Goal: Task Accomplishment & Management: Use online tool/utility

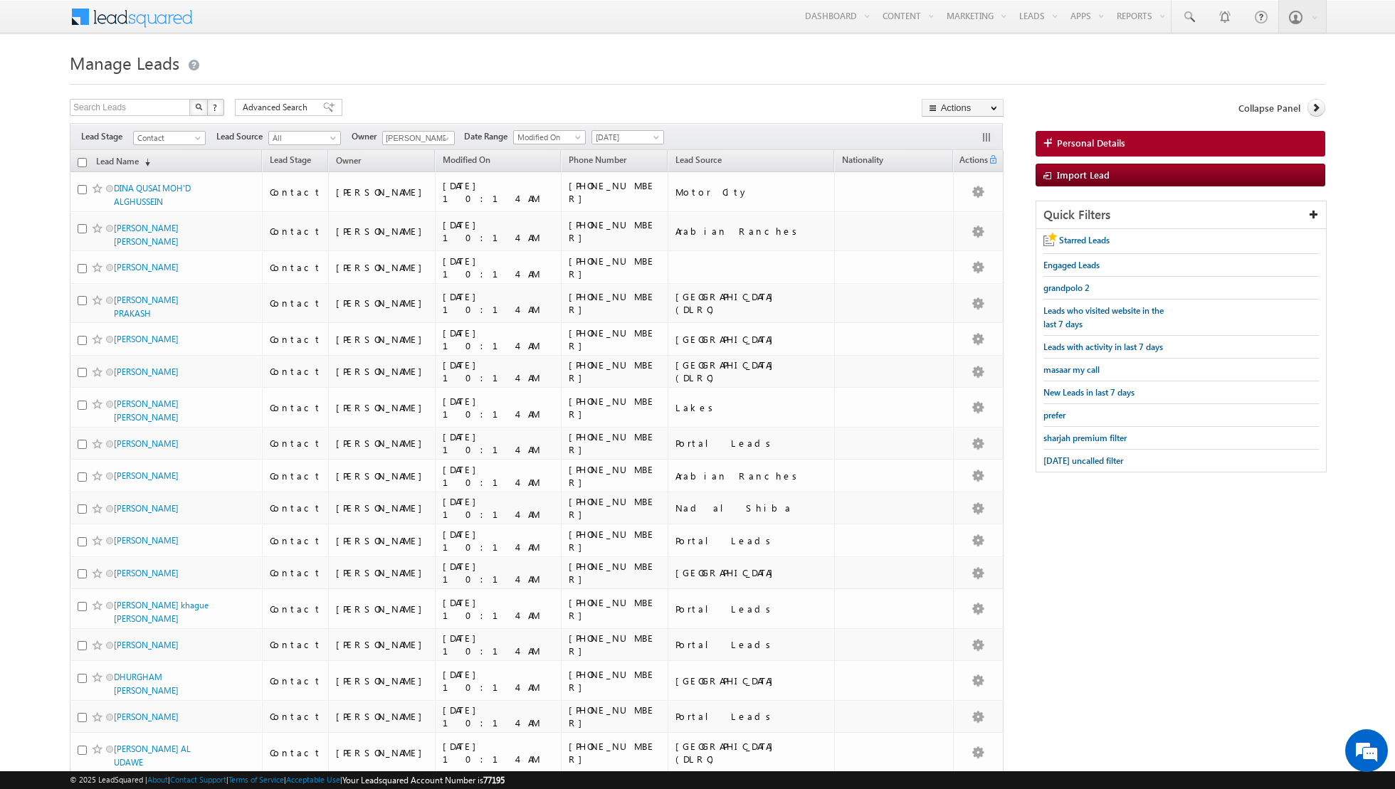
click at [83, 162] on input "checkbox" at bounding box center [82, 162] width 9 height 9
checkbox input "true"
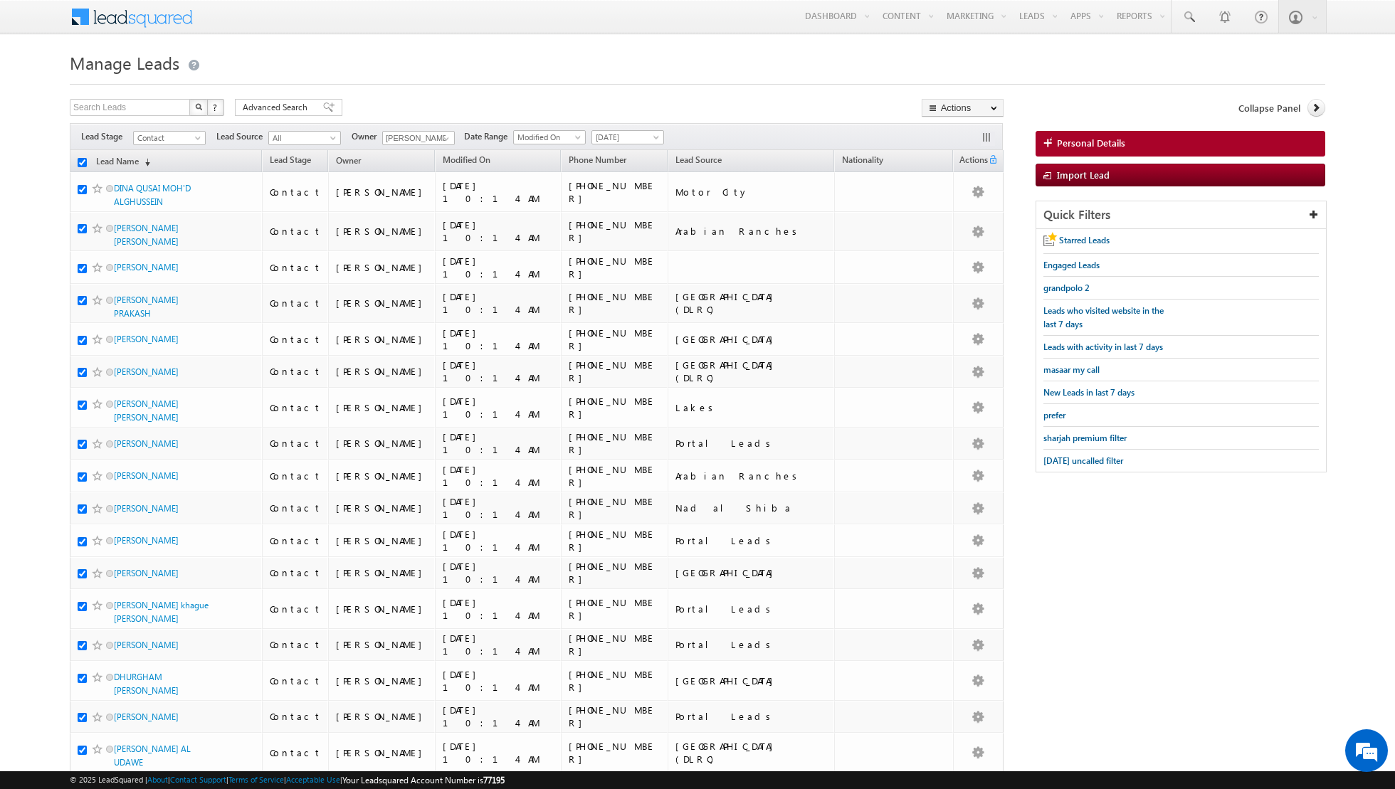
checkbox input "true"
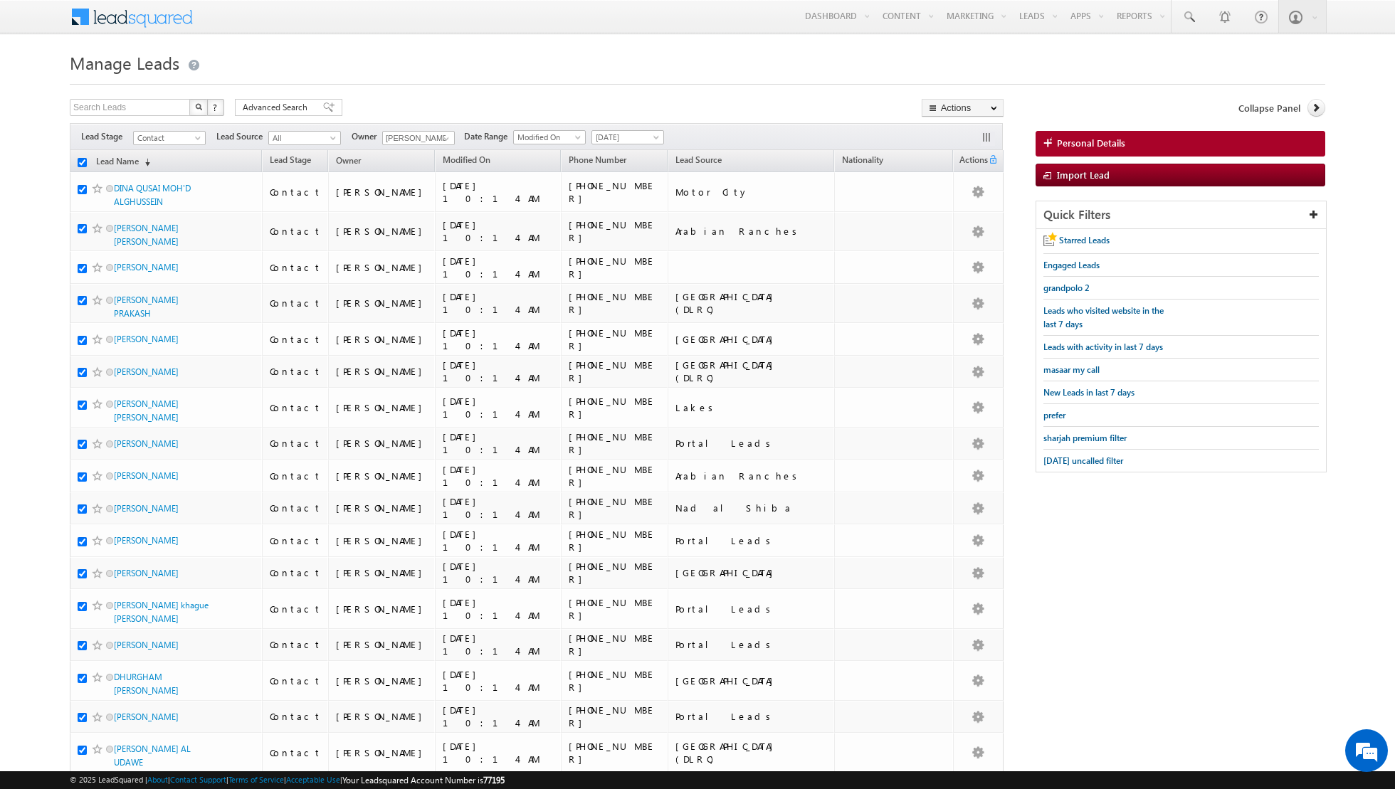
checkbox input "true"
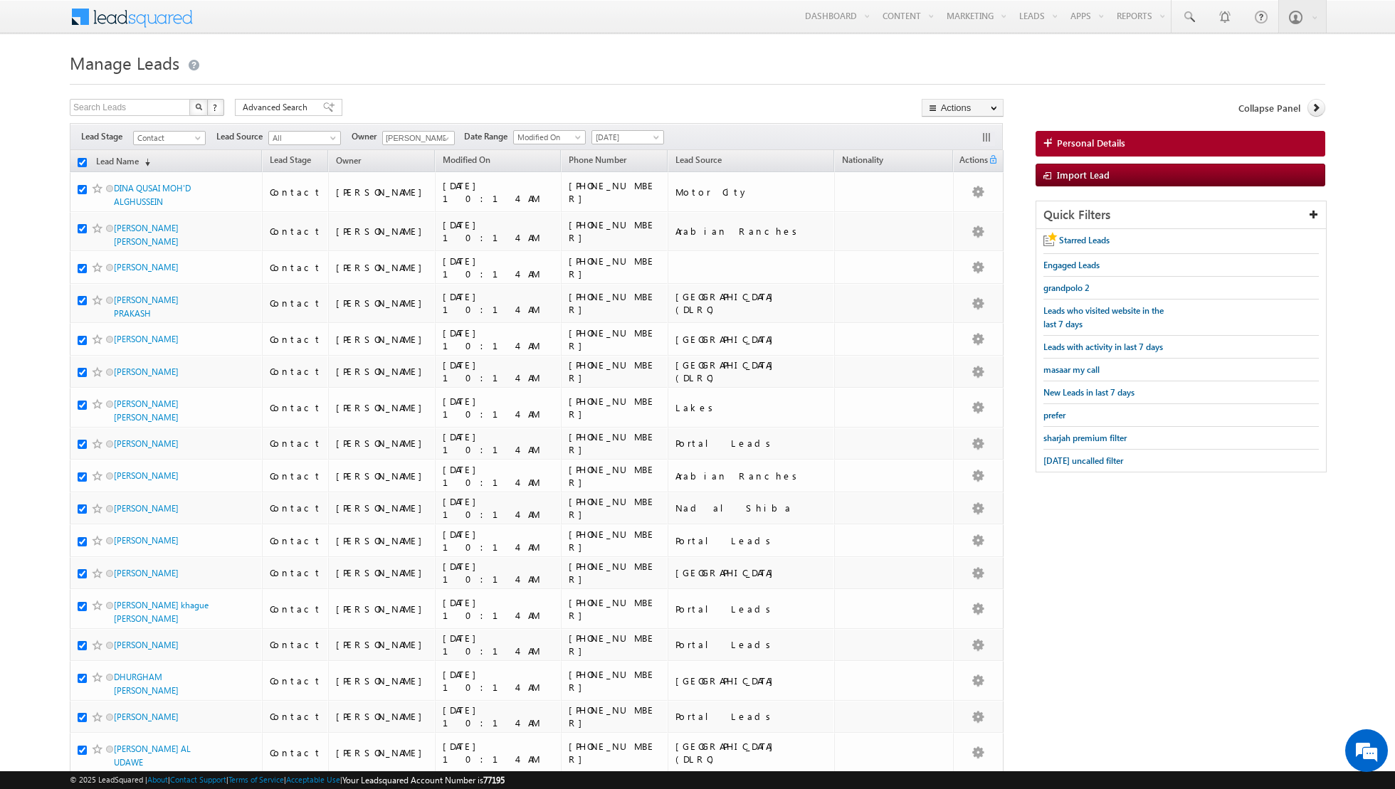
checkbox input "true"
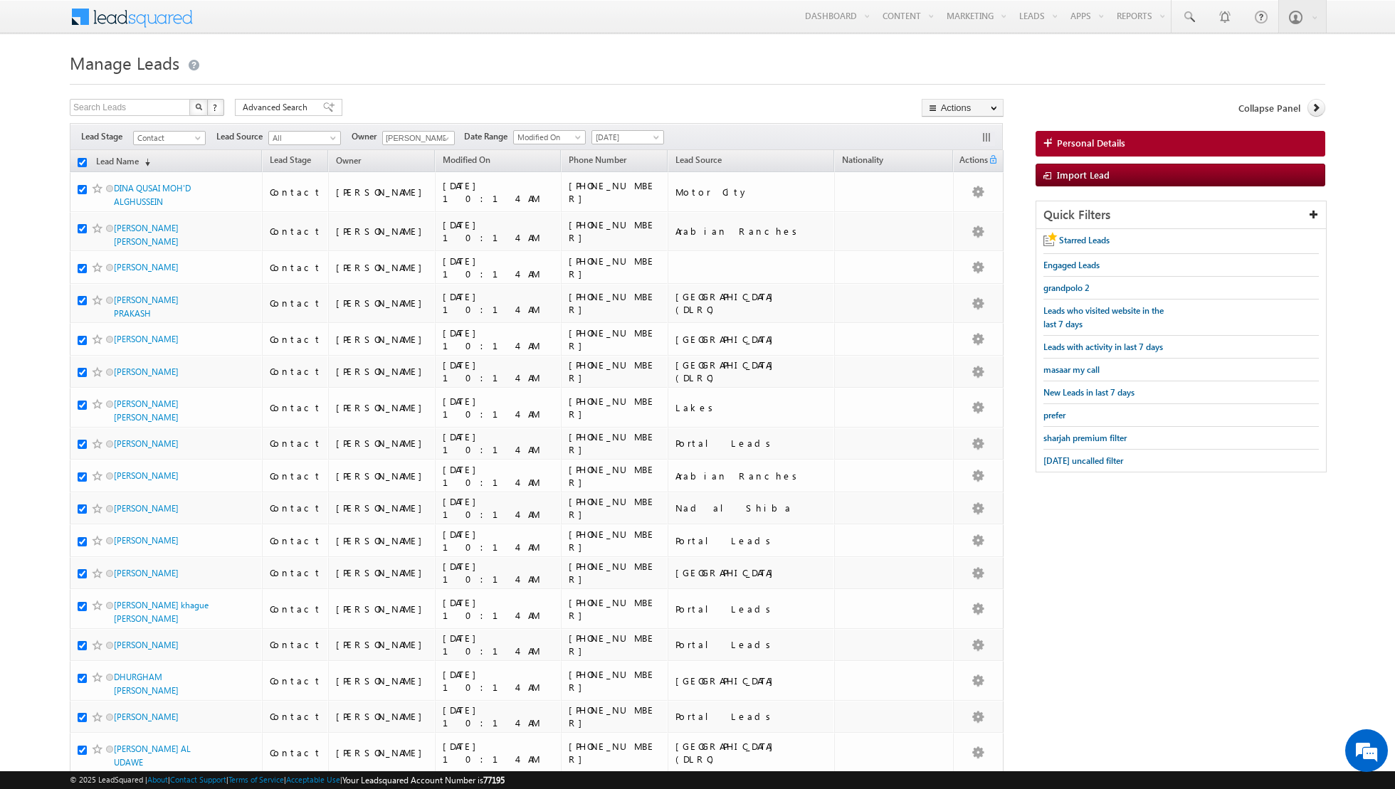
checkbox input "true"
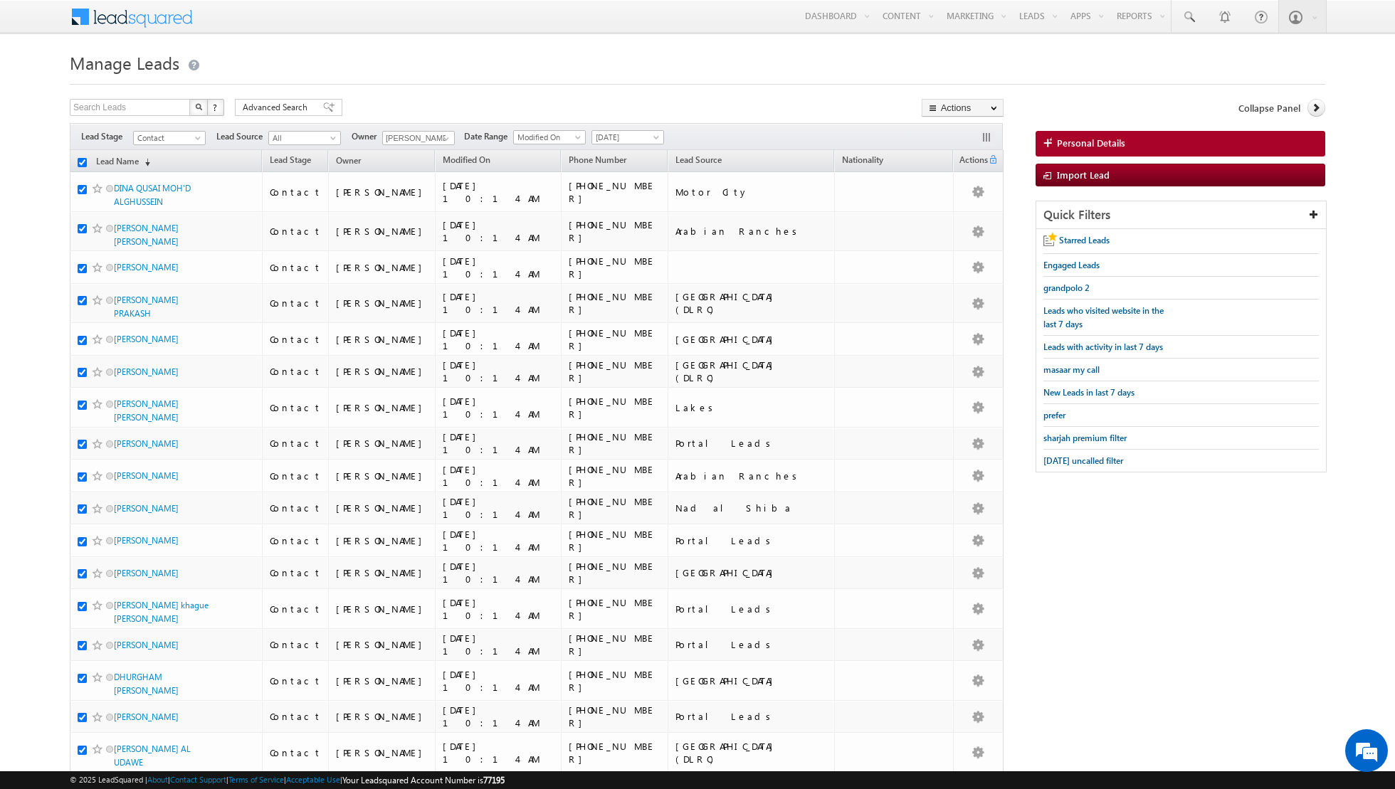
checkbox input "true"
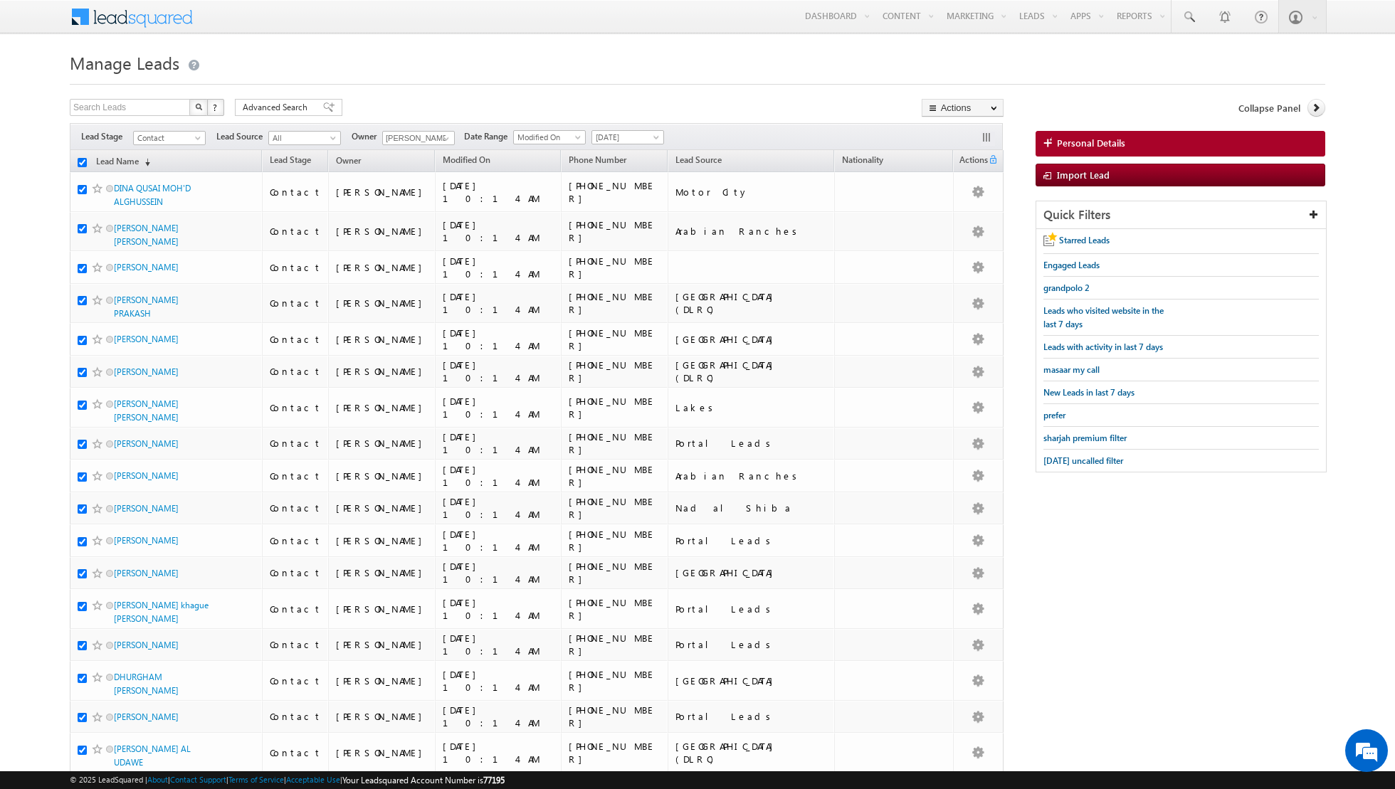
checkbox input "true"
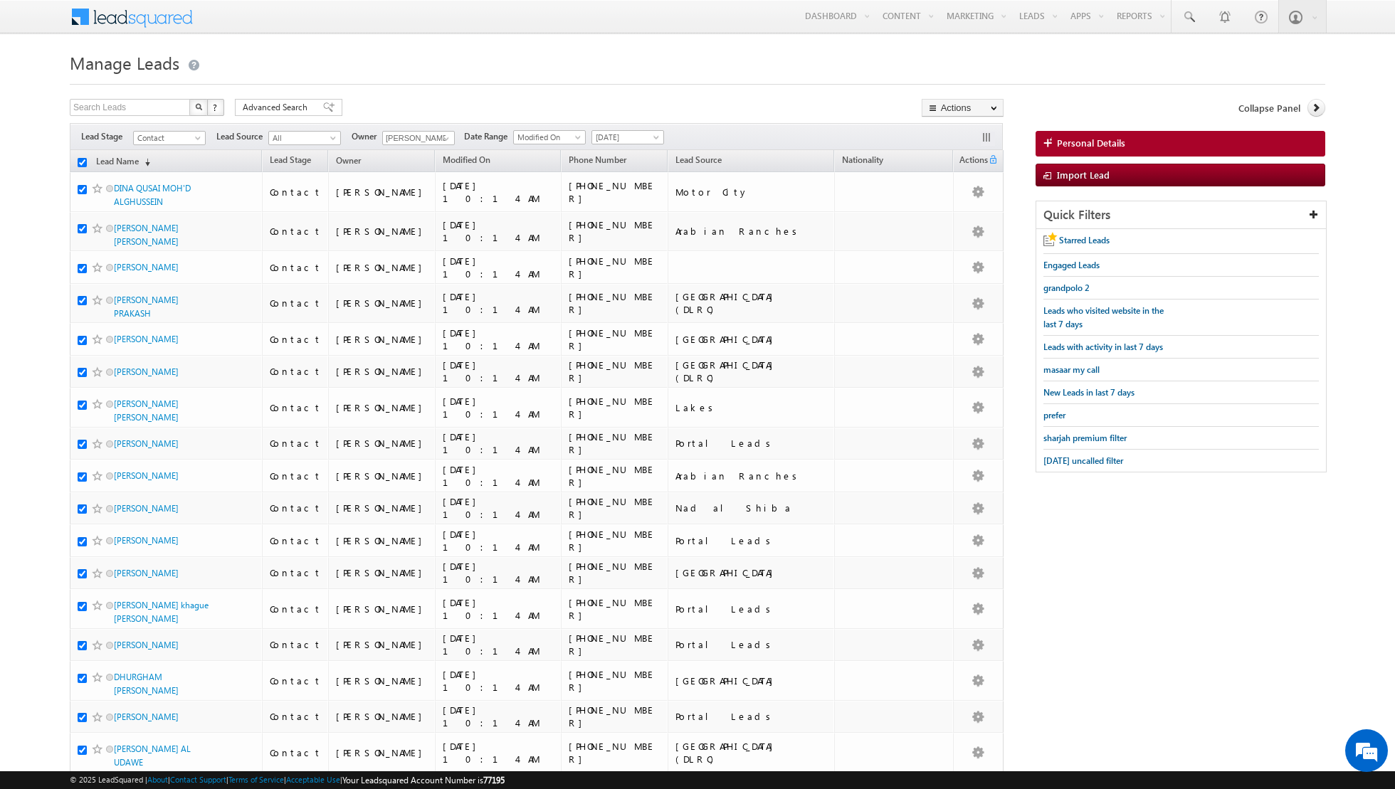
checkbox input "true"
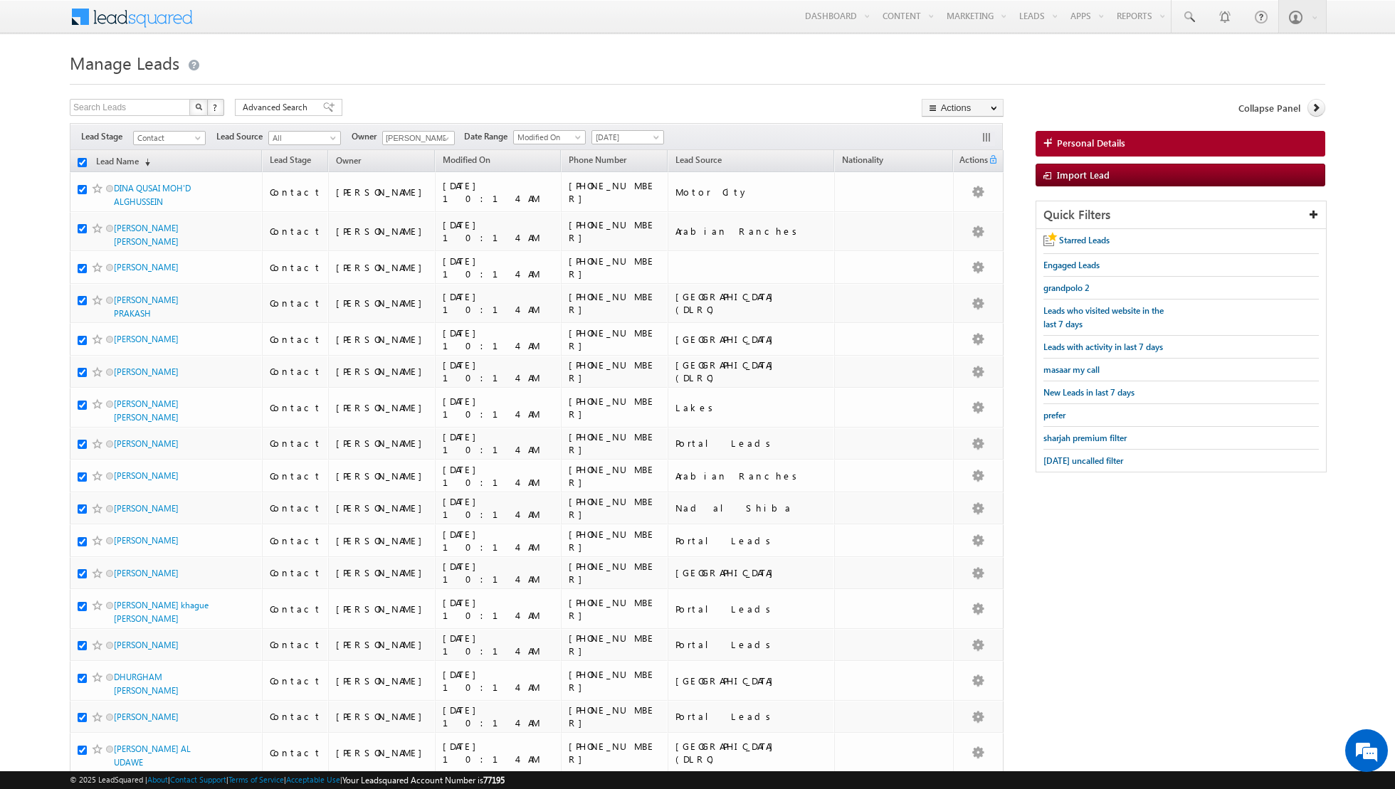
checkbox input "true"
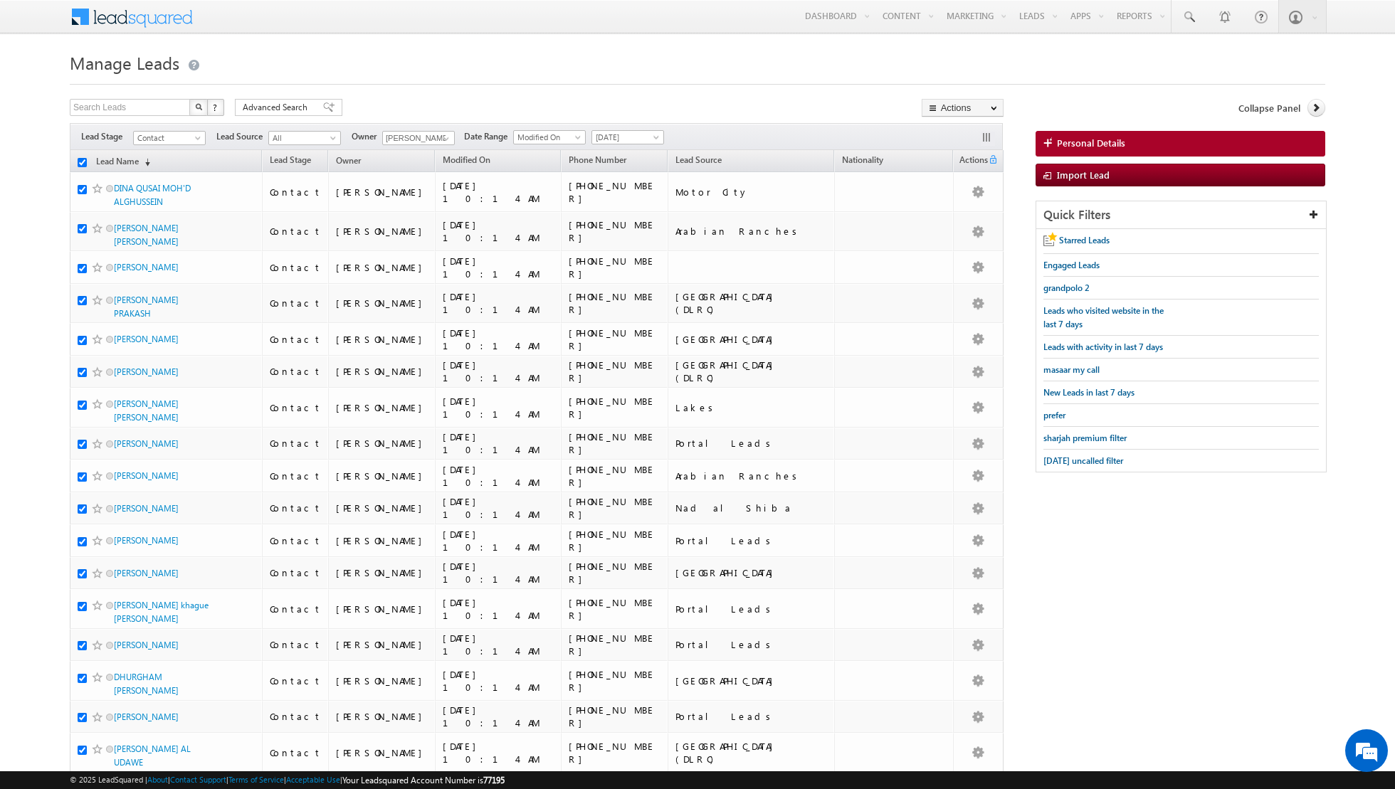
checkbox input "true"
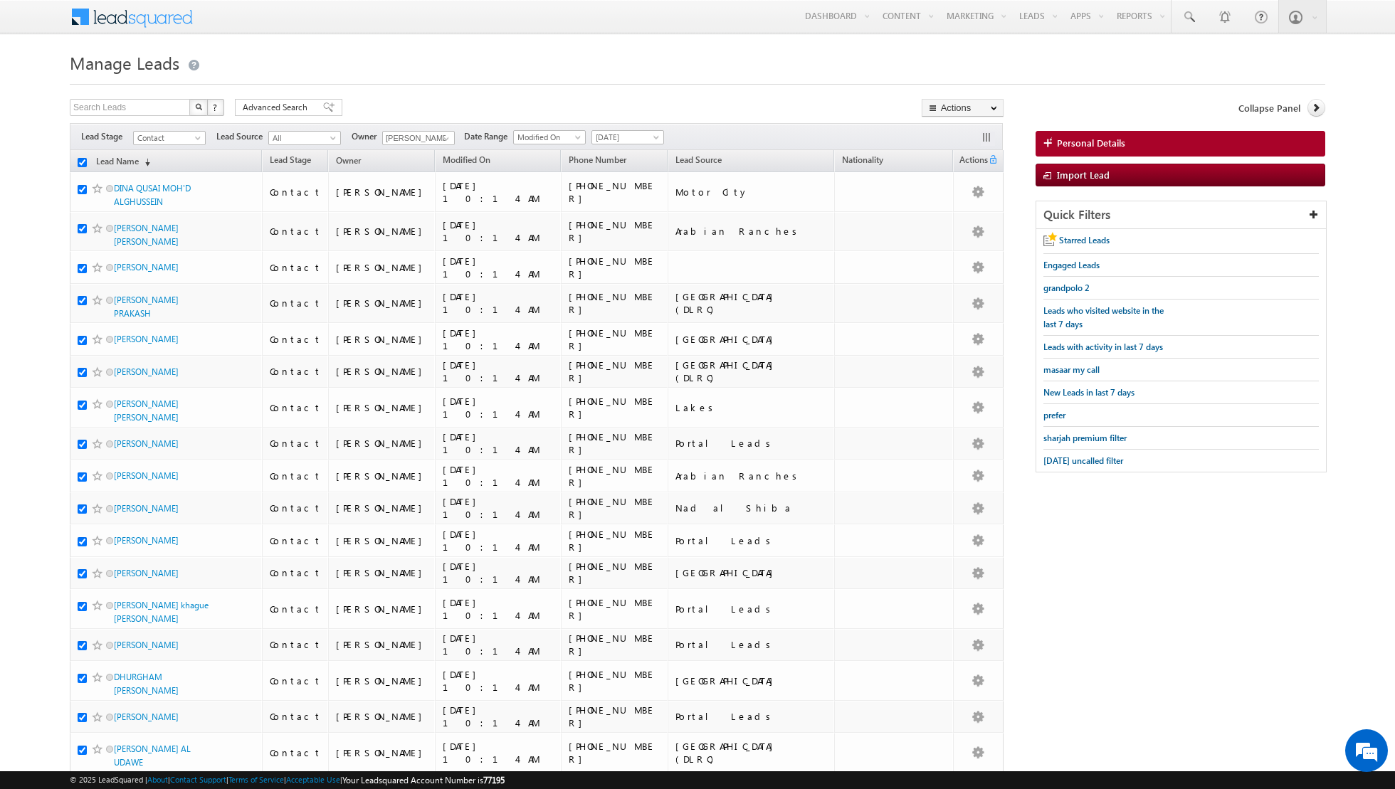
checkbox input "true"
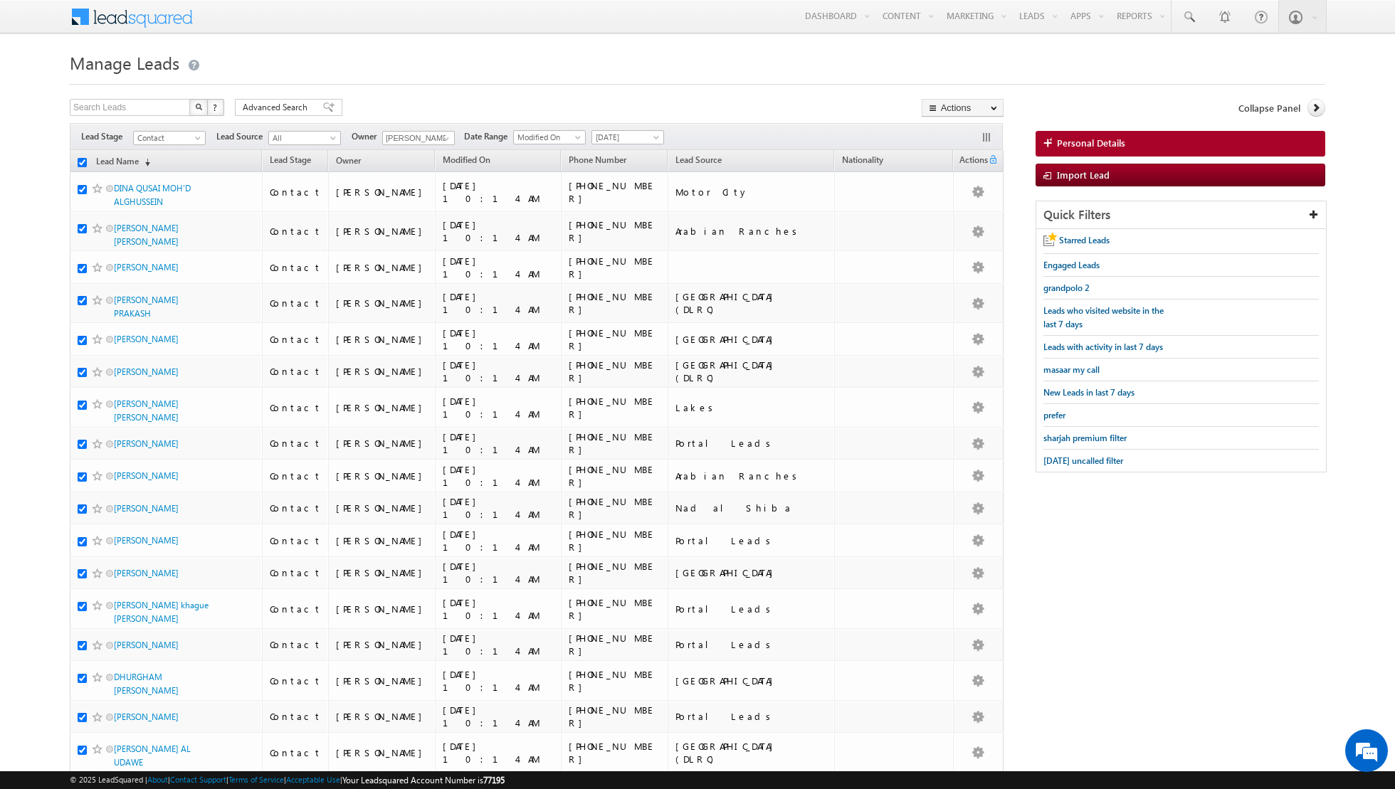
checkbox input "true"
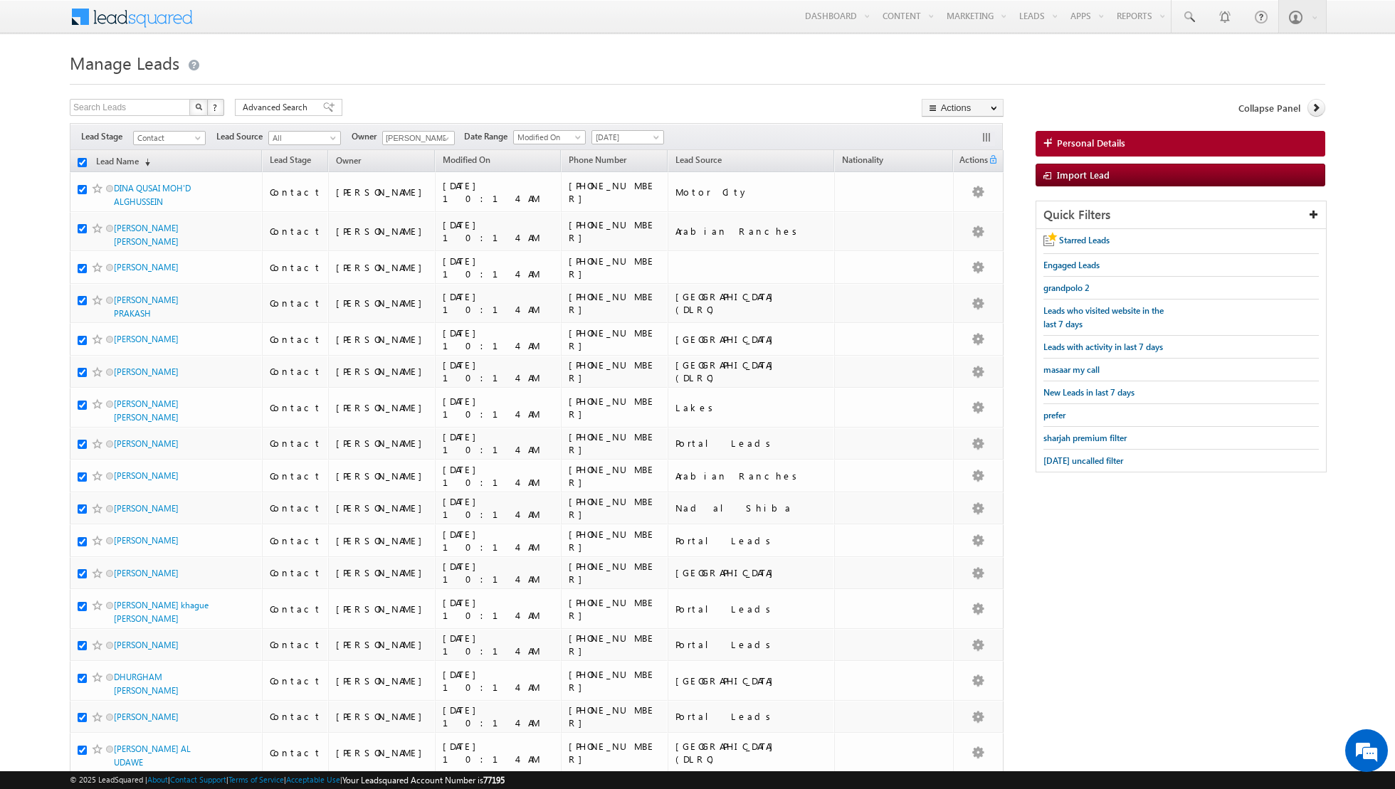
checkbox input "true"
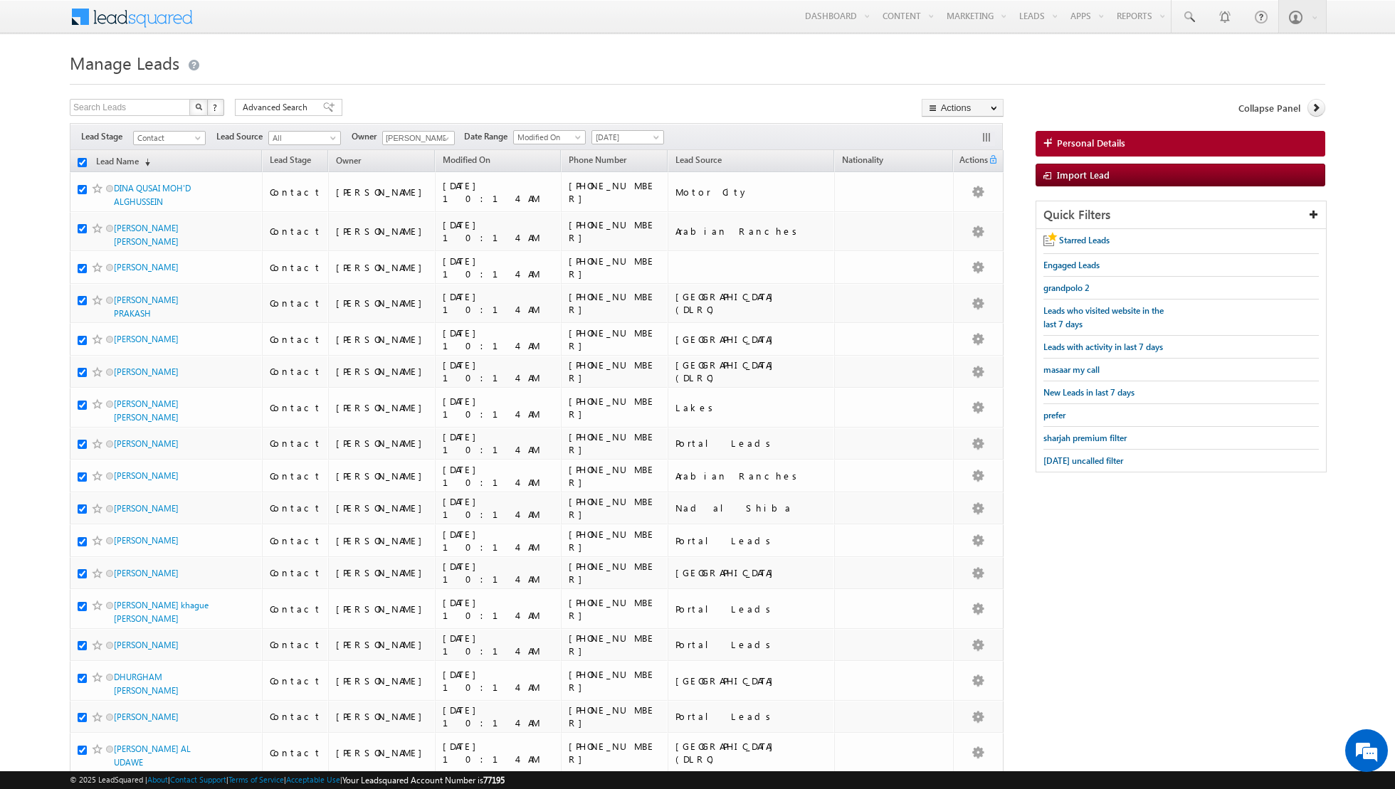
checkbox input "true"
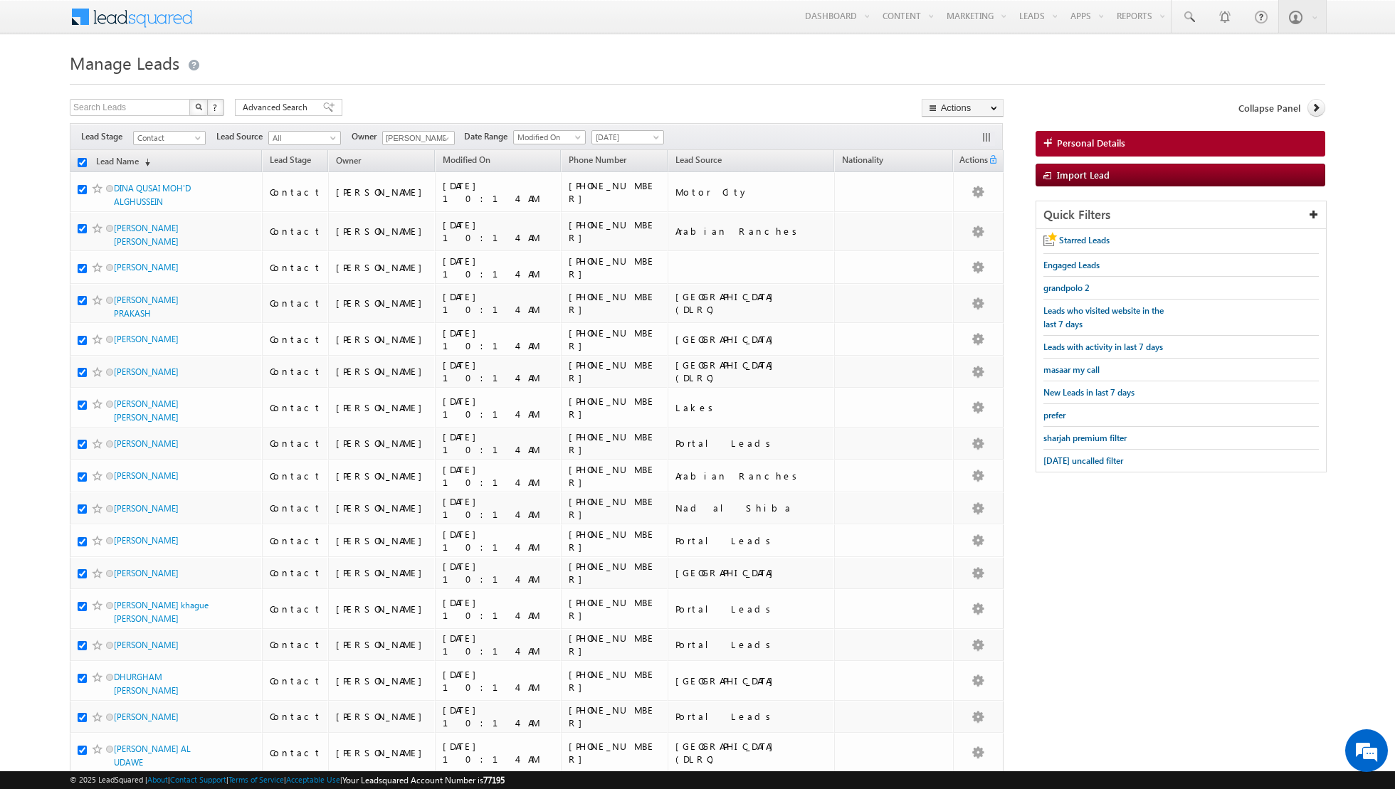
checkbox input "true"
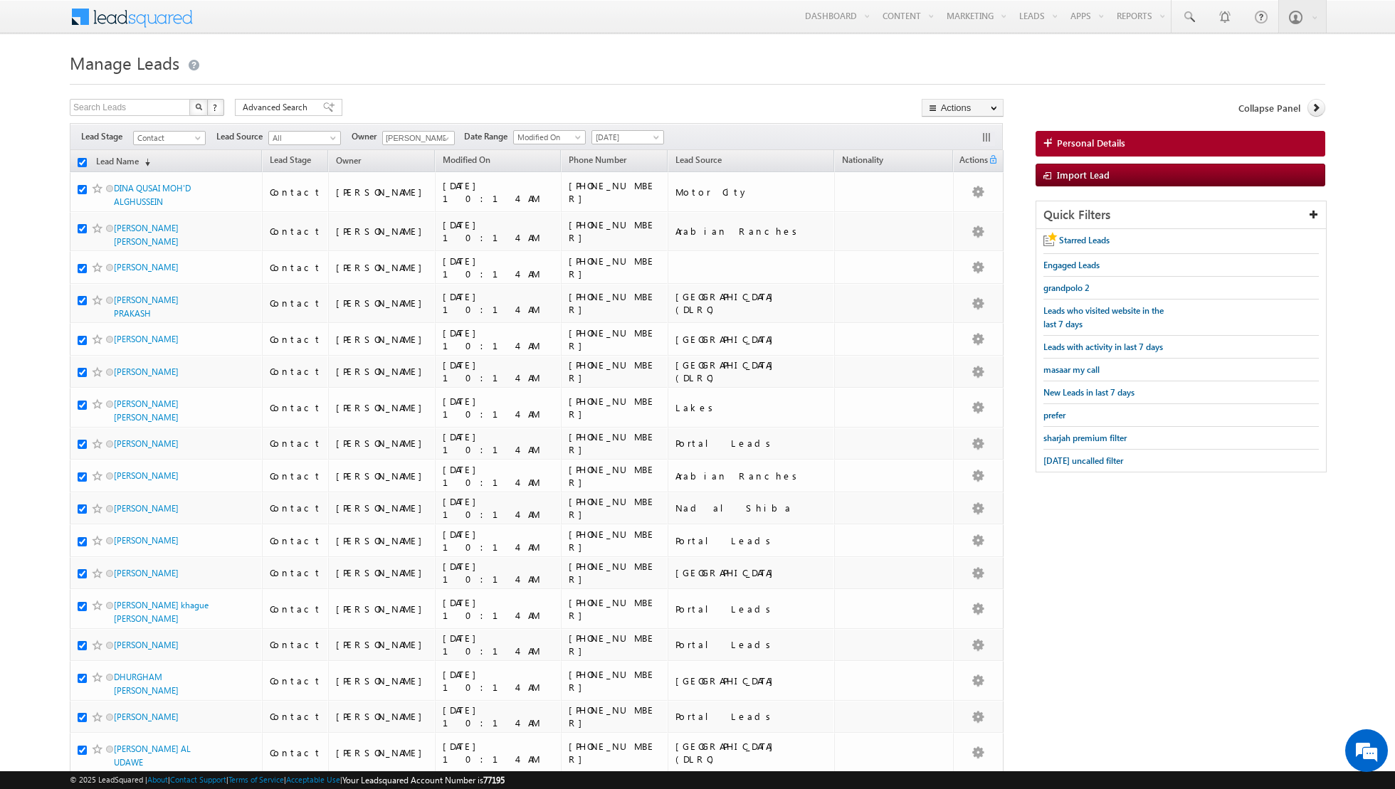
checkbox input "true"
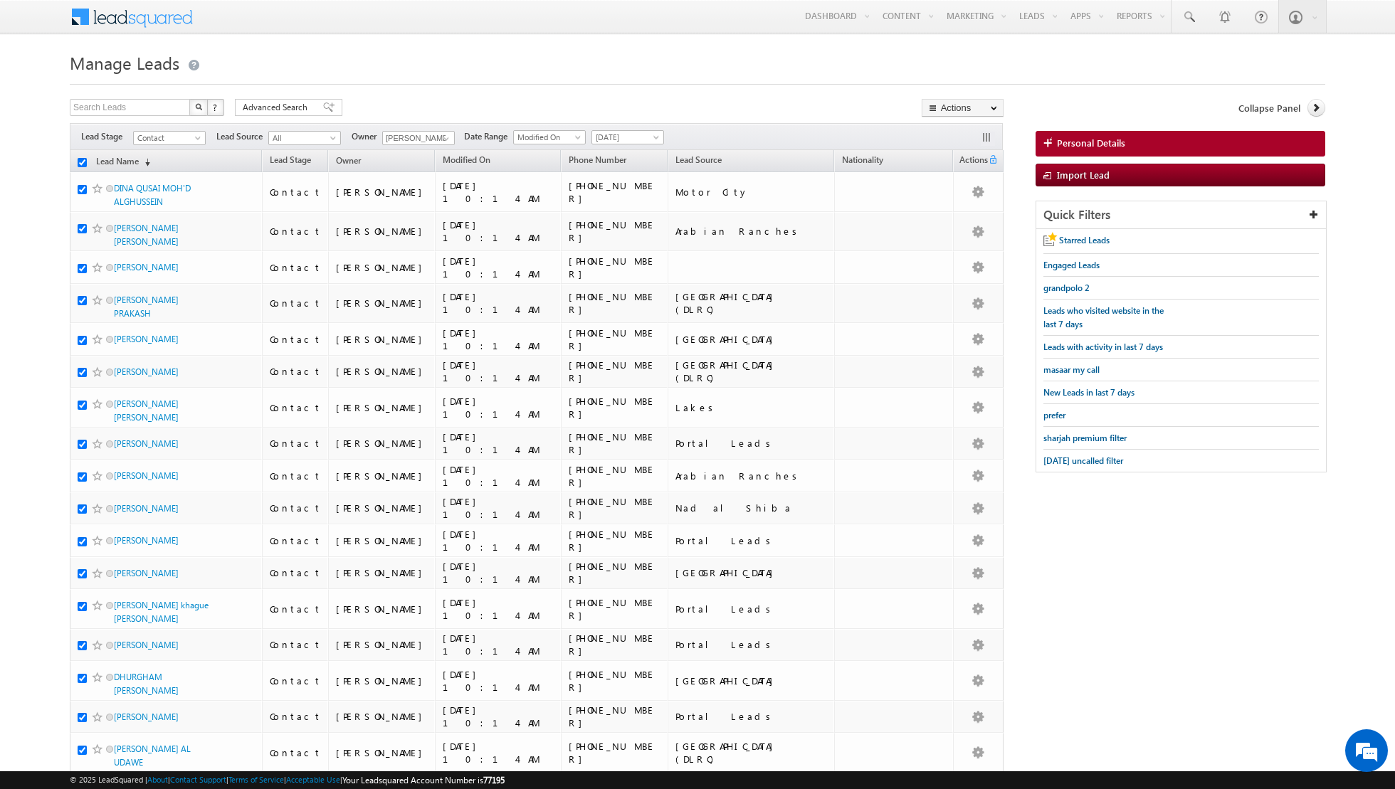
checkbox input "true"
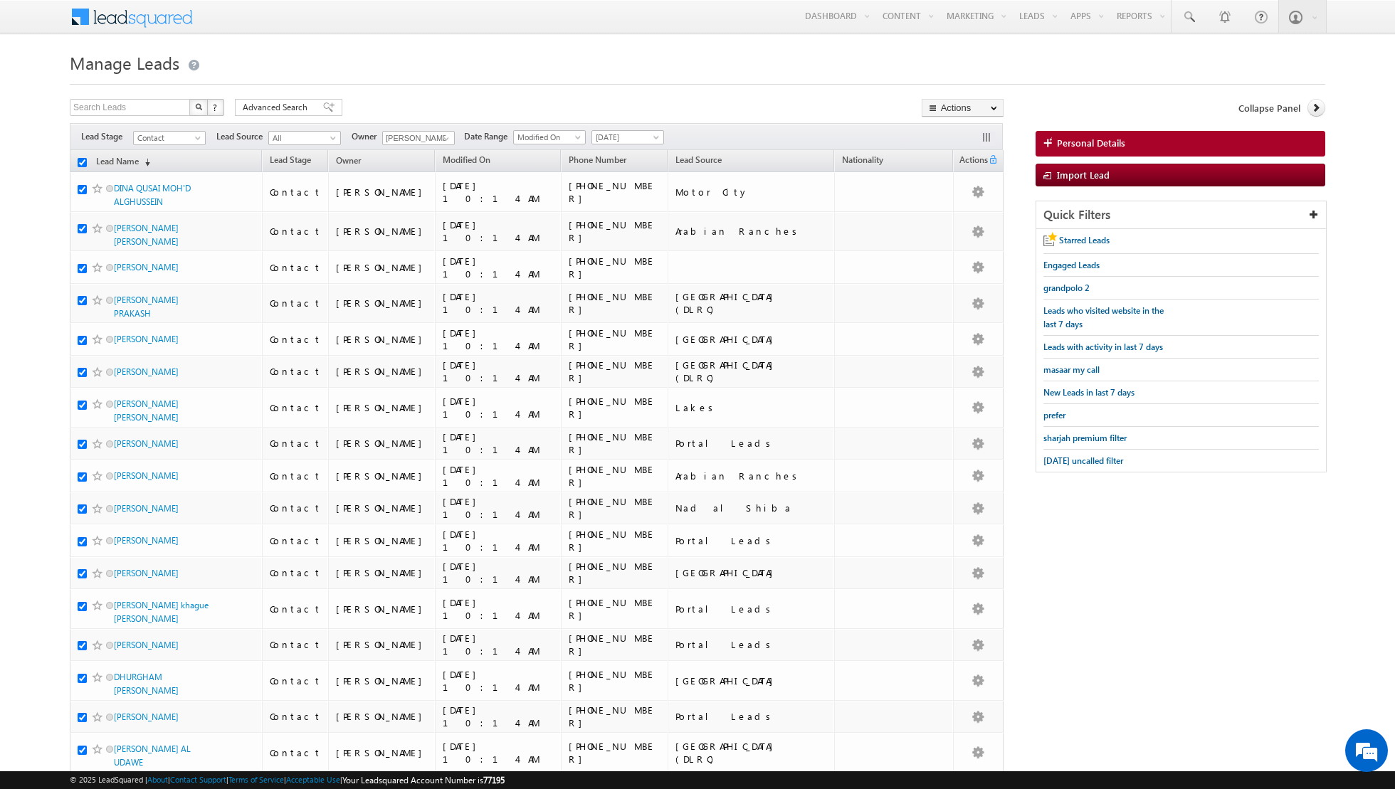
checkbox input "true"
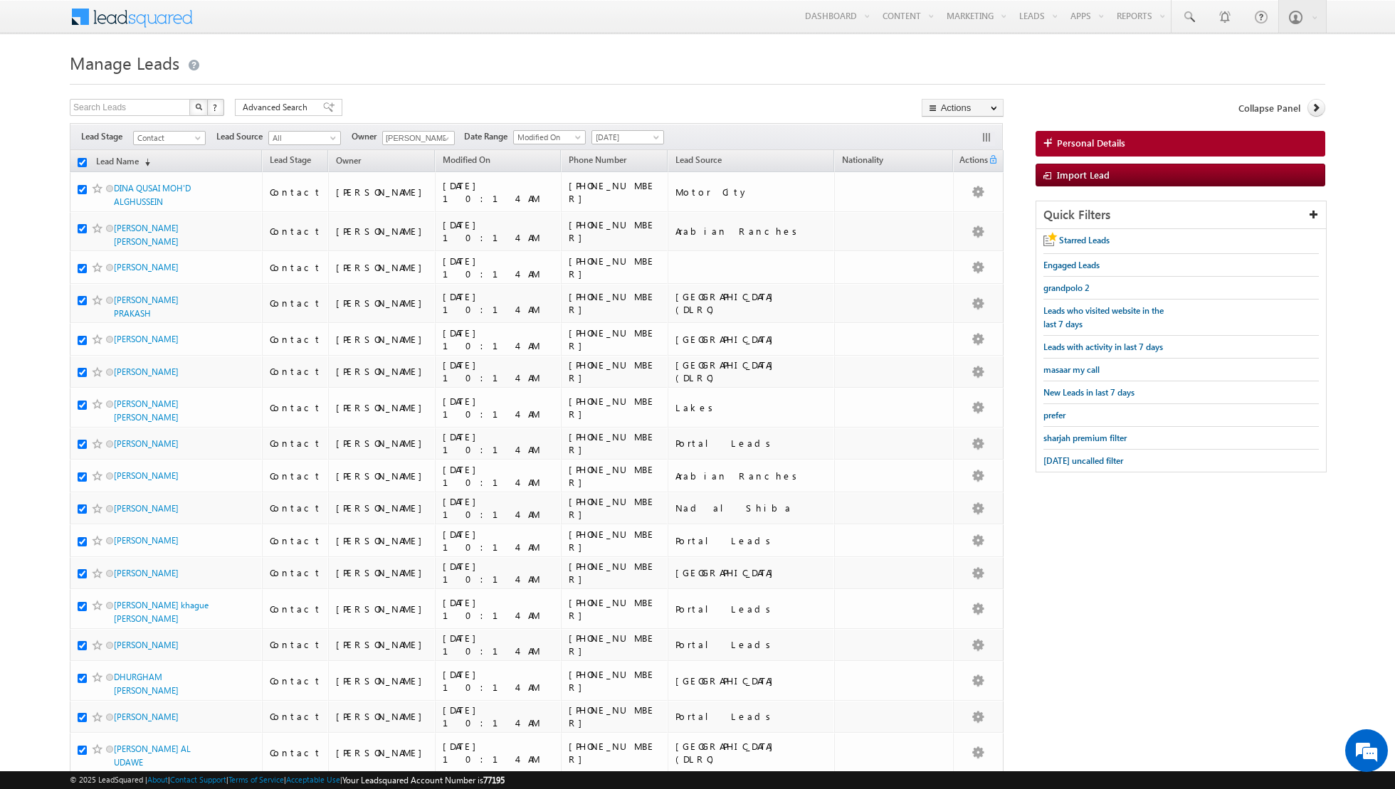
checkbox input "true"
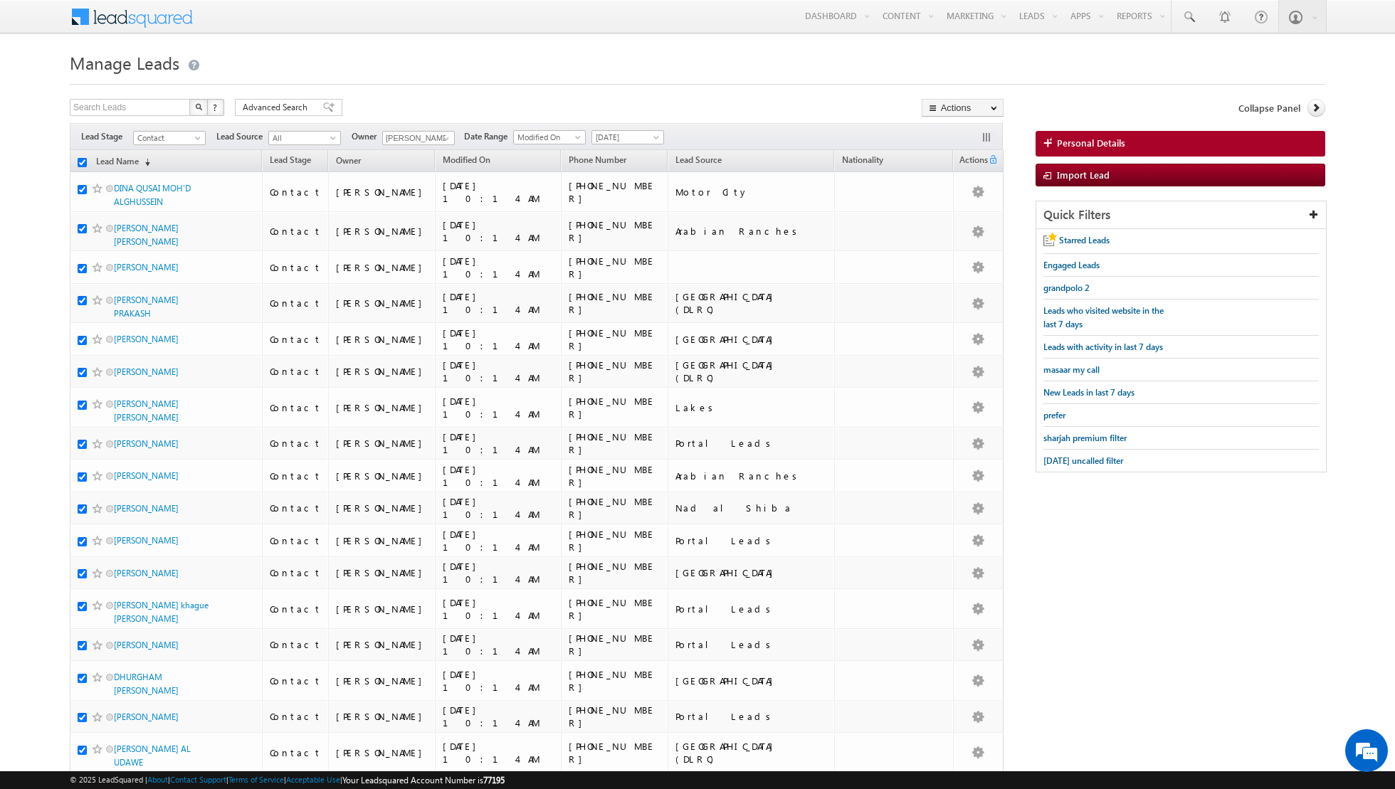
checkbox input "true"
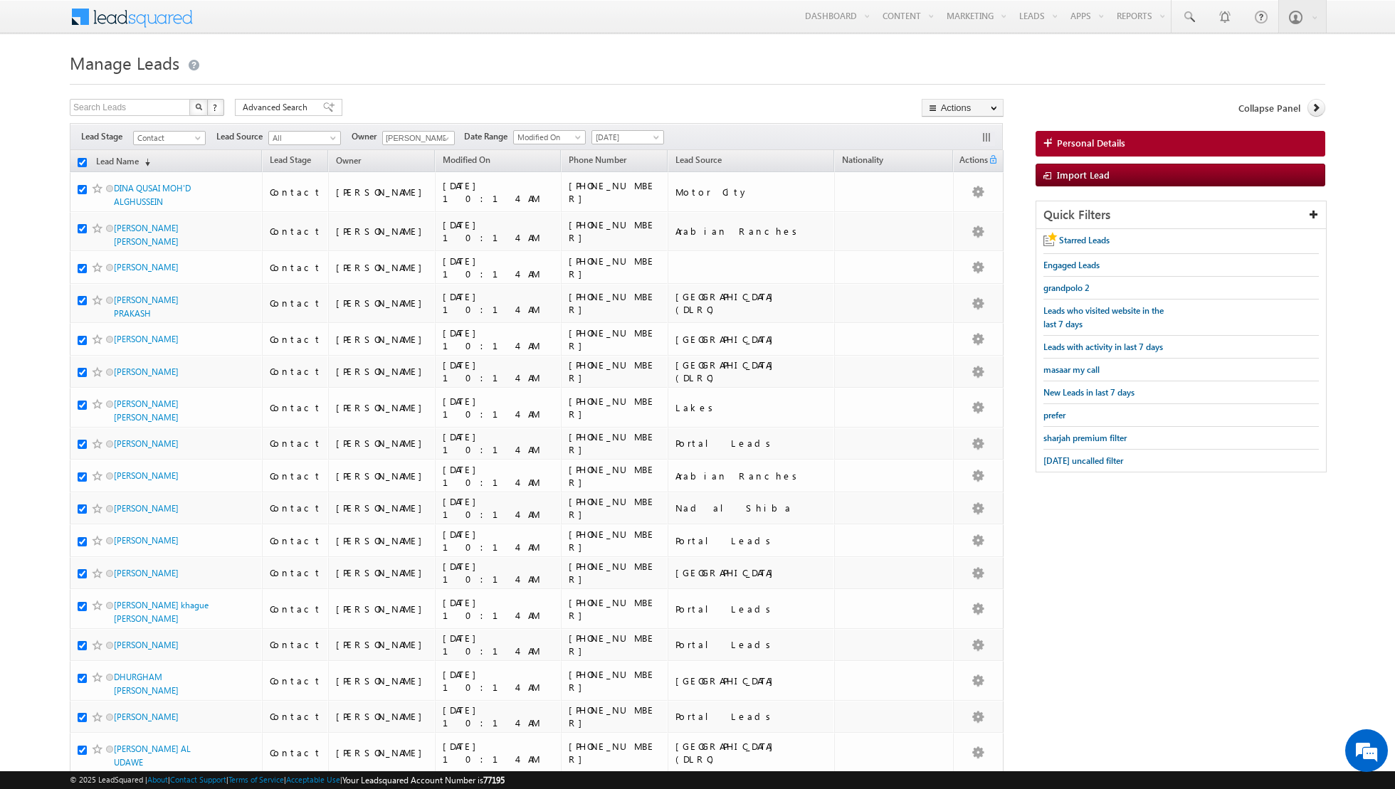
checkbox input "true"
click at [955, 228] on link "Change Owner" at bounding box center [962, 230] width 80 height 17
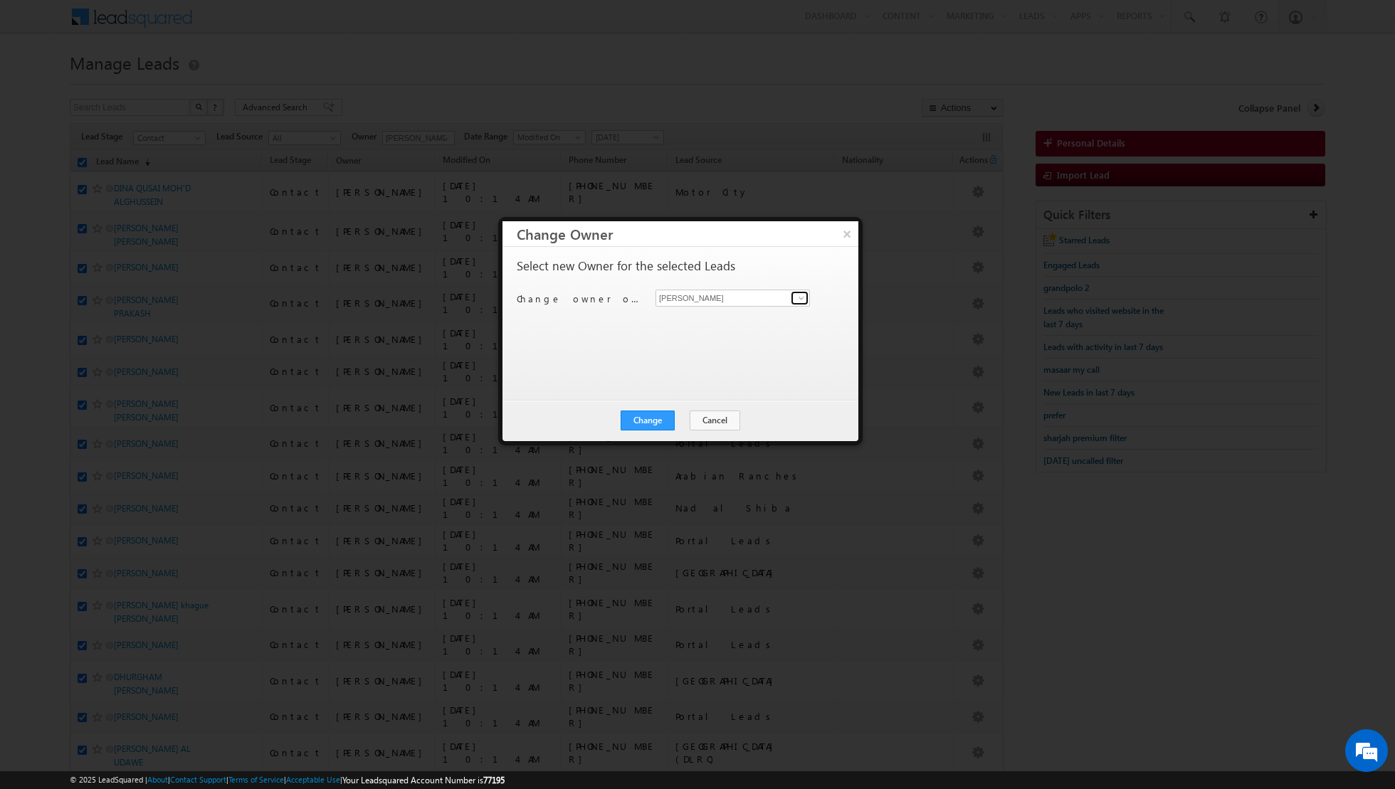
click at [796, 300] on span at bounding box center [801, 298] width 11 height 11
click at [722, 317] on link "Nandhana Anil nandhana.anil@indglobal.ae" at bounding box center [733, 319] width 154 height 27
type input "Nandhana Anil"
click at [650, 421] on button "Change" at bounding box center [648, 421] width 54 height 20
click at [682, 419] on button "Close" at bounding box center [683, 421] width 46 height 20
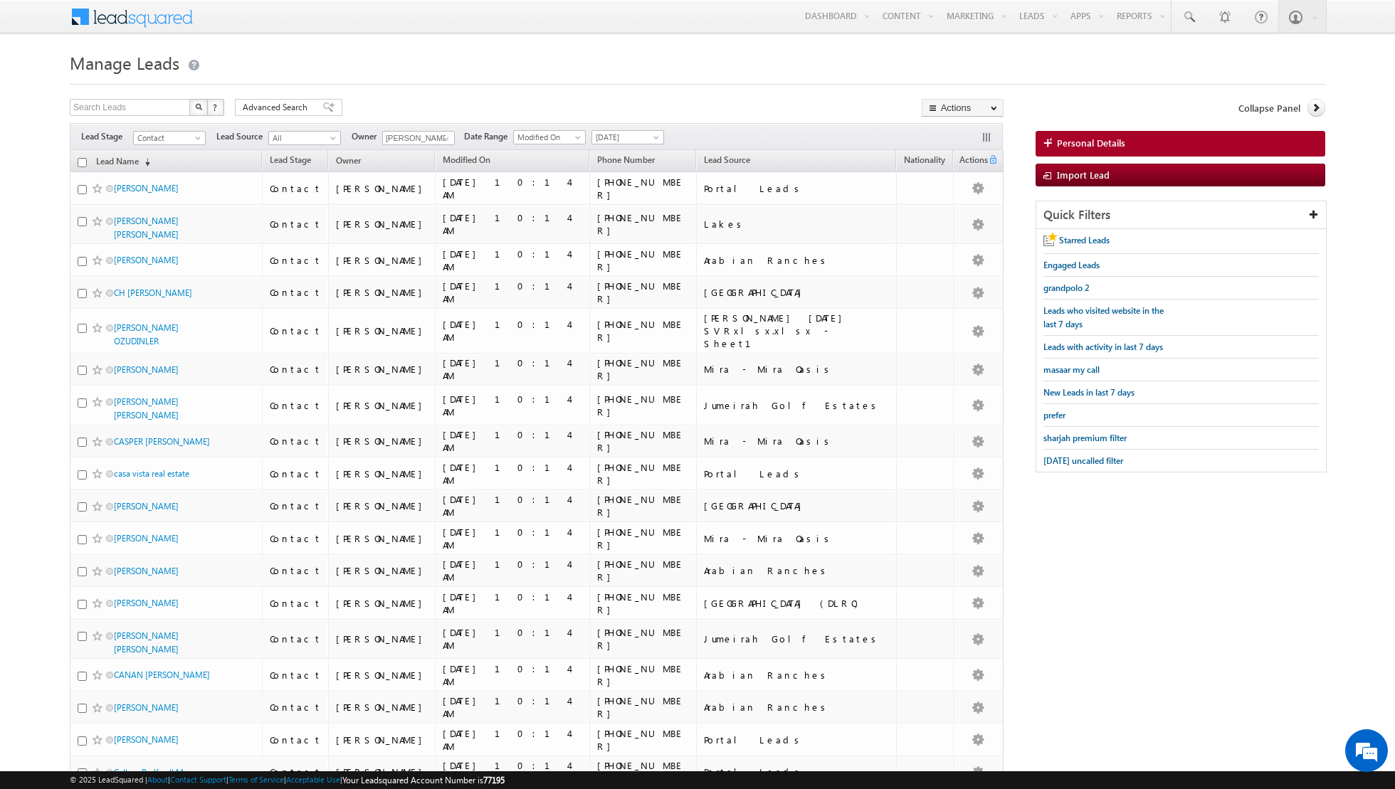
click at [79, 163] on input "checkbox" at bounding box center [82, 162] width 9 height 9
checkbox input "true"
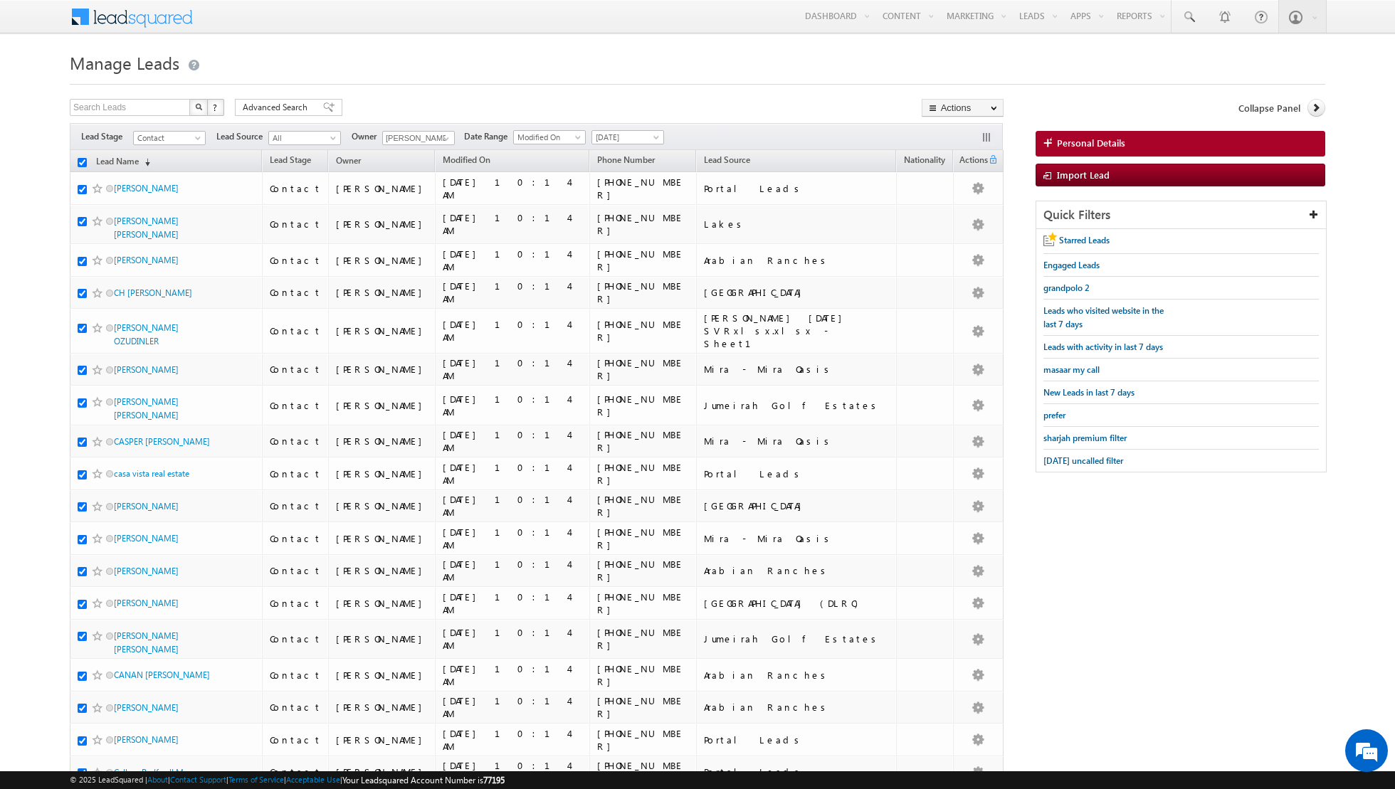
checkbox input "true"
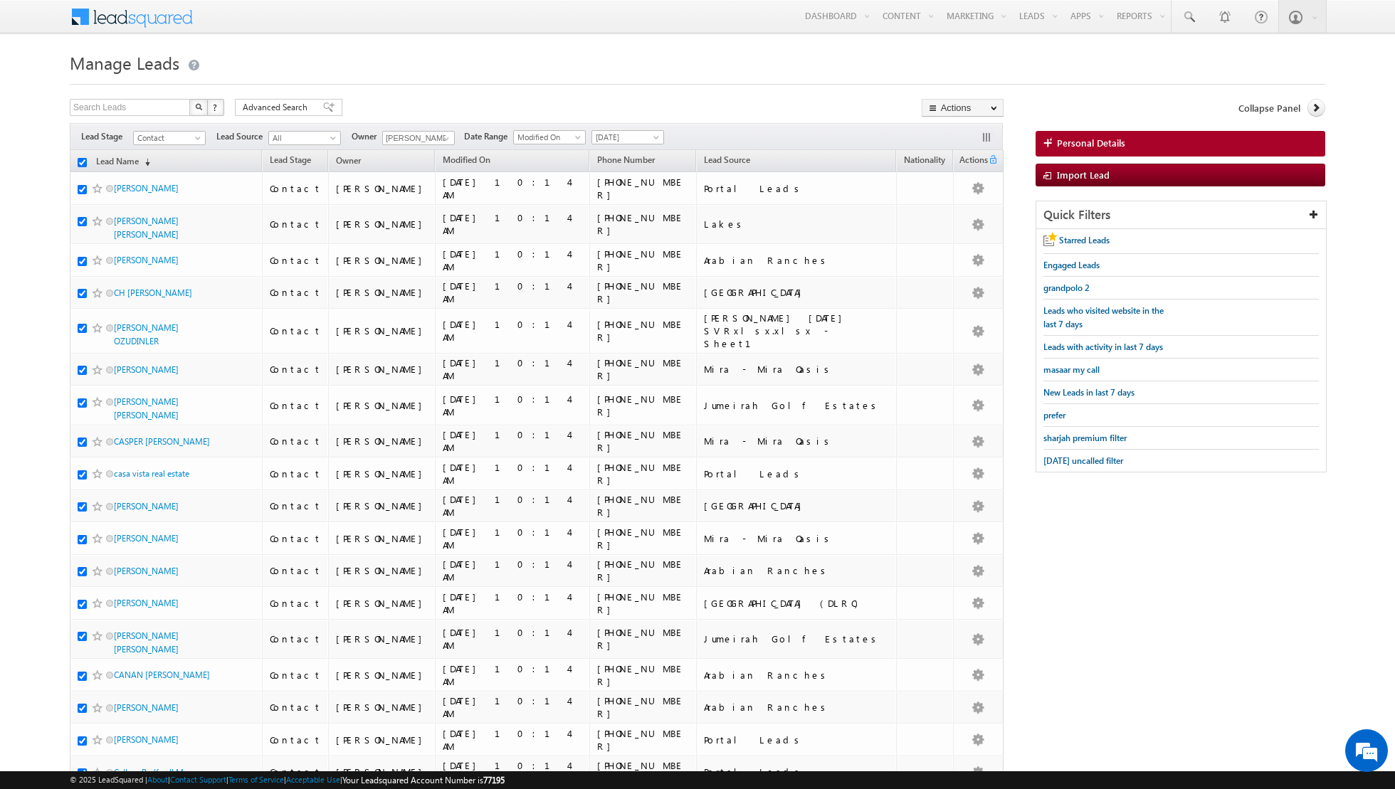
checkbox input "true"
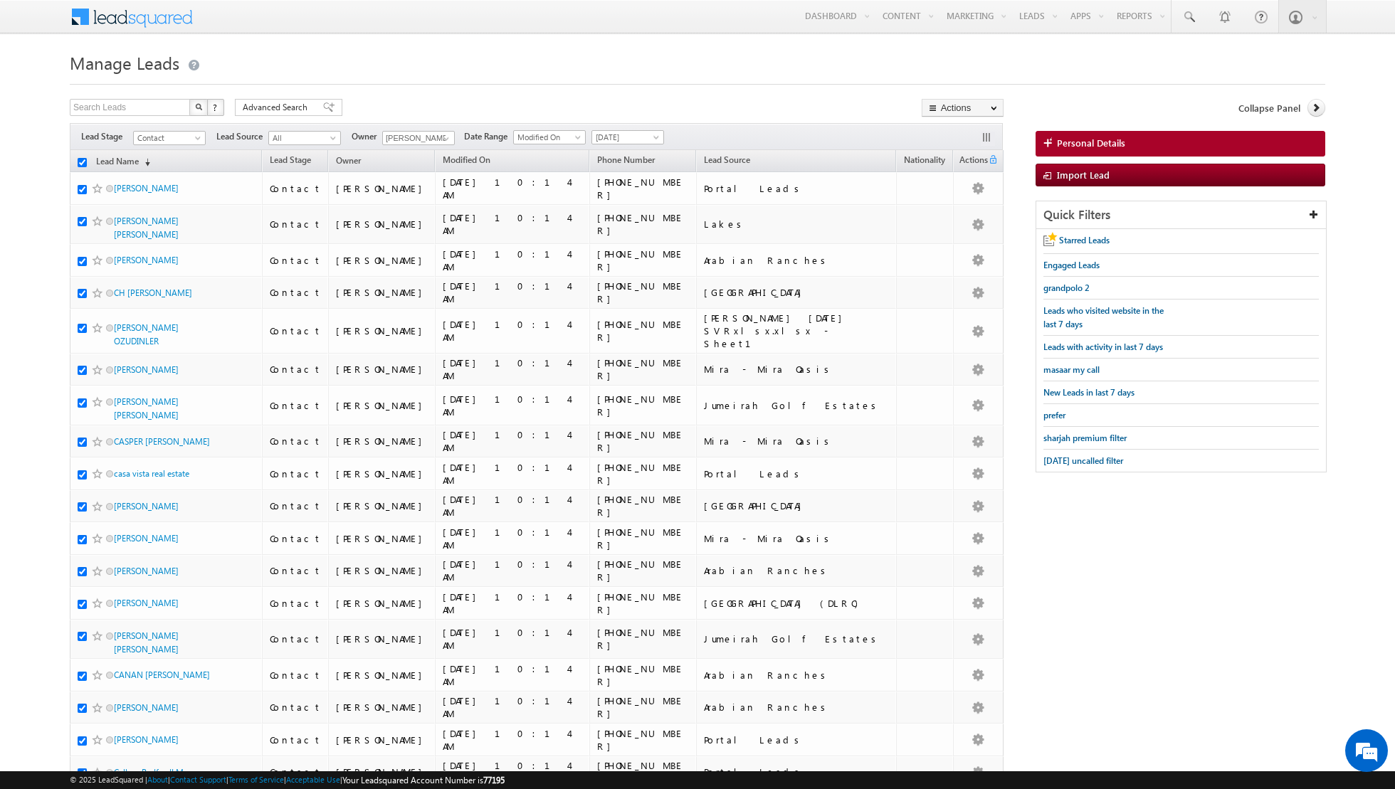
checkbox input "true"
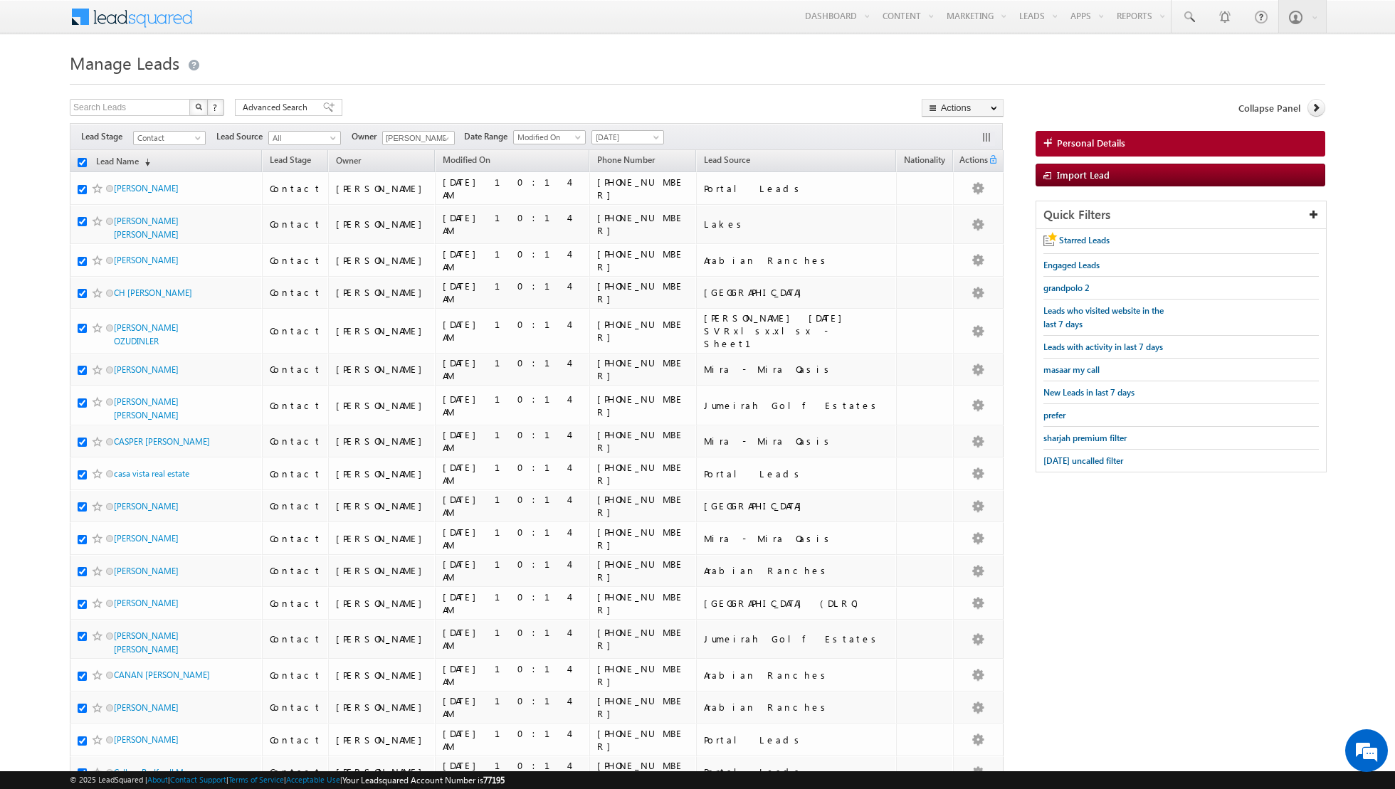
checkbox input "true"
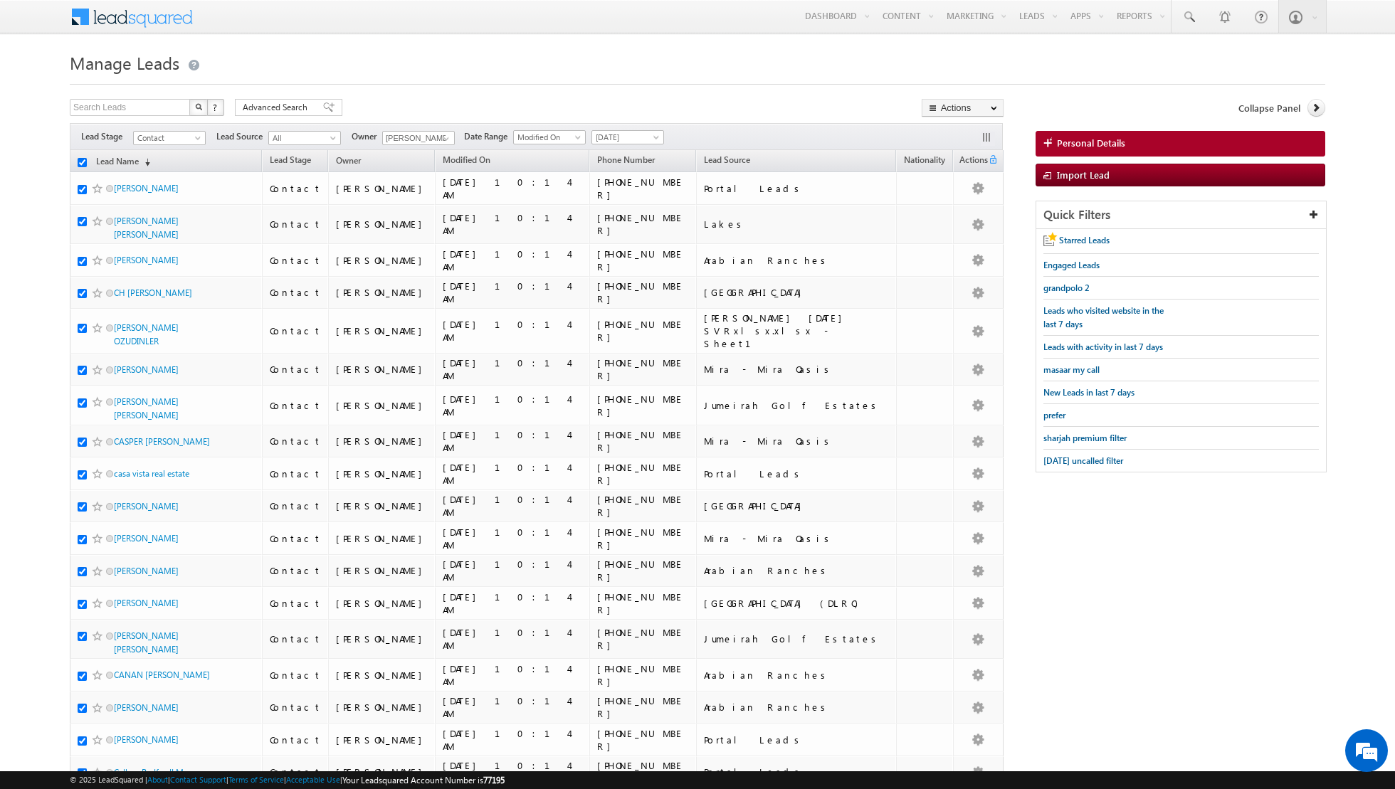
checkbox input "true"
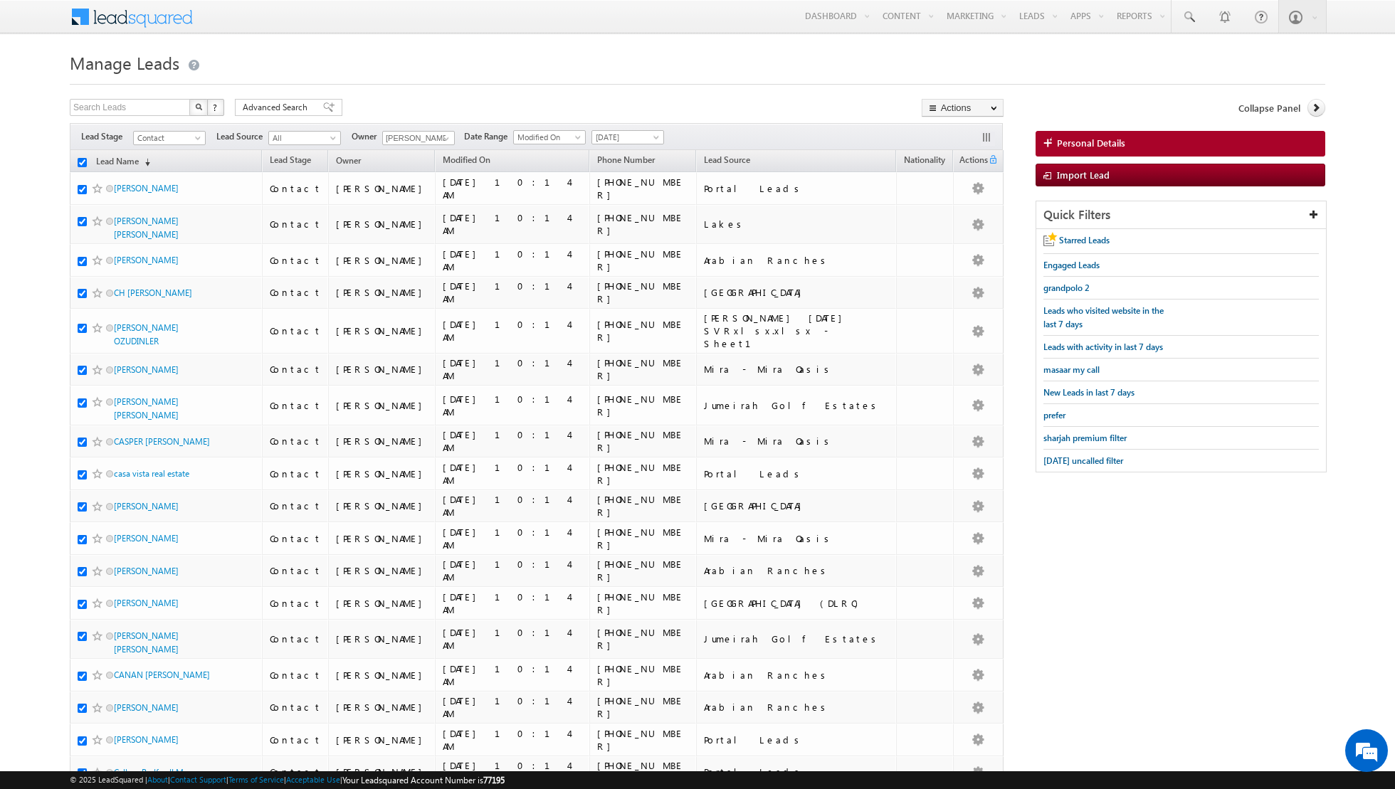
checkbox input "true"
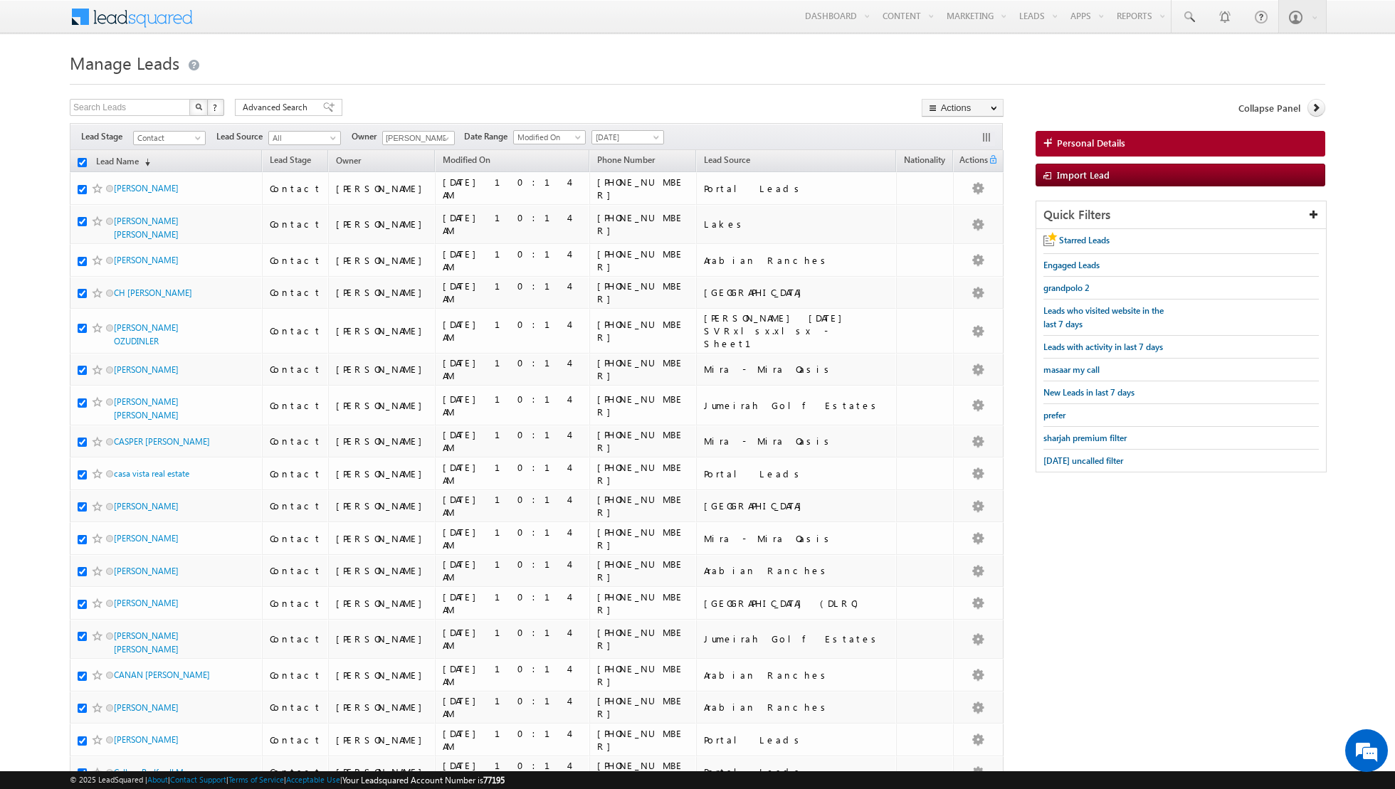
checkbox input "true"
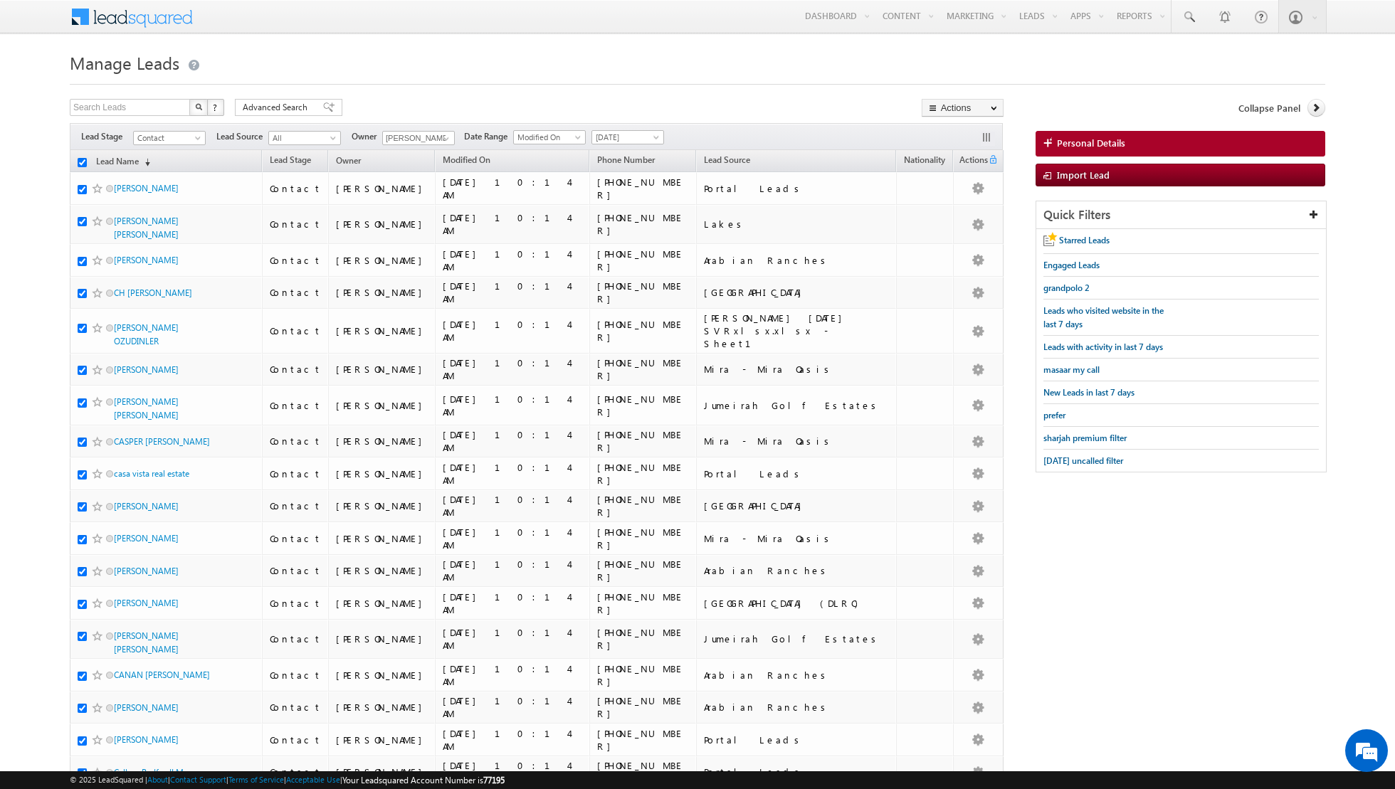
checkbox input "true"
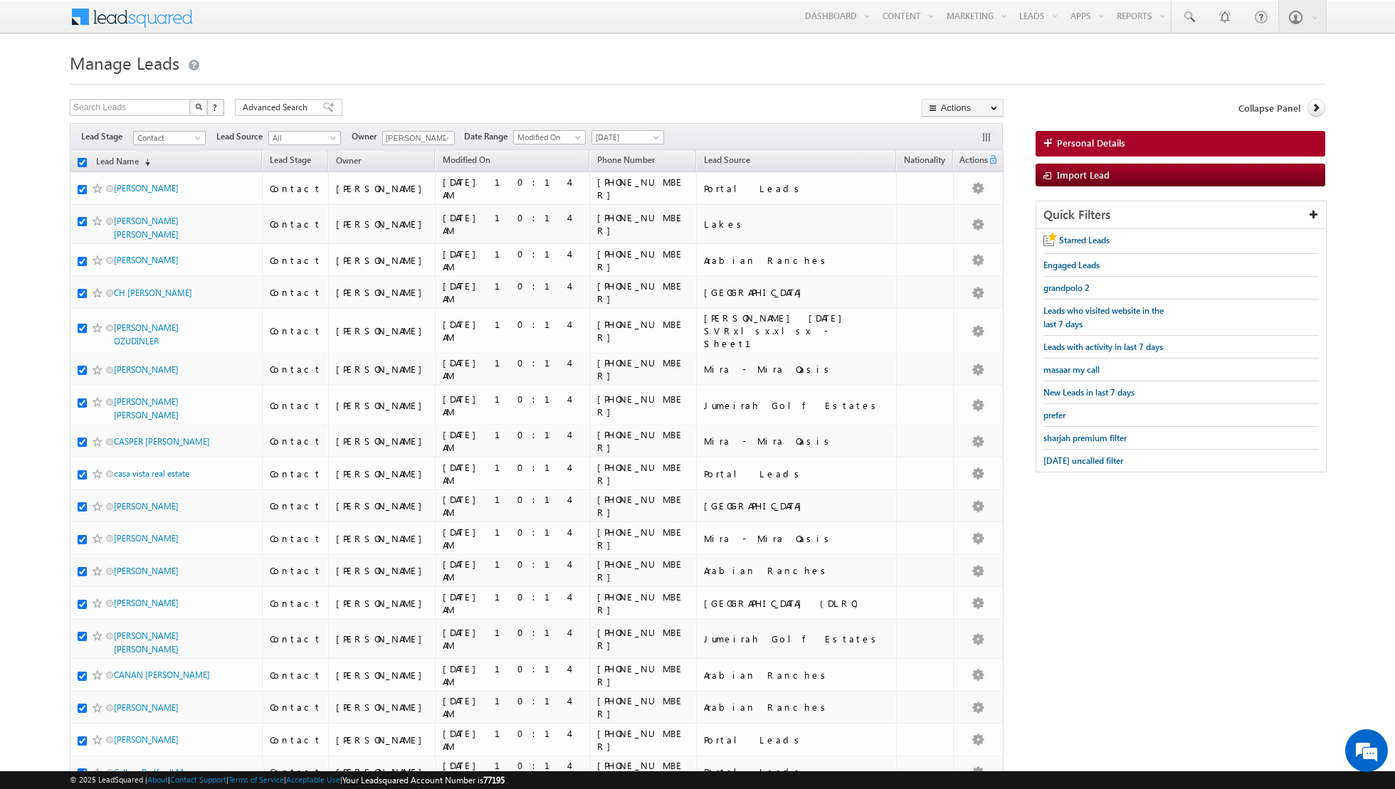
checkbox input "true"
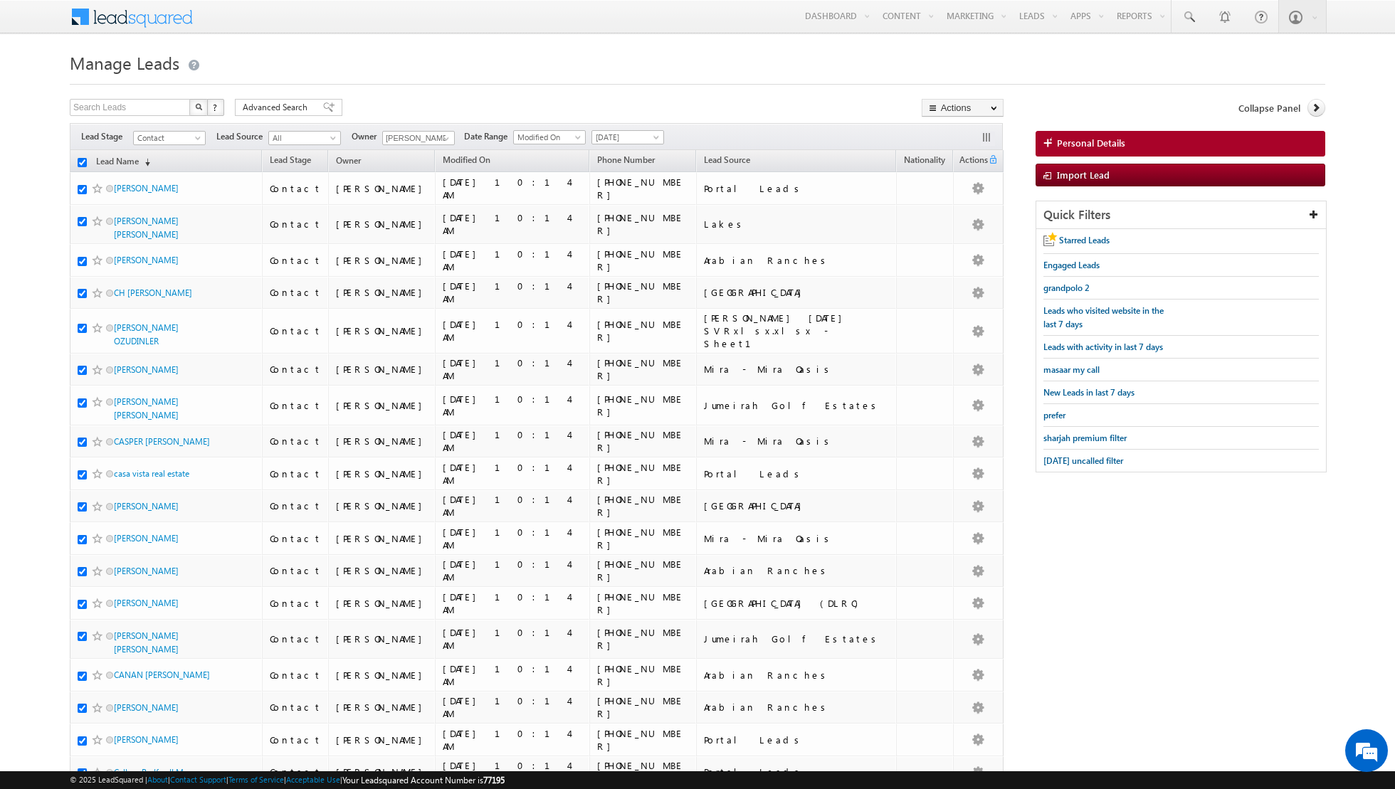
checkbox input "true"
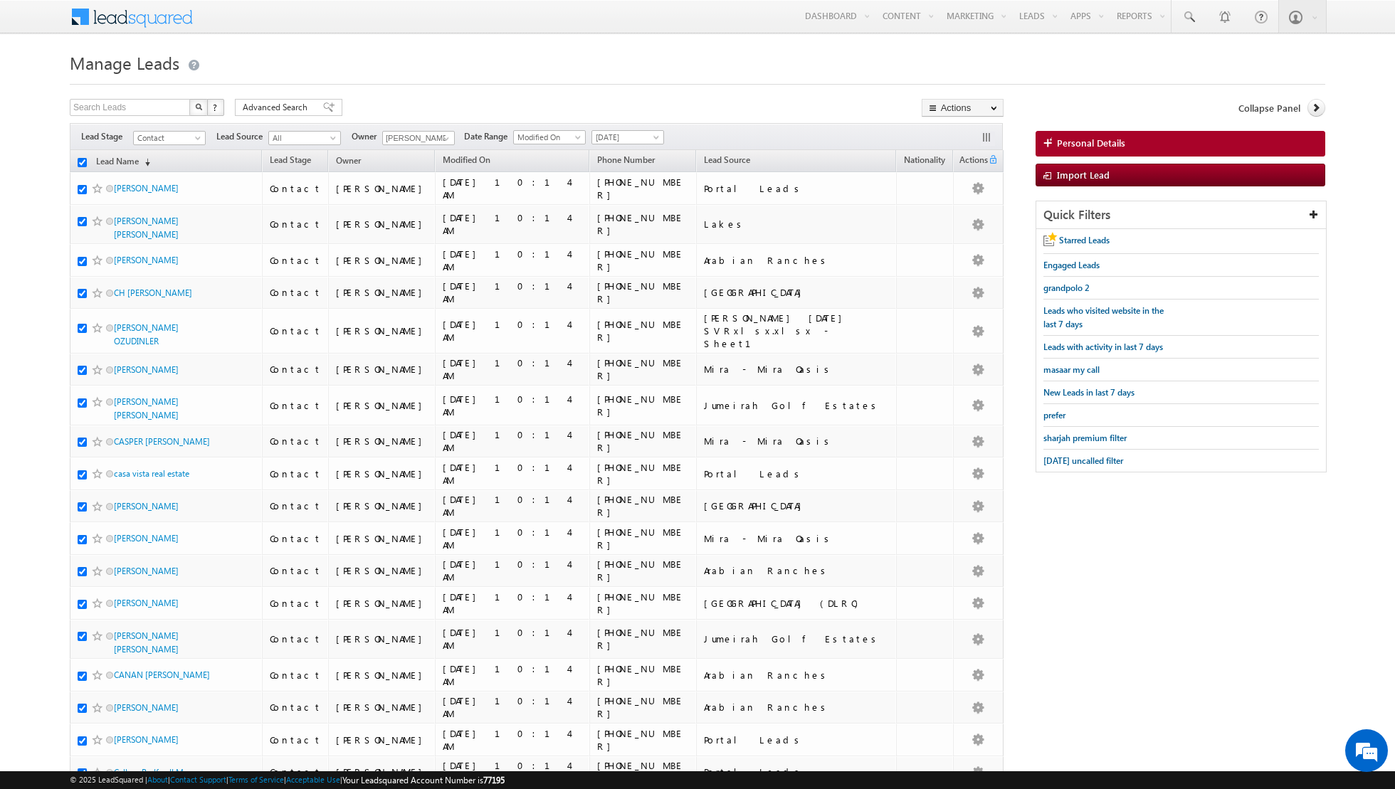
checkbox input "true"
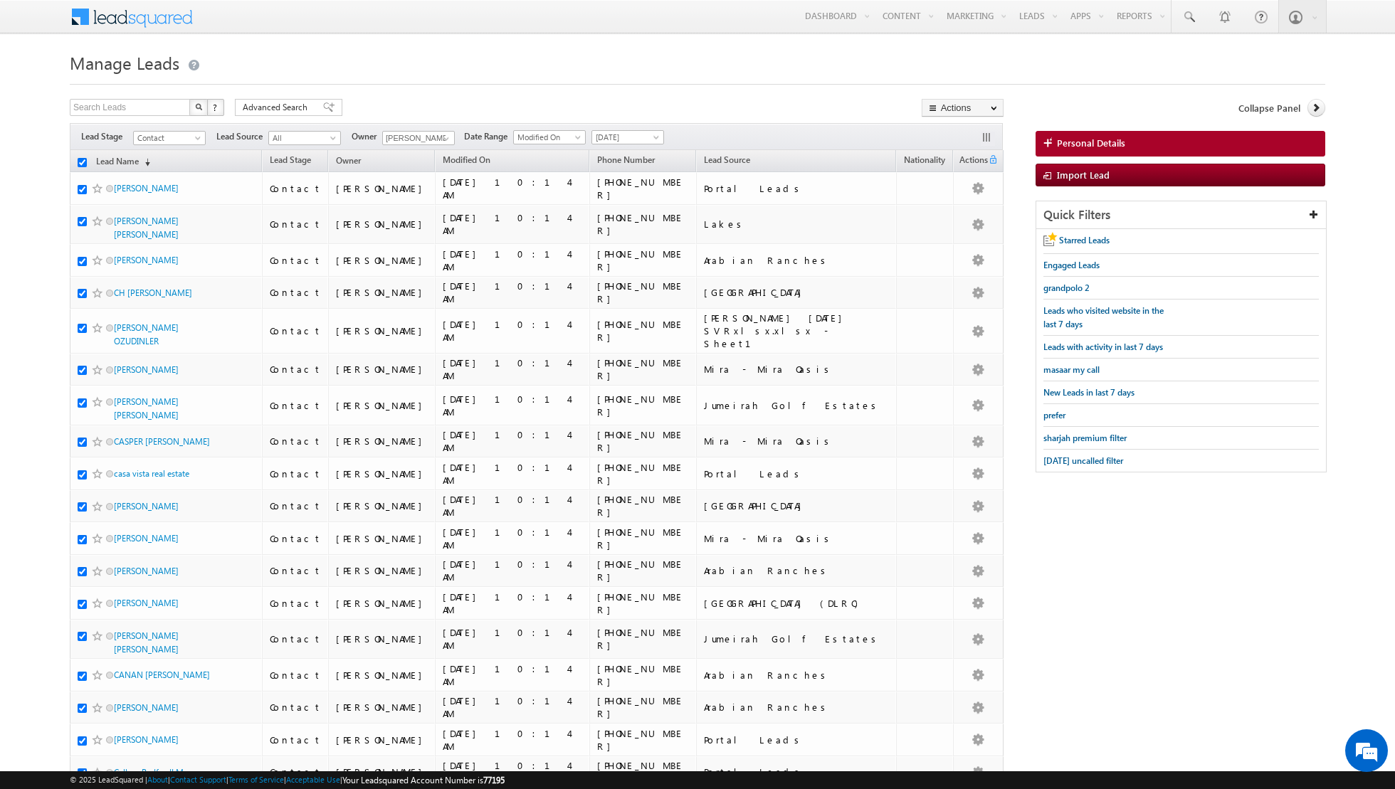
checkbox input "true"
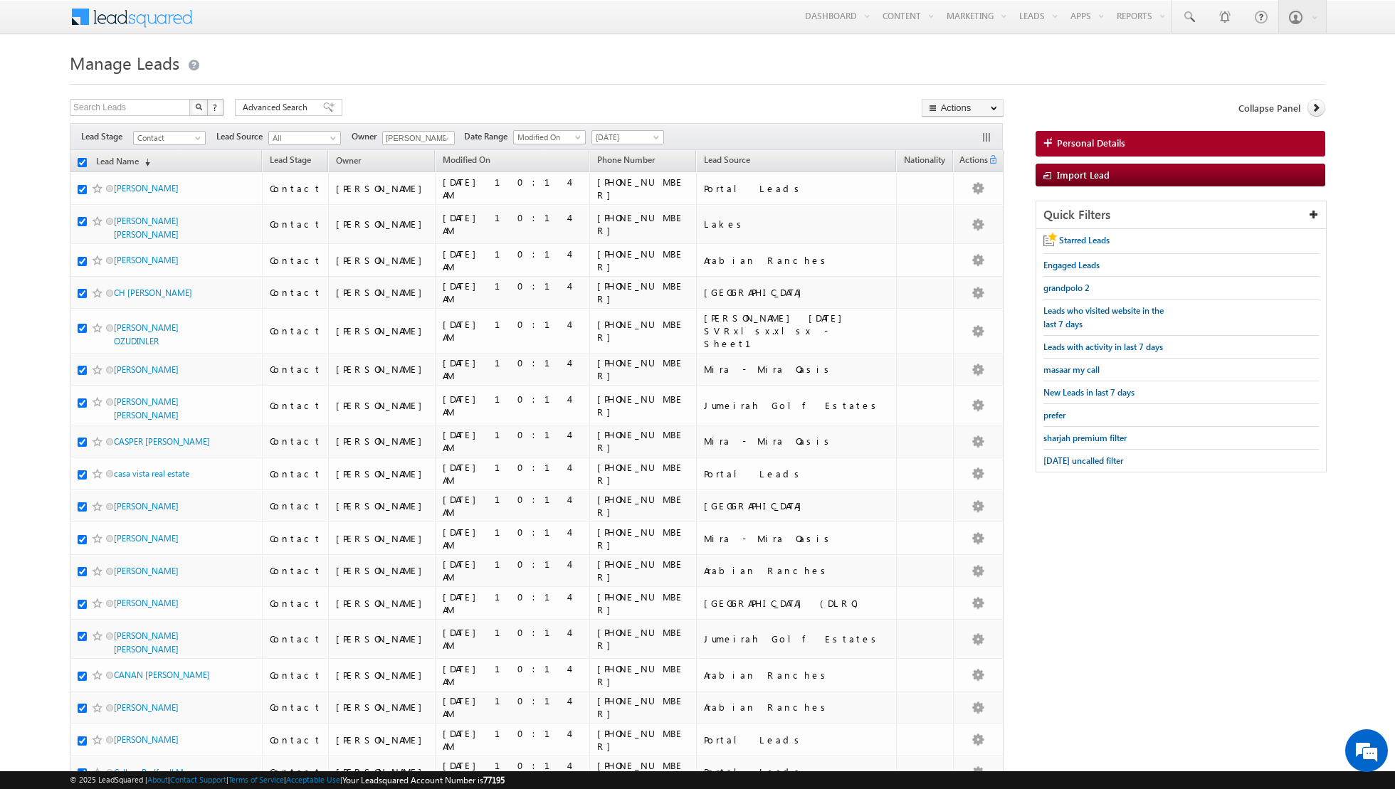
checkbox input "true"
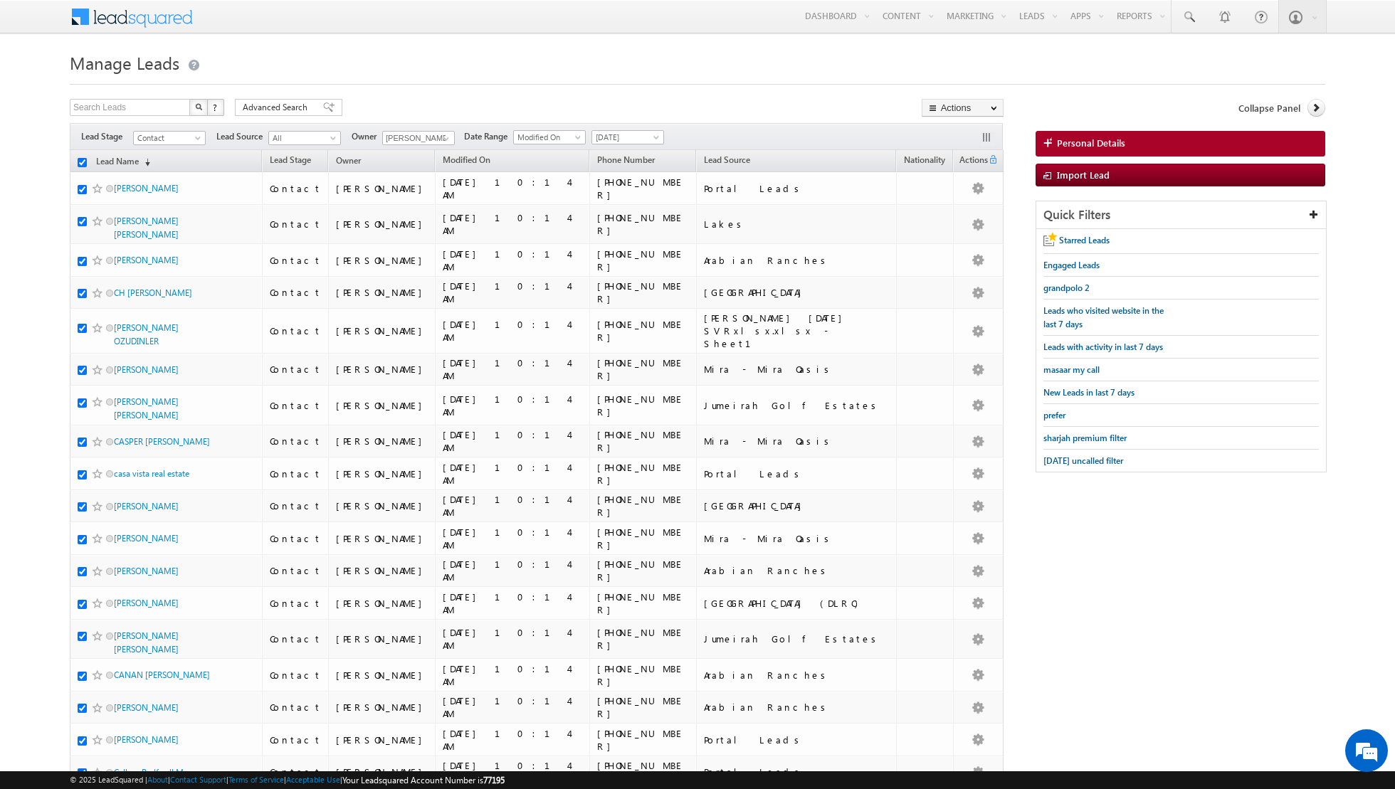
checkbox input "true"
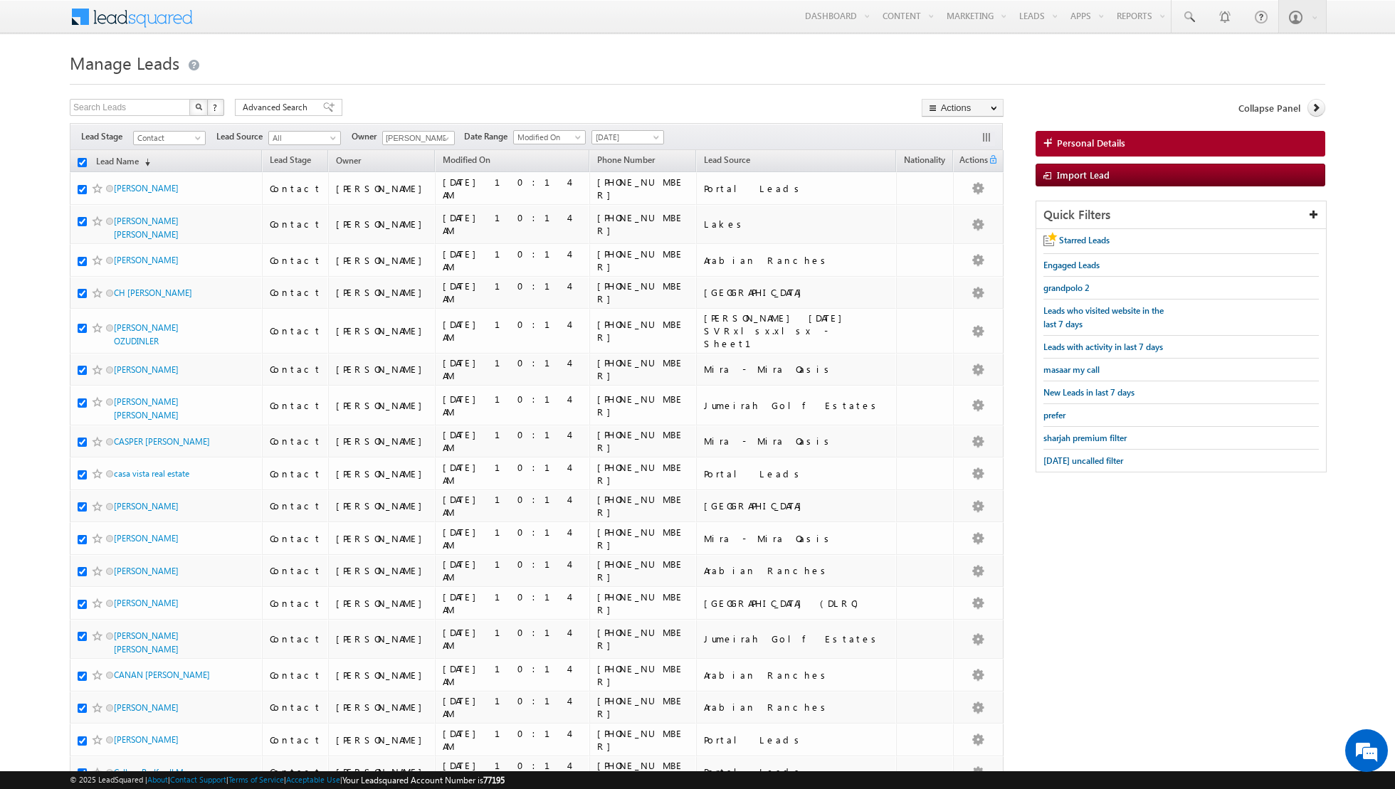
checkbox input "true"
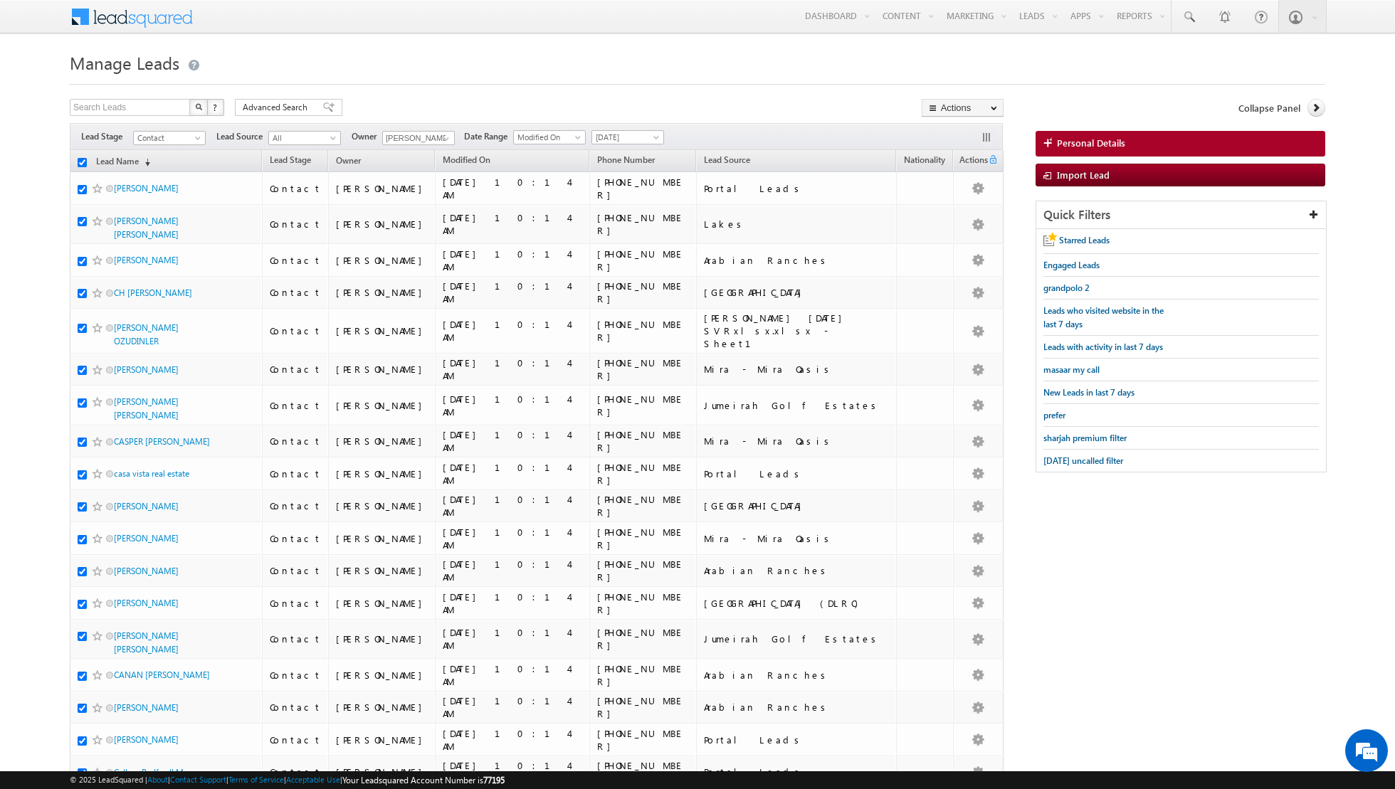
checkbox input "true"
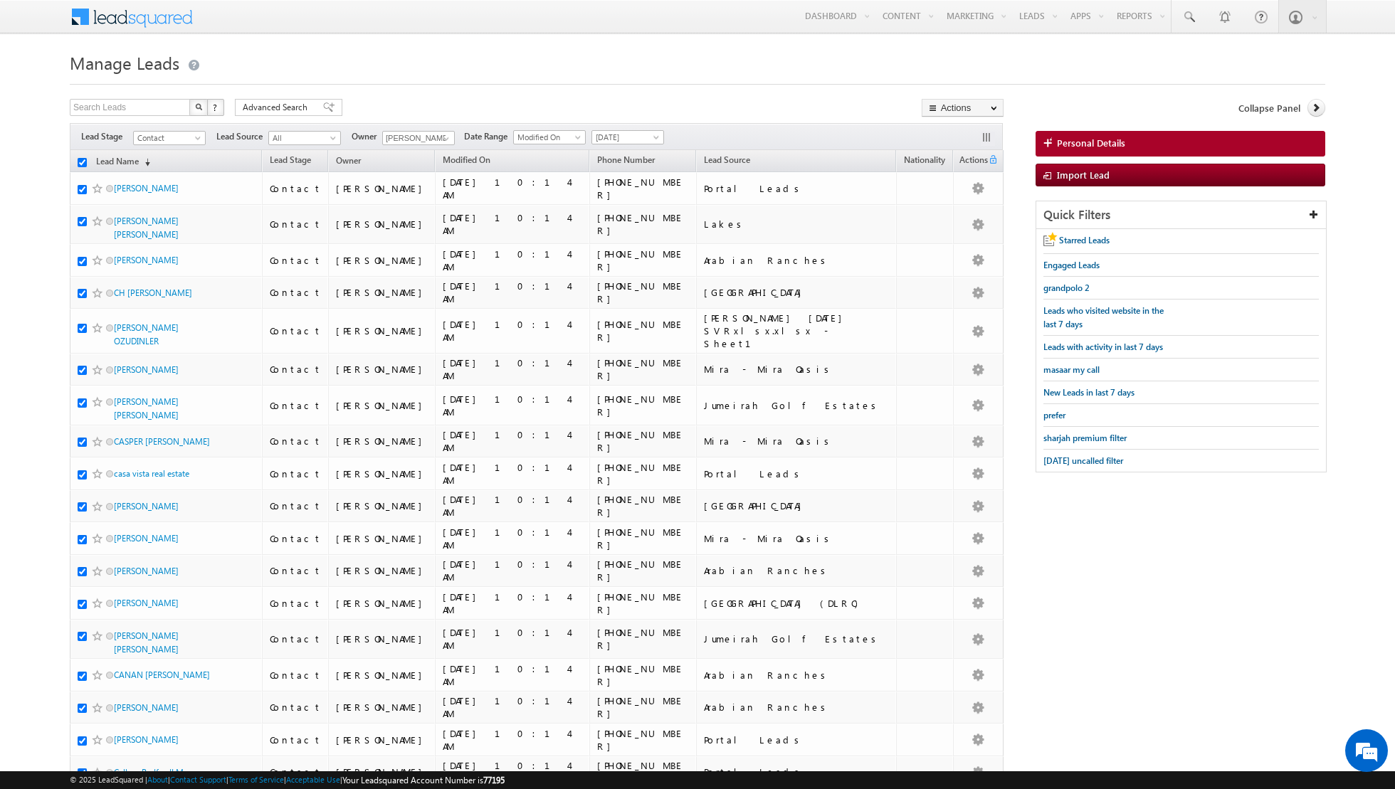
checkbox input "true"
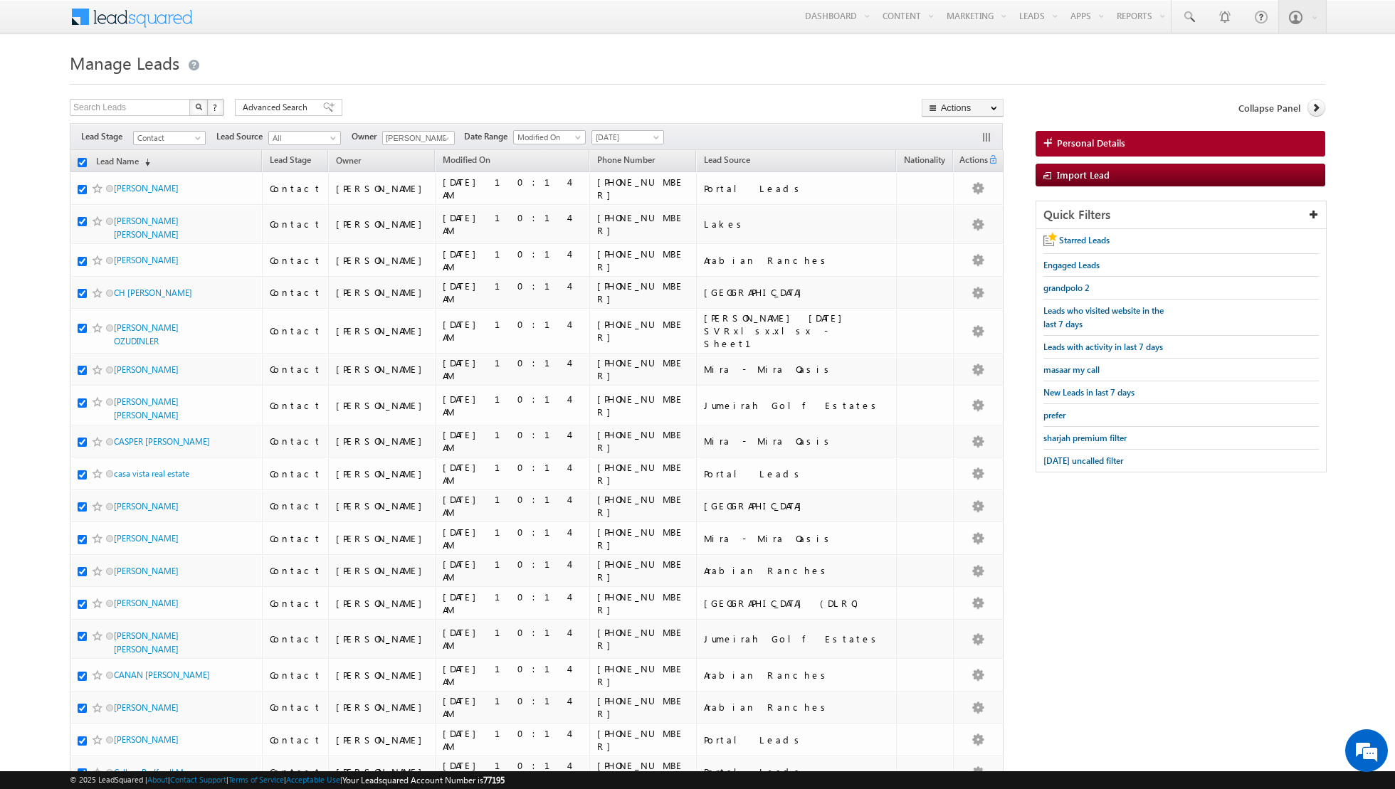
checkbox input "true"
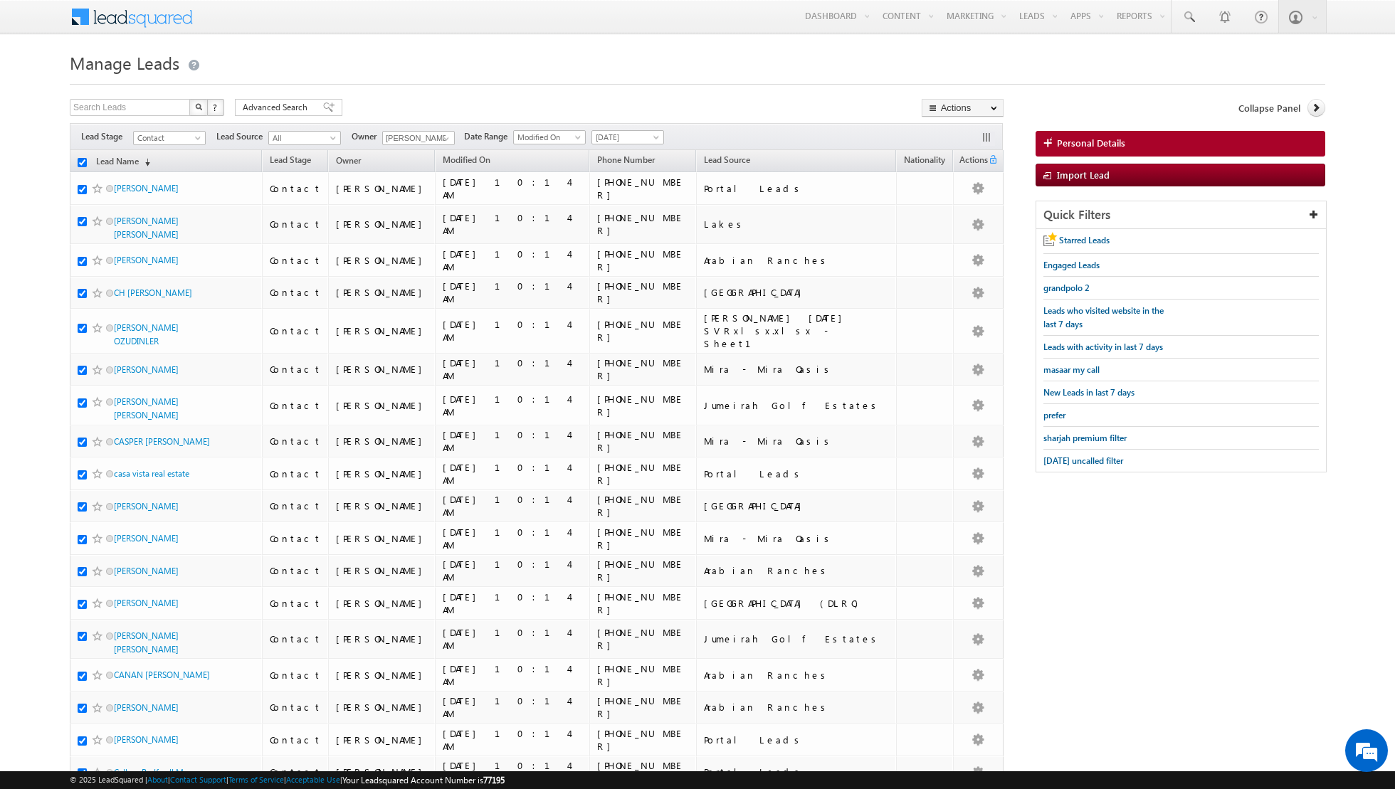
checkbox input "true"
click at [957, 233] on link "Change Owner" at bounding box center [962, 230] width 80 height 17
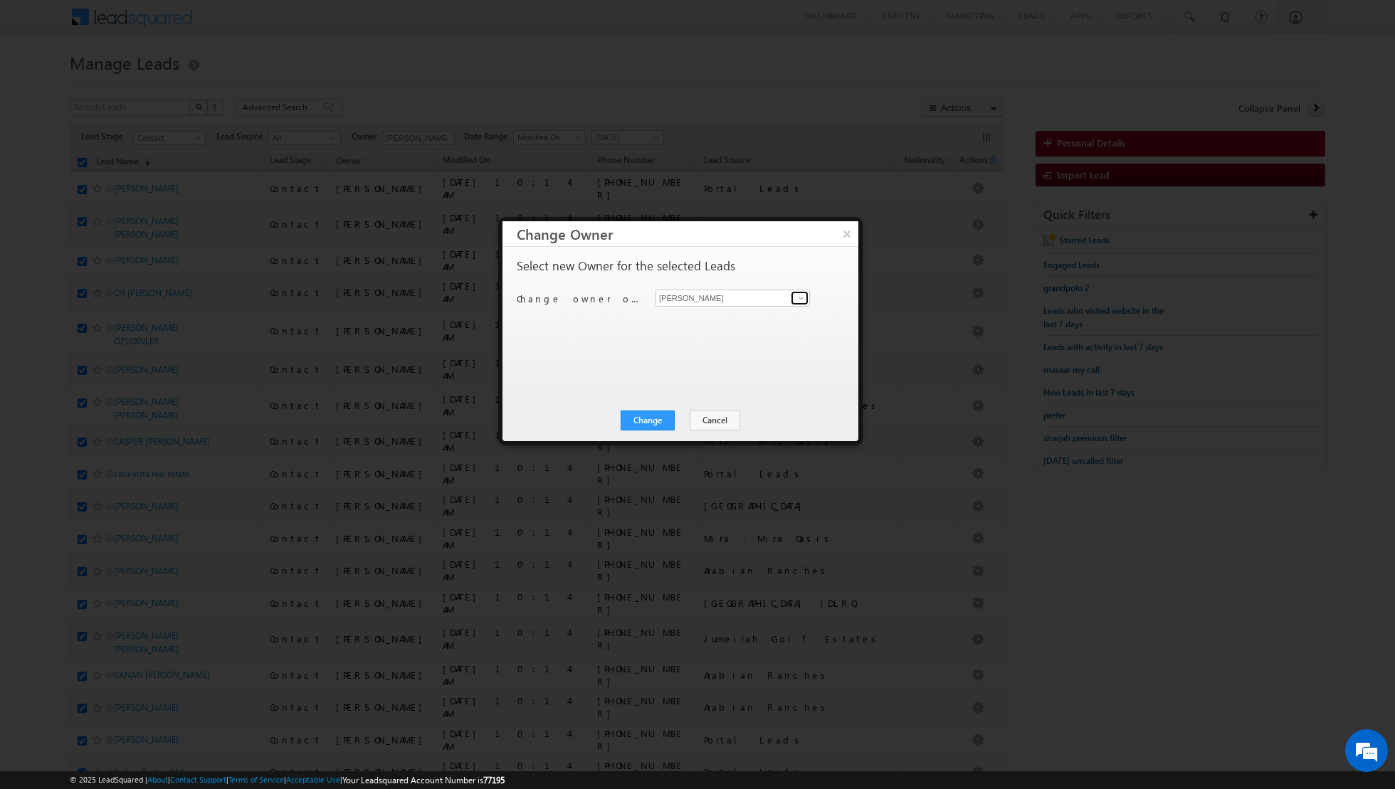
click at [800, 300] on span at bounding box center [801, 298] width 11 height 11
click at [754, 317] on link "Riya Raj riya.raj@indglobal.ae" at bounding box center [733, 319] width 154 height 27
click at [642, 419] on button "Change" at bounding box center [648, 421] width 54 height 20
click at [683, 422] on button "Close" at bounding box center [683, 421] width 46 height 20
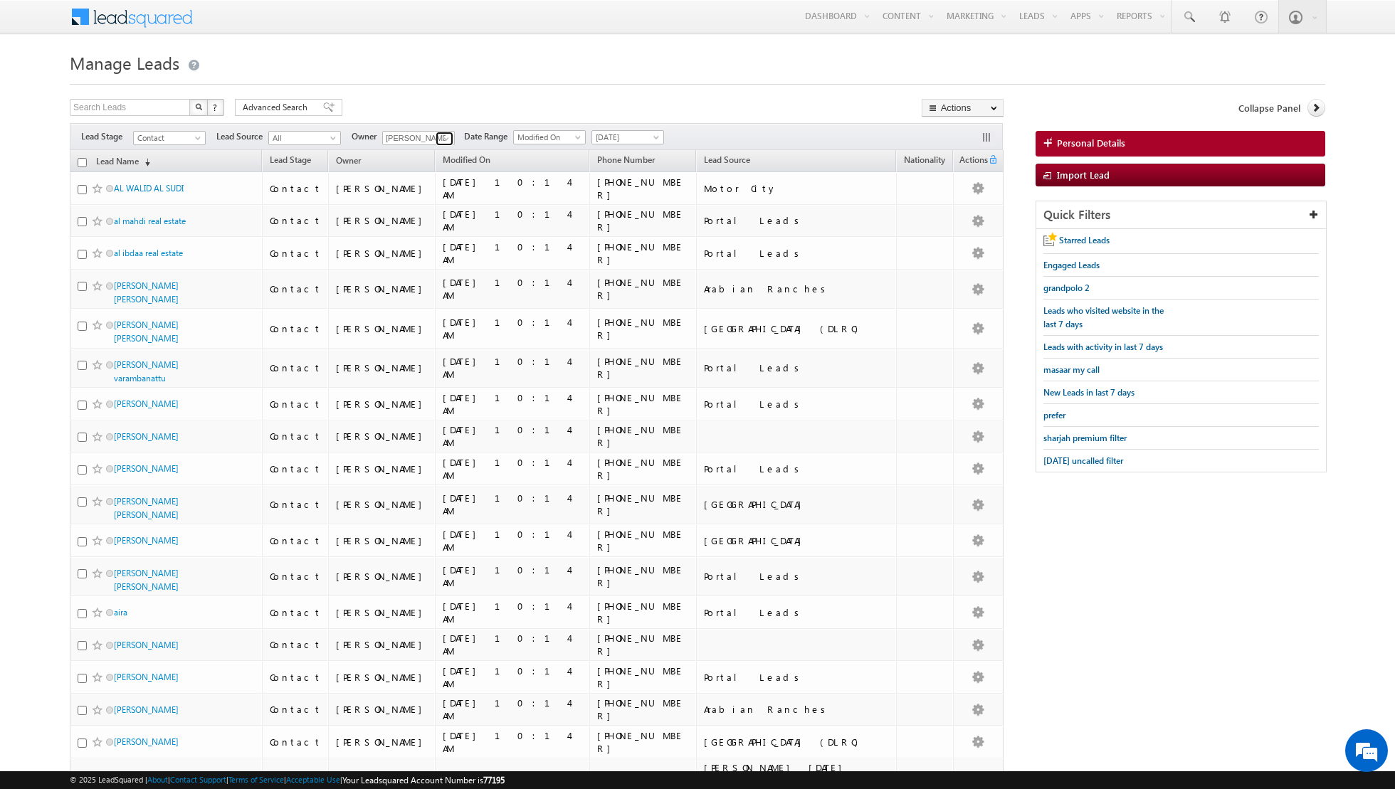
click at [446, 137] on span at bounding box center [446, 138] width 11 height 11
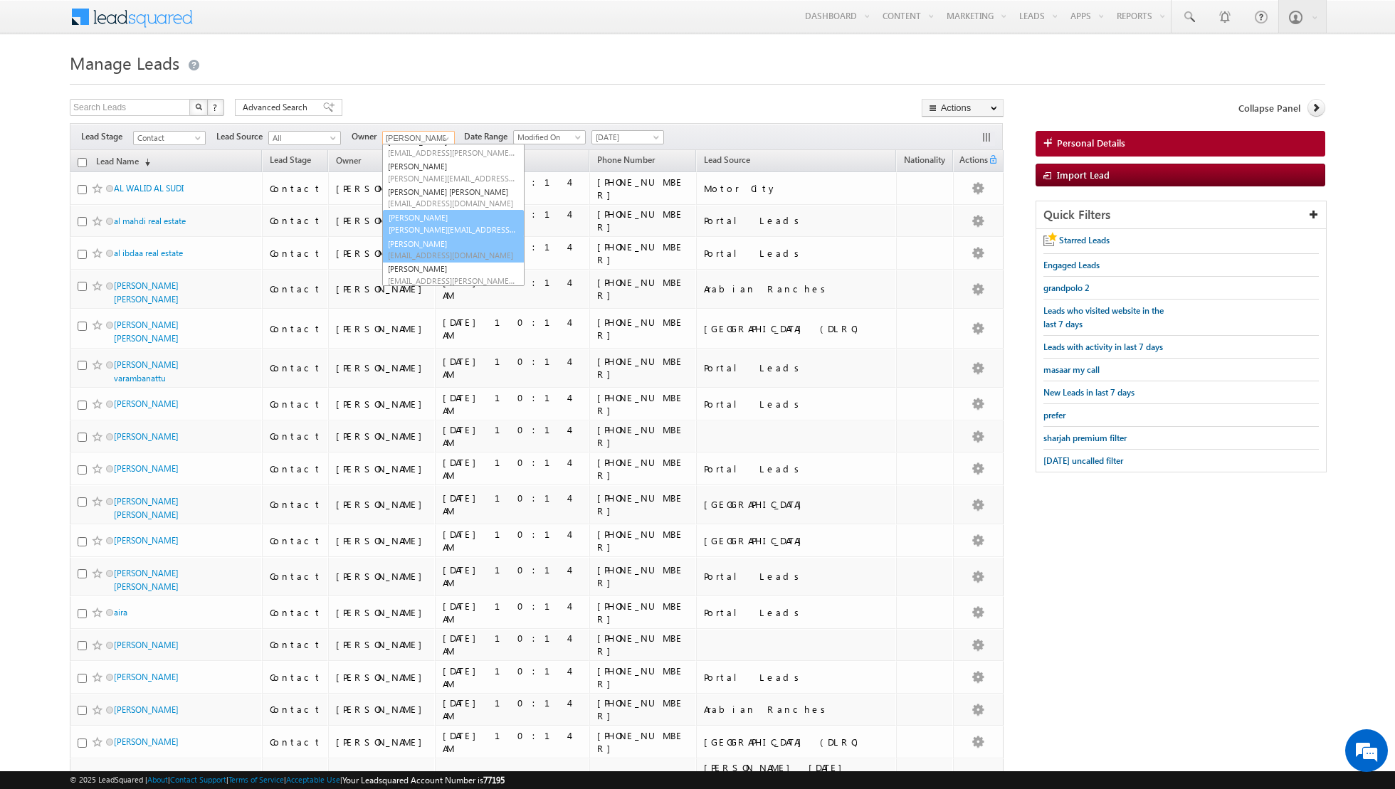
scroll to position [115, 0]
click at [416, 224] on span "riya.raj@indglobal.ae" at bounding box center [452, 228] width 128 height 11
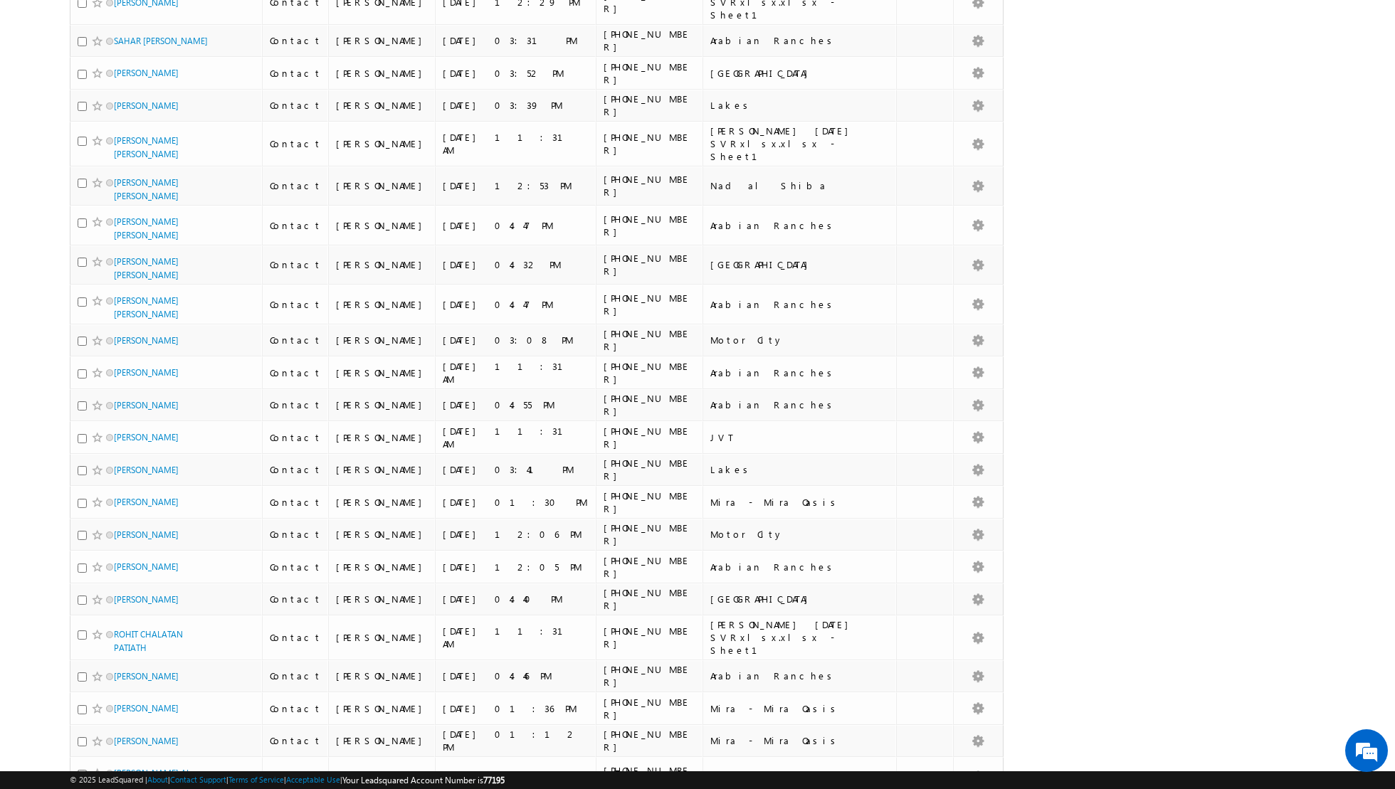
scroll to position [0, 0]
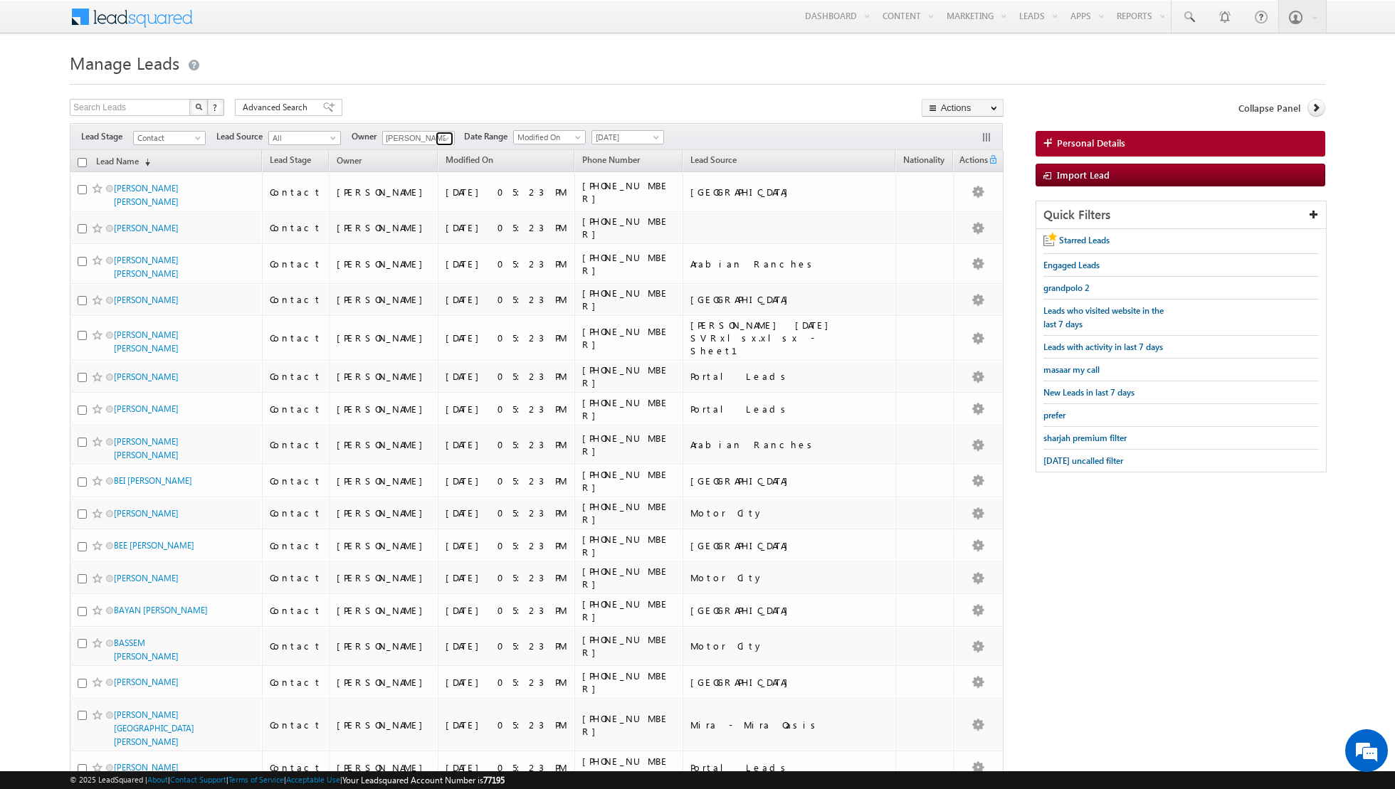
click at [436, 135] on link at bounding box center [445, 139] width 18 height 14
click at [428, 195] on link "Nandhana Anil nandhana.anil@indglobal.ae" at bounding box center [453, 197] width 142 height 27
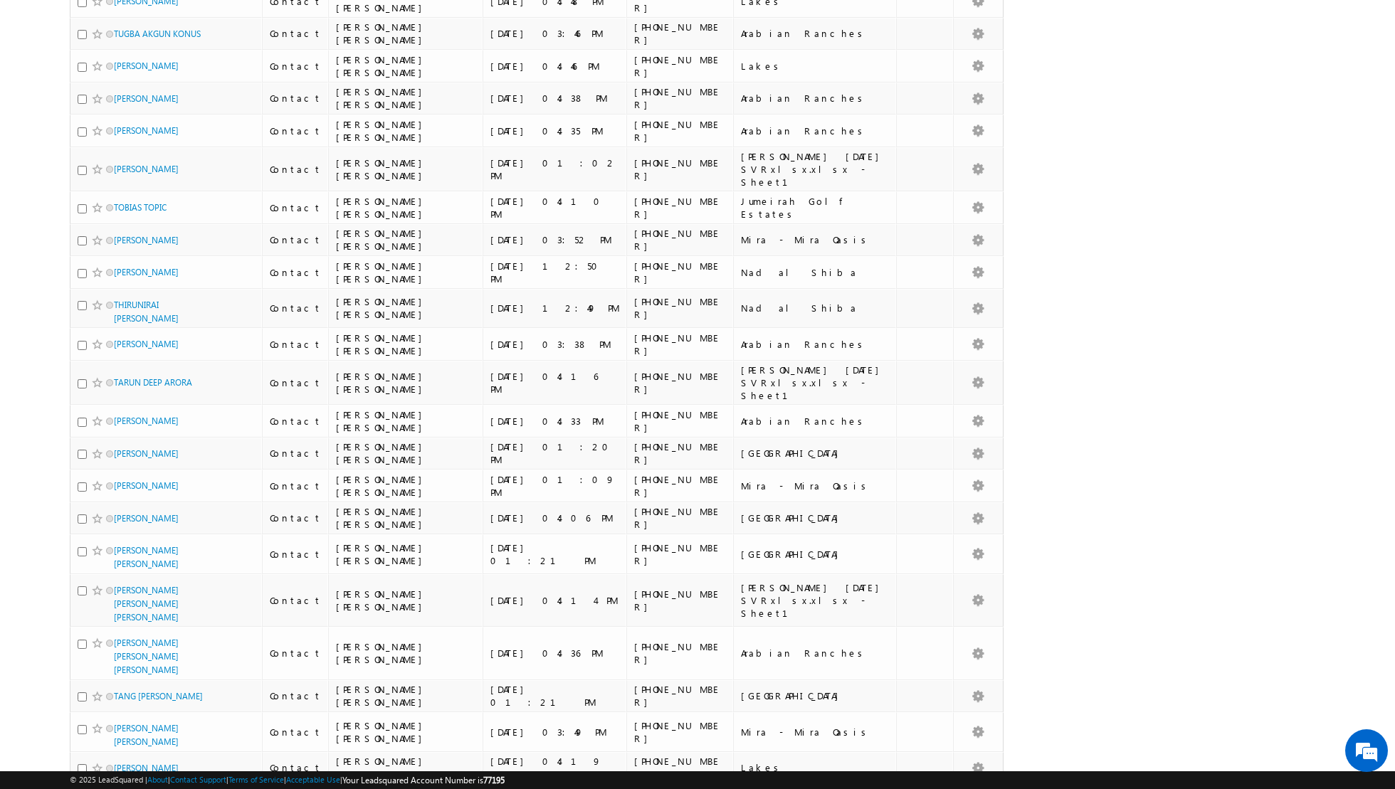
scroll to position [2950, 0]
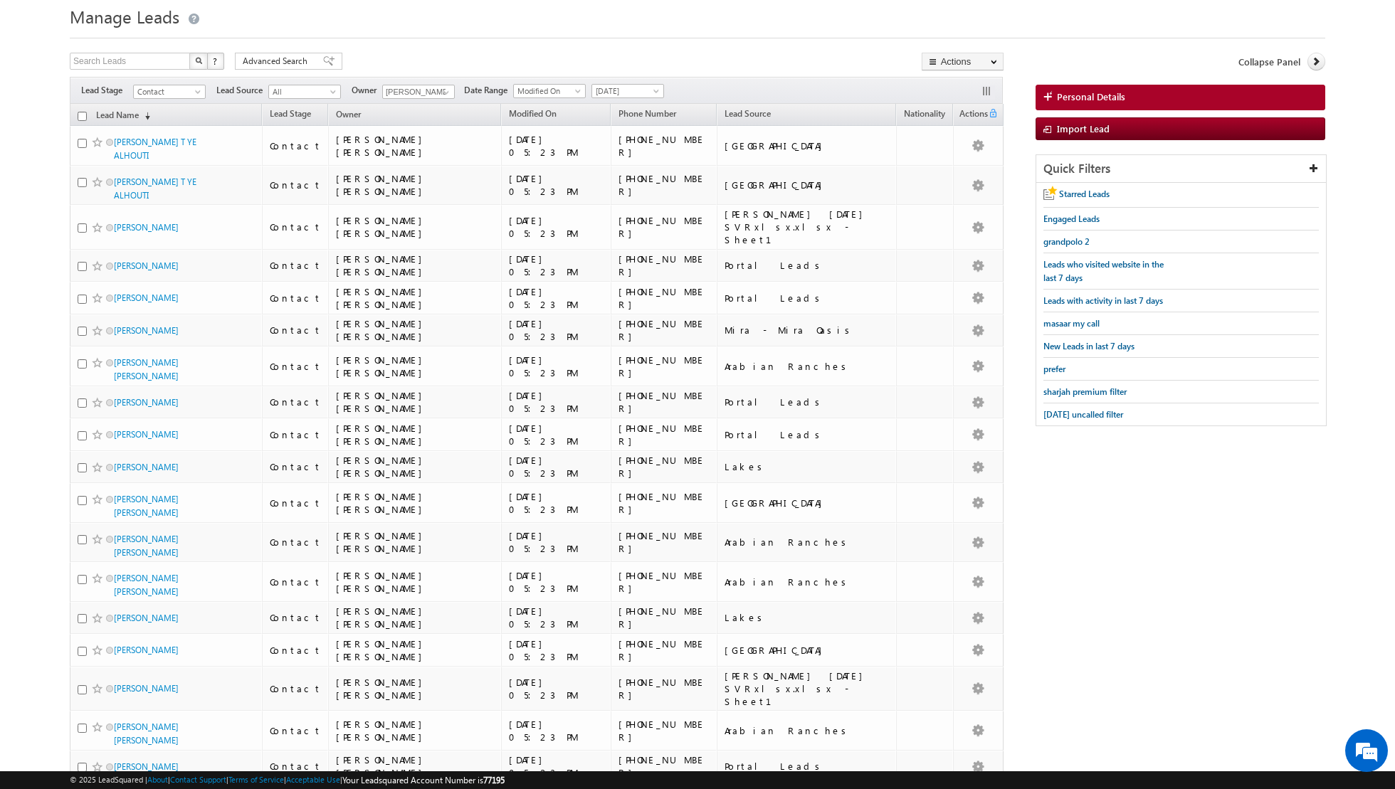
scroll to position [0, 0]
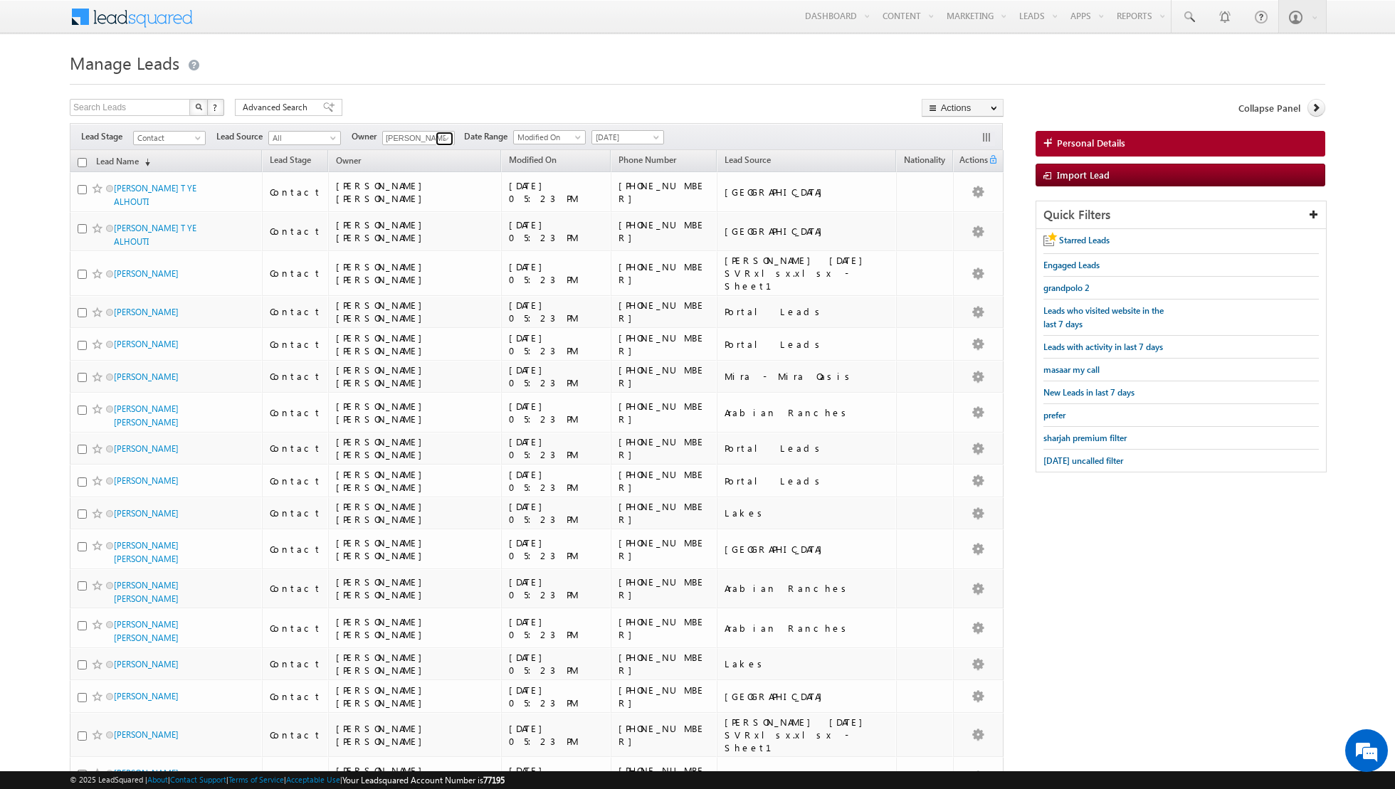
click at [436, 137] on link at bounding box center [445, 139] width 18 height 14
click at [411, 152] on link "Any" at bounding box center [453, 152] width 142 height 16
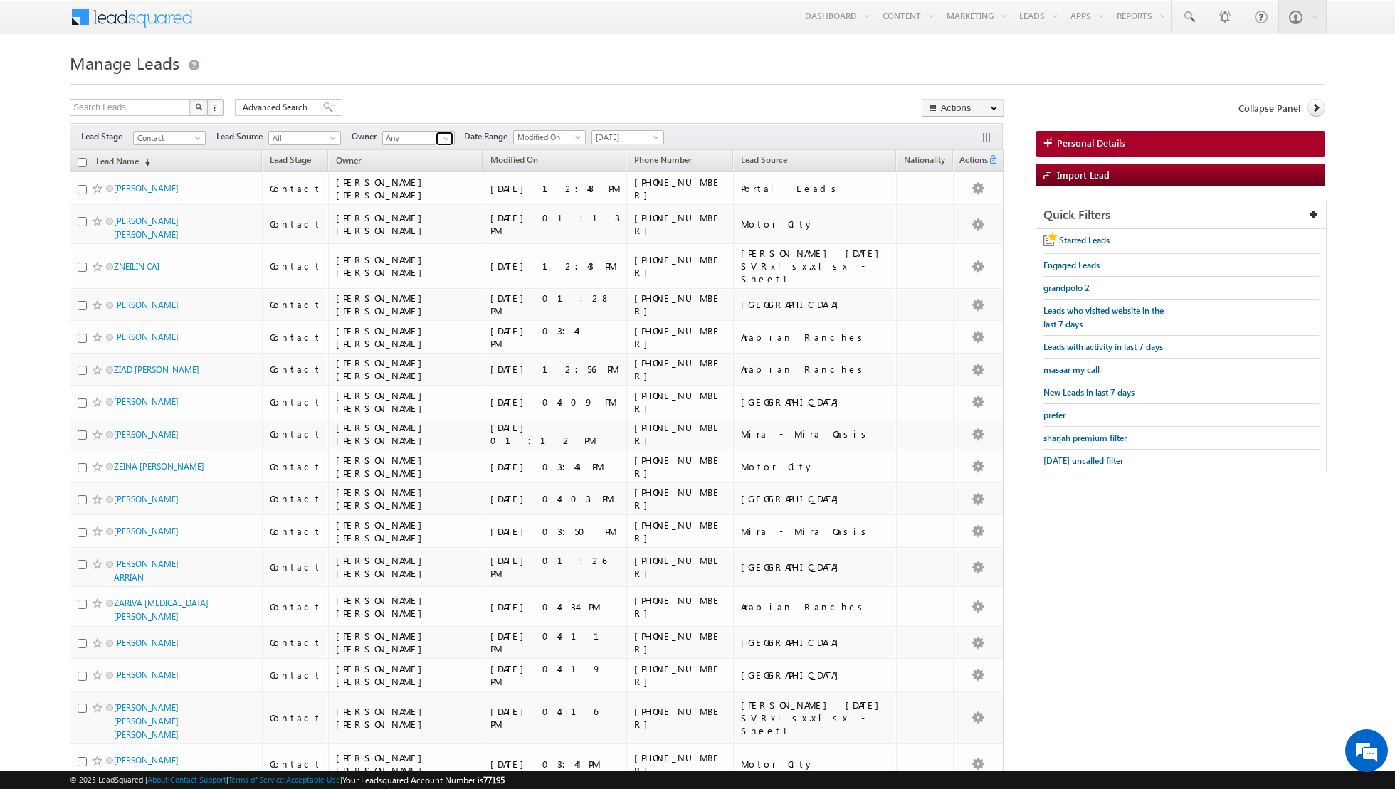
click at [445, 140] on span at bounding box center [446, 138] width 11 height 11
click at [425, 212] on span "asma.kazi@indglobal.ae" at bounding box center [452, 217] width 128 height 11
type input "[PERSON_NAME]"
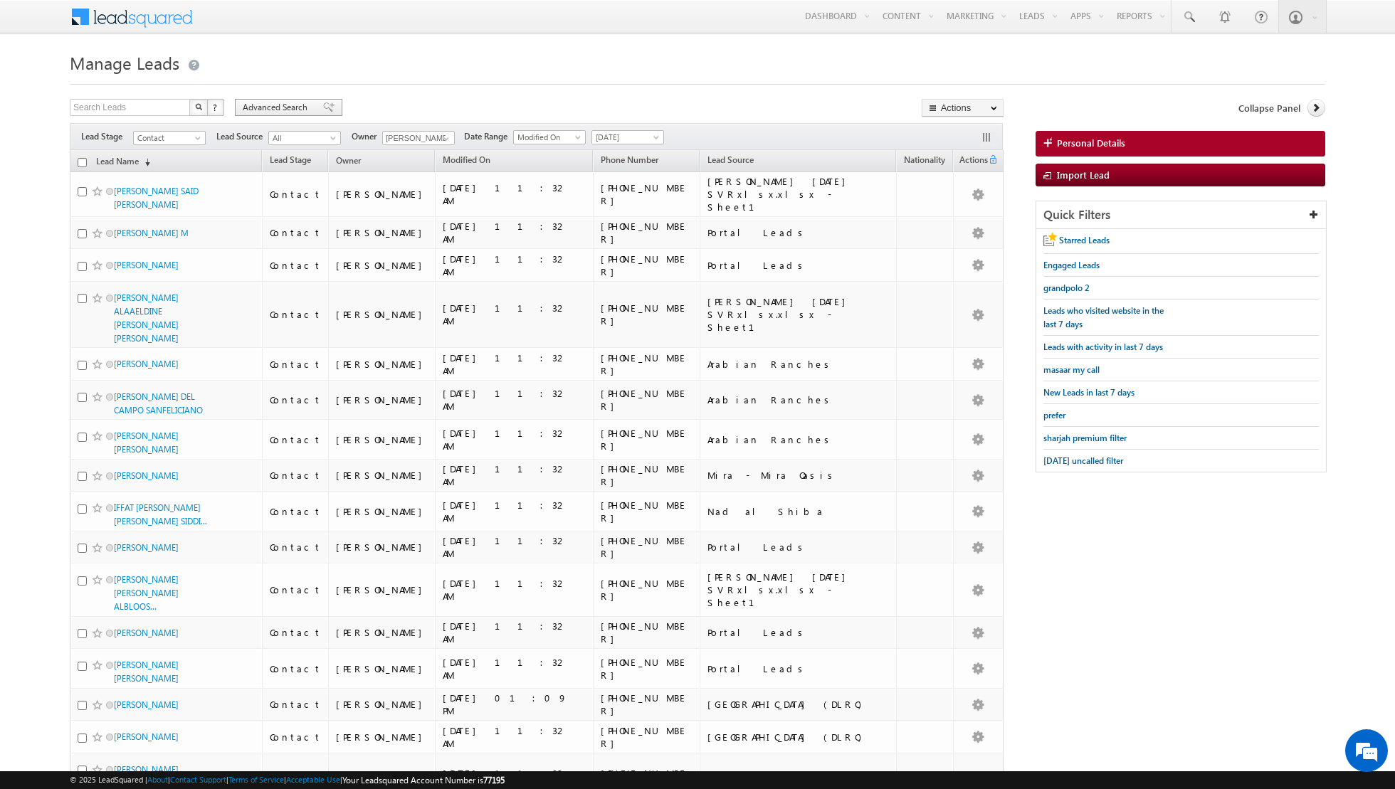
click at [323, 107] on span at bounding box center [328, 107] width 11 height 10
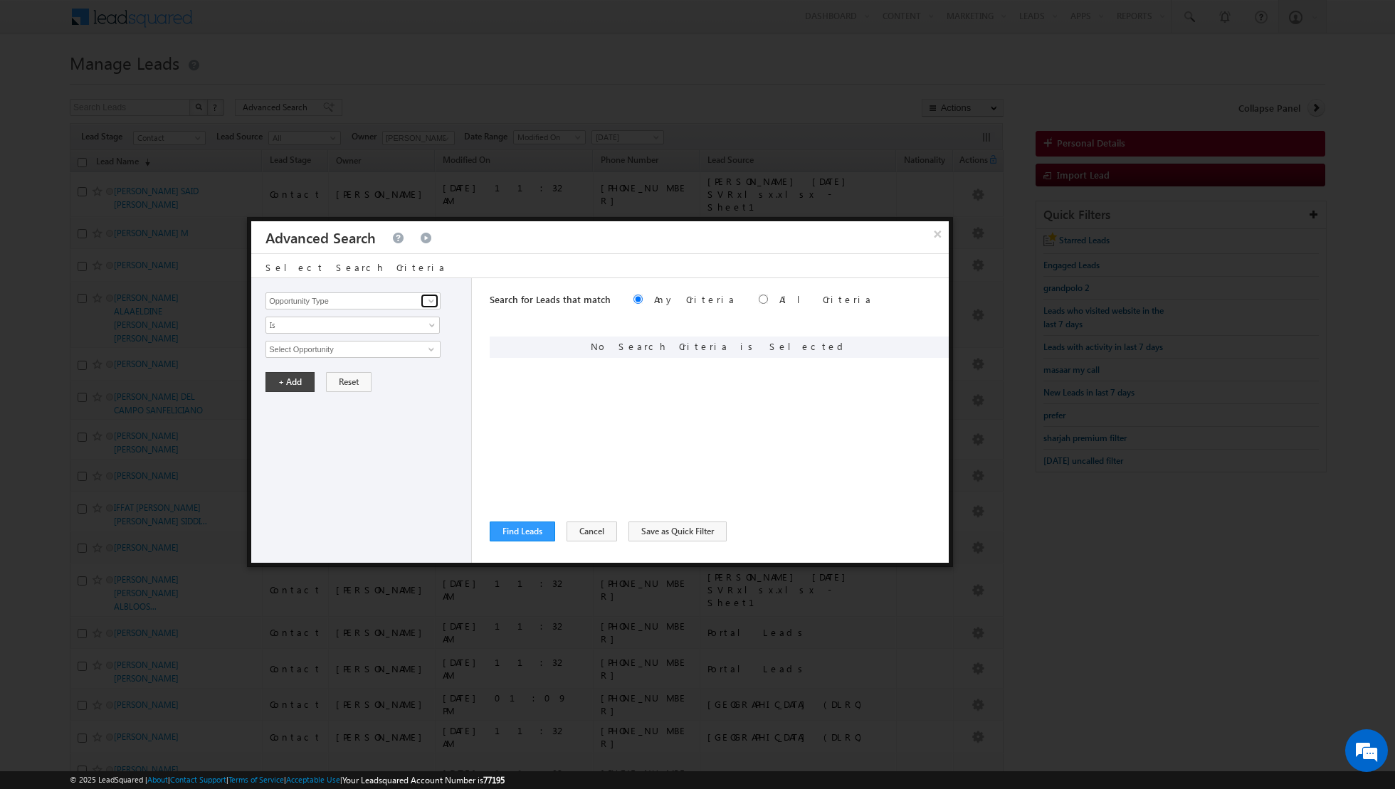
click at [430, 297] on span at bounding box center [431, 300] width 11 height 11
click at [368, 342] on link "Modified On" at bounding box center [352, 344] width 175 height 16
type input "Modified On"
click at [376, 348] on span "All Time" at bounding box center [343, 349] width 154 height 13
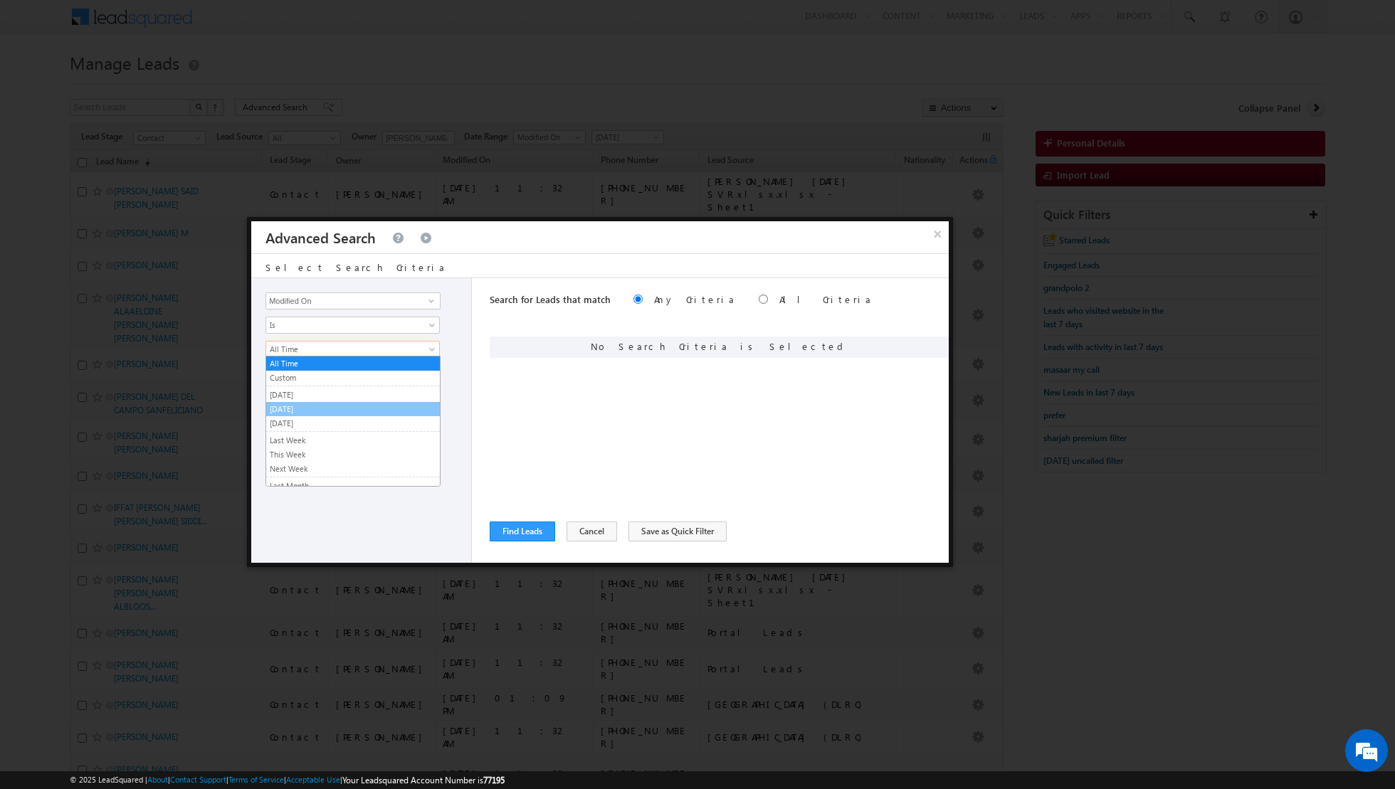
click at [318, 411] on link "[DATE]" at bounding box center [353, 409] width 174 height 13
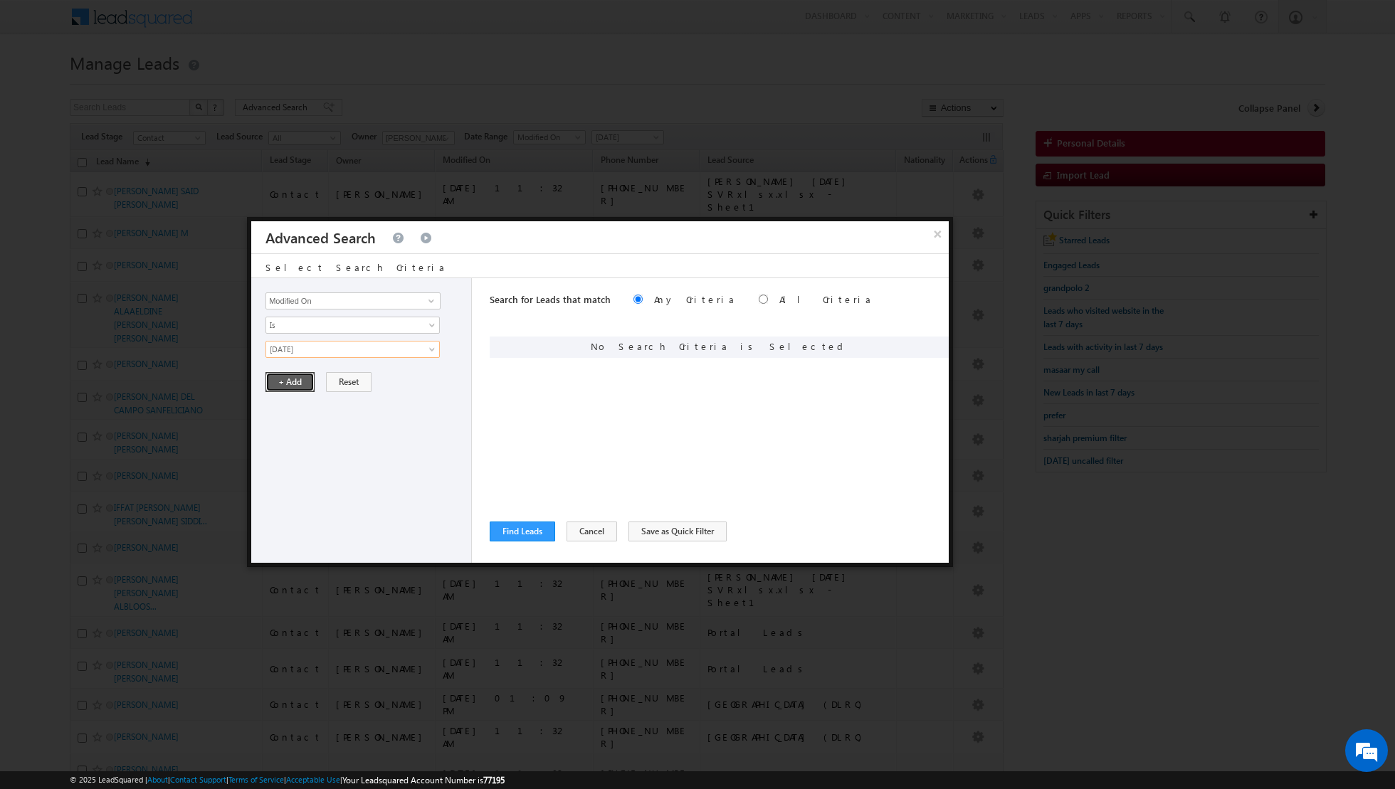
click at [295, 377] on button "+ Add" at bounding box center [289, 382] width 49 height 20
click at [759, 299] on input "radio" at bounding box center [763, 299] width 9 height 9
radio input "true"
click at [430, 302] on span at bounding box center [431, 300] width 11 height 11
click at [360, 347] on link "Last Activity Date" at bounding box center [352, 344] width 175 height 16
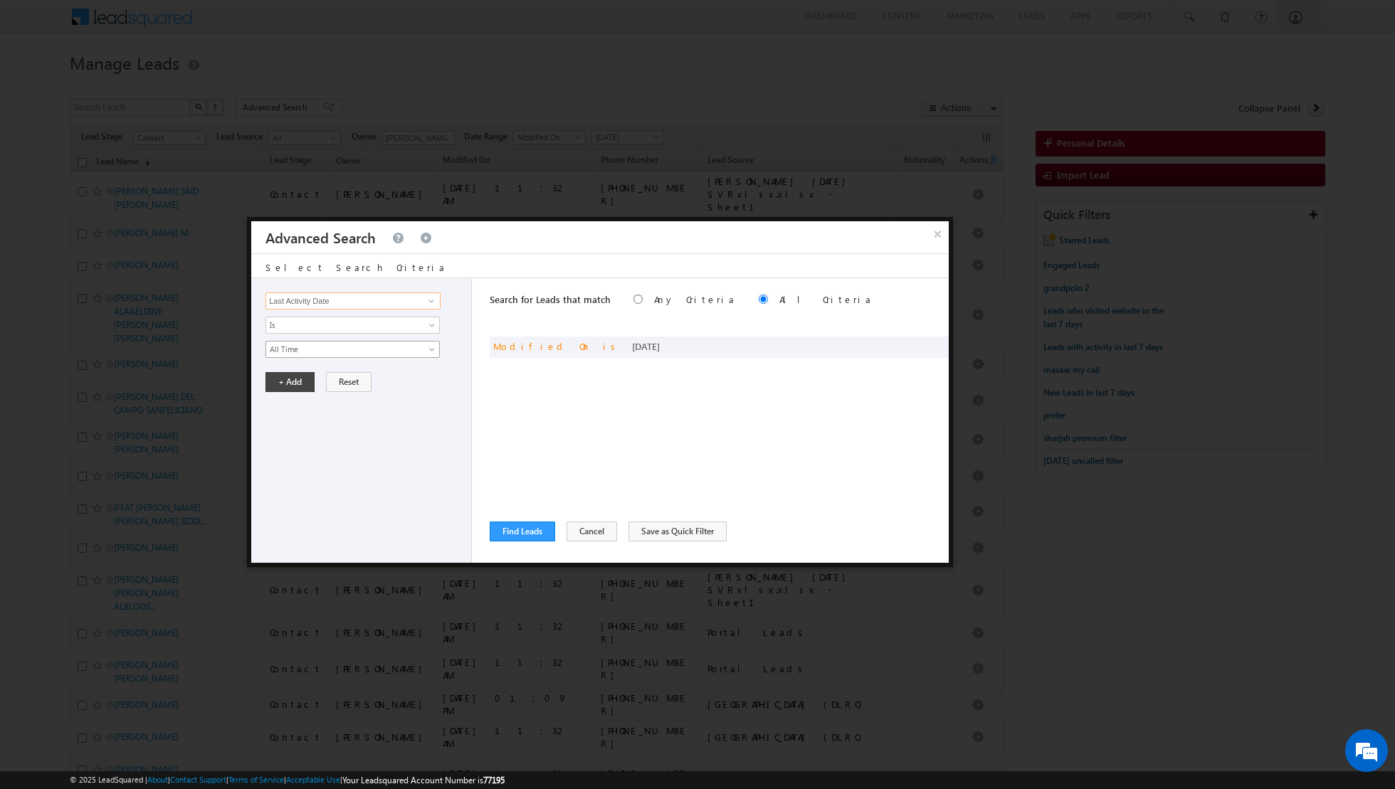
type input "Last Activity Date"
click at [388, 347] on span "All Time" at bounding box center [343, 349] width 154 height 13
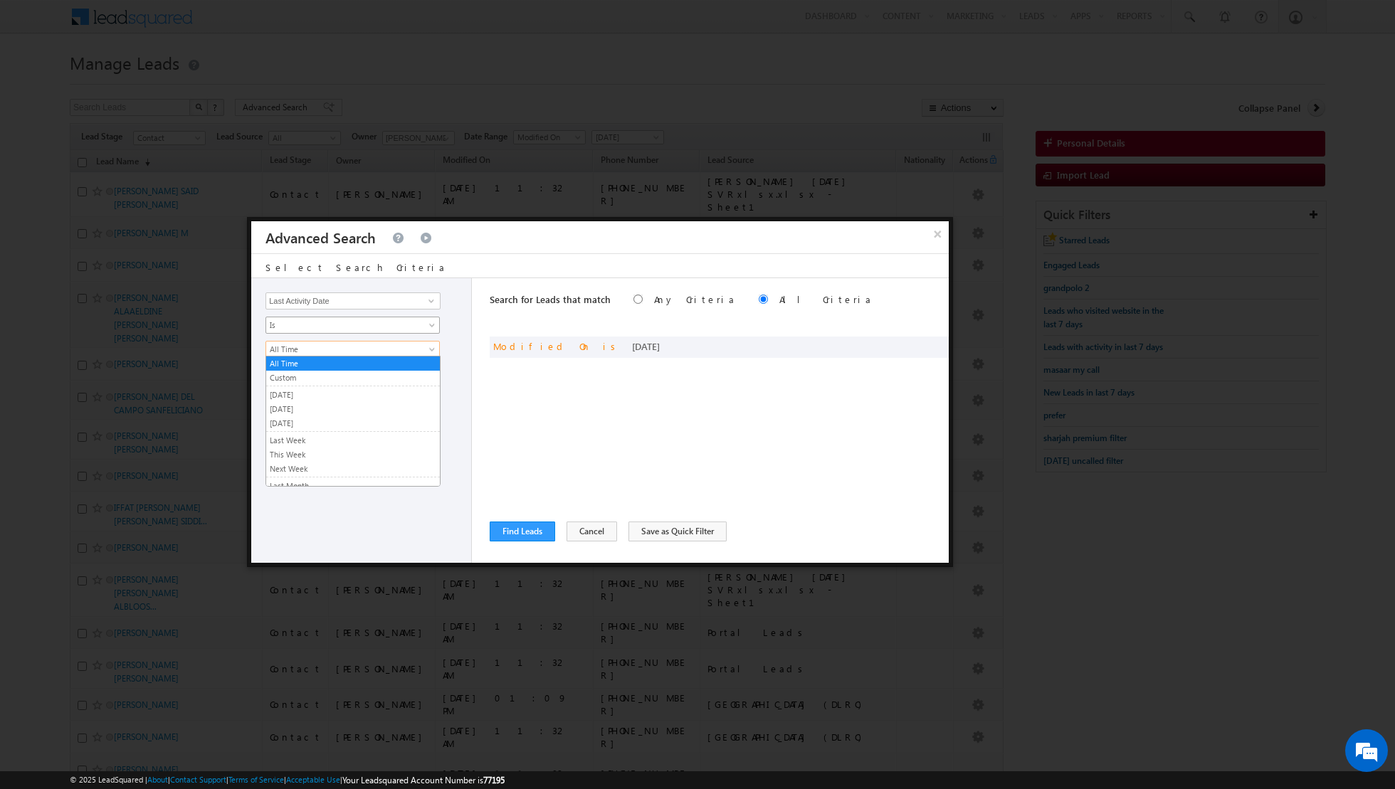
click at [340, 320] on span "Is" at bounding box center [343, 325] width 154 height 13
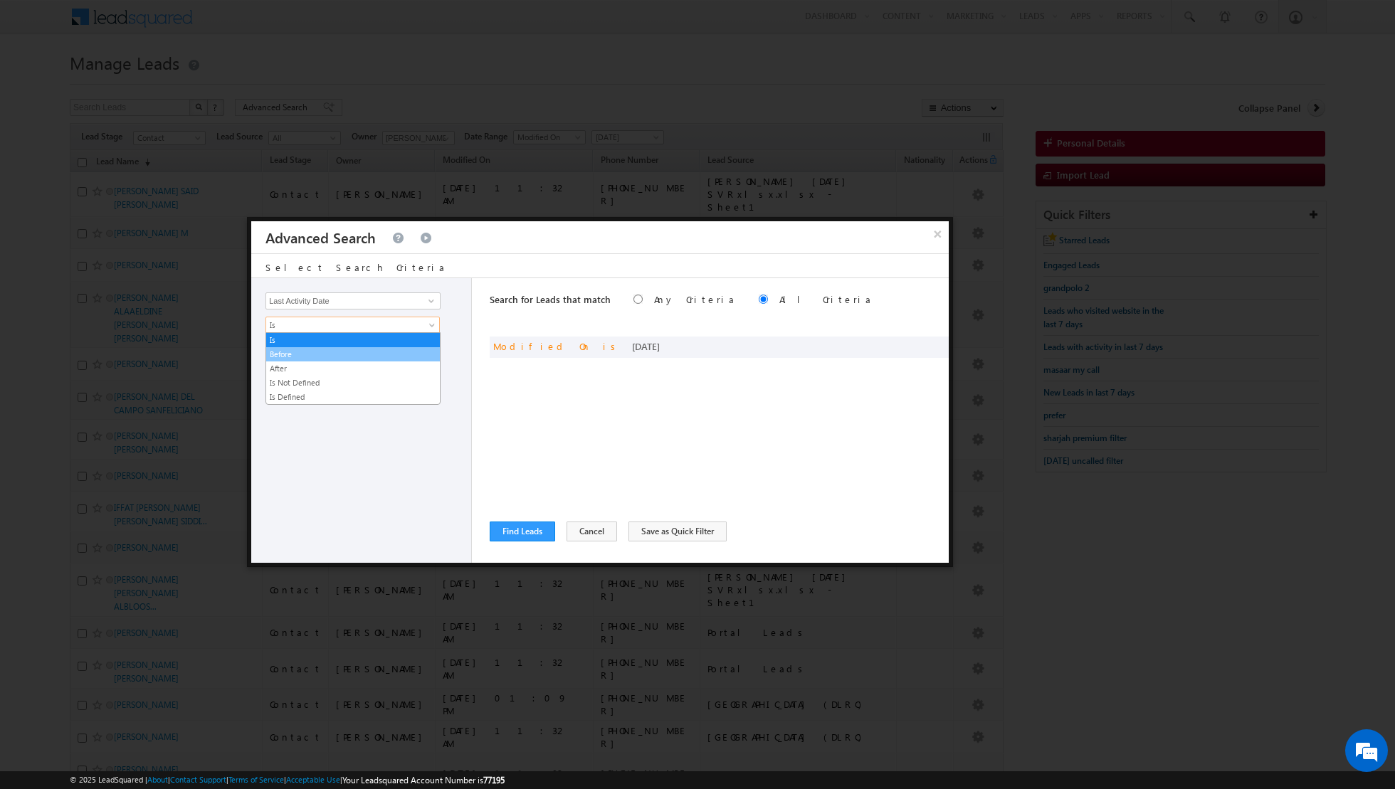
click at [323, 354] on link "Before" at bounding box center [353, 354] width 174 height 13
click at [335, 349] on span "[DATE]" at bounding box center [343, 349] width 154 height 13
click at [320, 368] on link "[DATE]" at bounding box center [353, 363] width 174 height 13
click at [295, 379] on button "+ Add" at bounding box center [289, 382] width 49 height 20
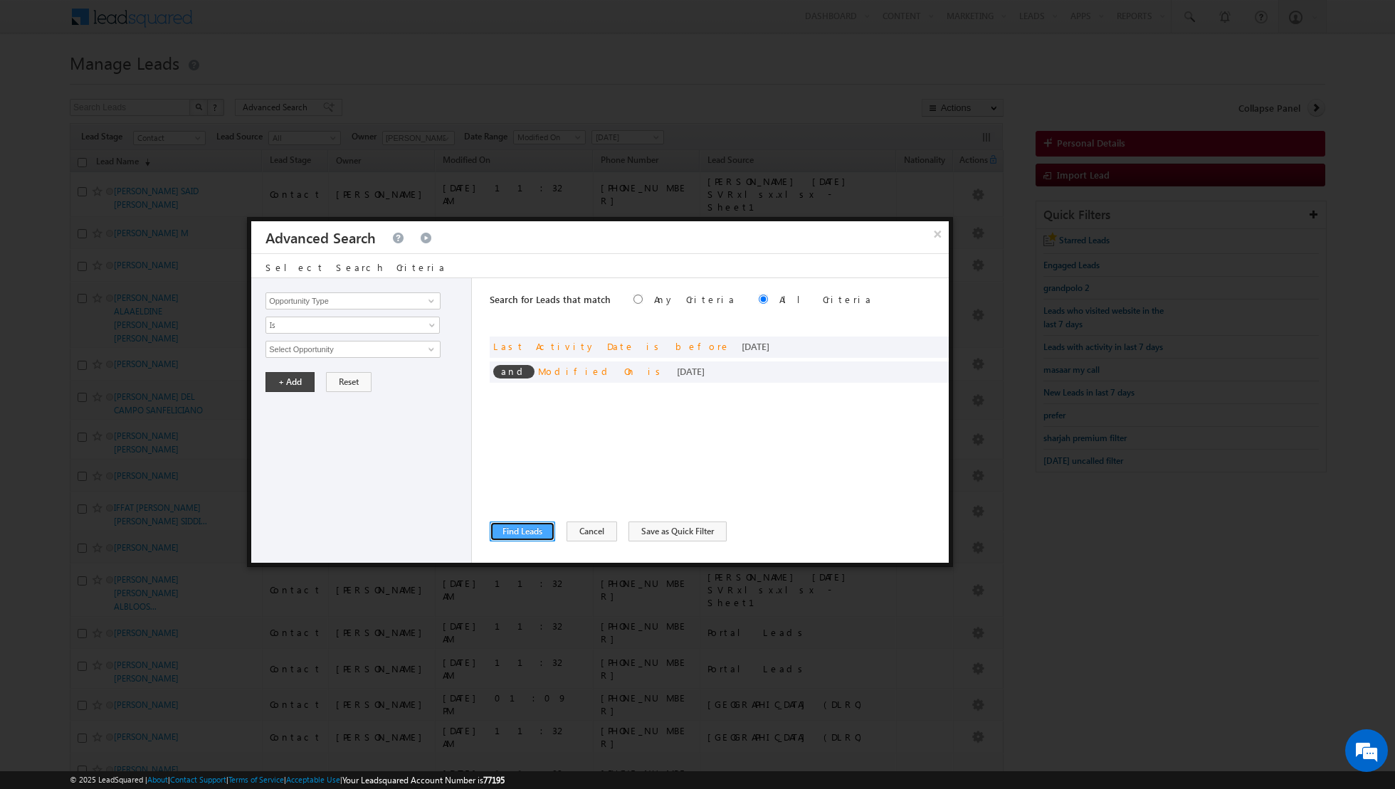
click at [520, 531] on button "Find Leads" at bounding box center [522, 532] width 65 height 20
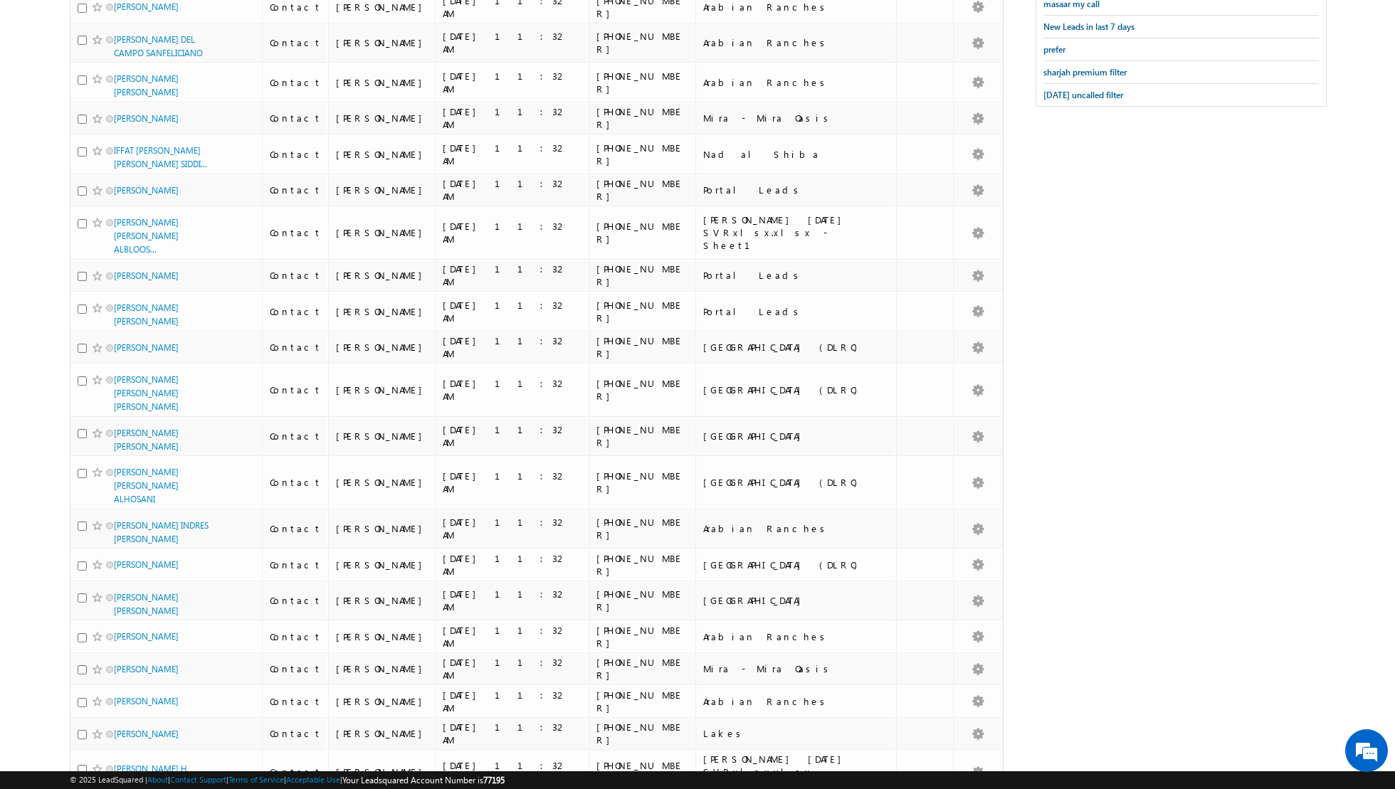
scroll to position [194, 0]
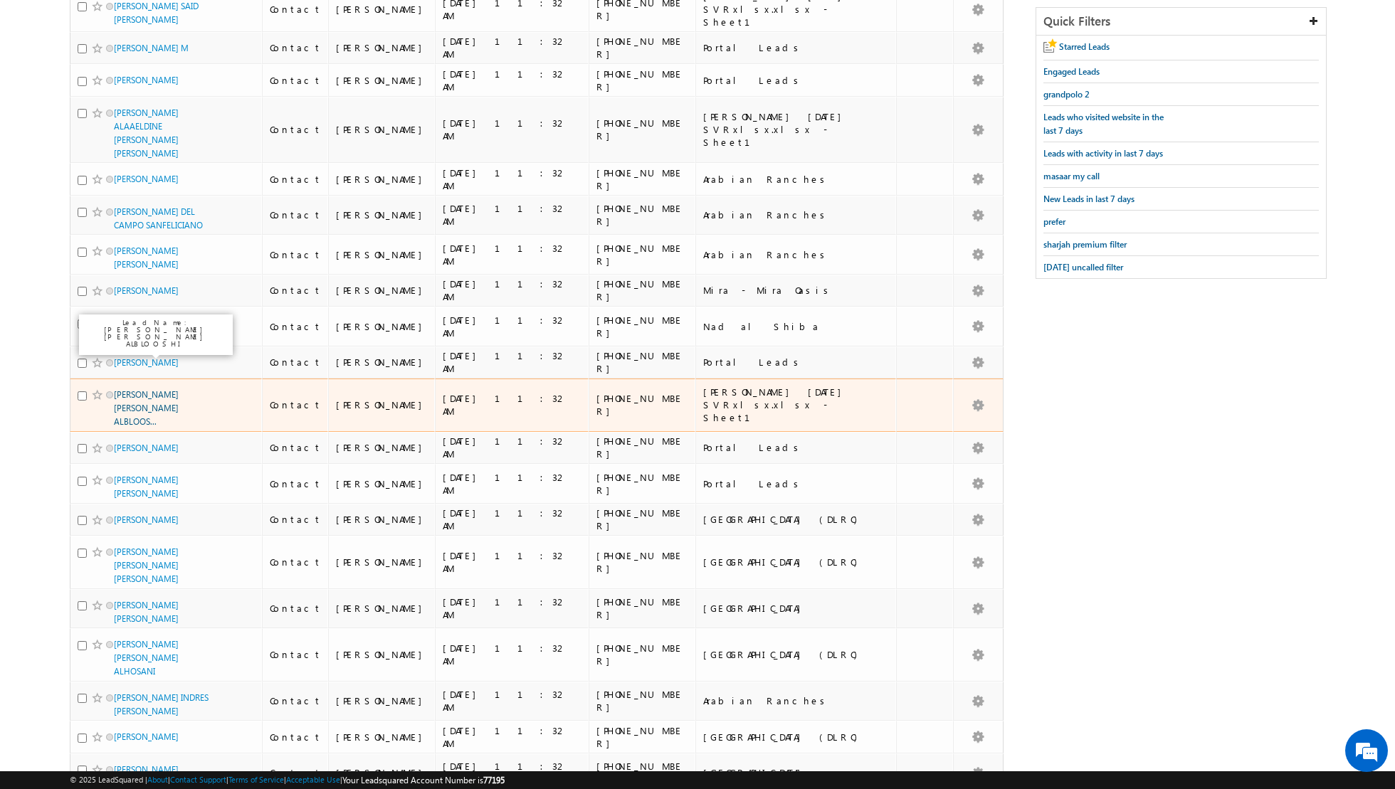
click at [144, 389] on link "[PERSON_NAME] [PERSON_NAME] ALBLOOS..." at bounding box center [146, 408] width 65 height 38
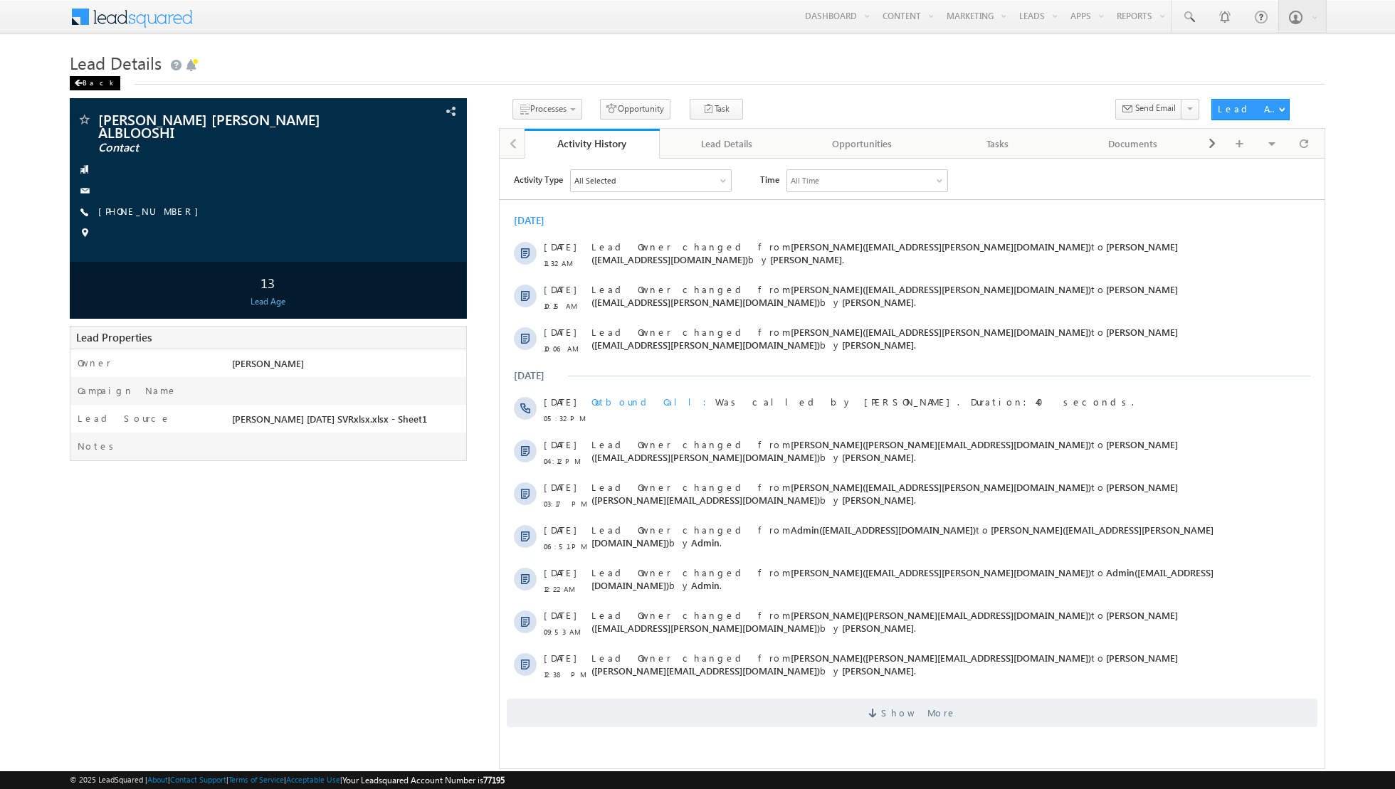
click at [78, 80] on span at bounding box center [78, 83] width 9 height 7
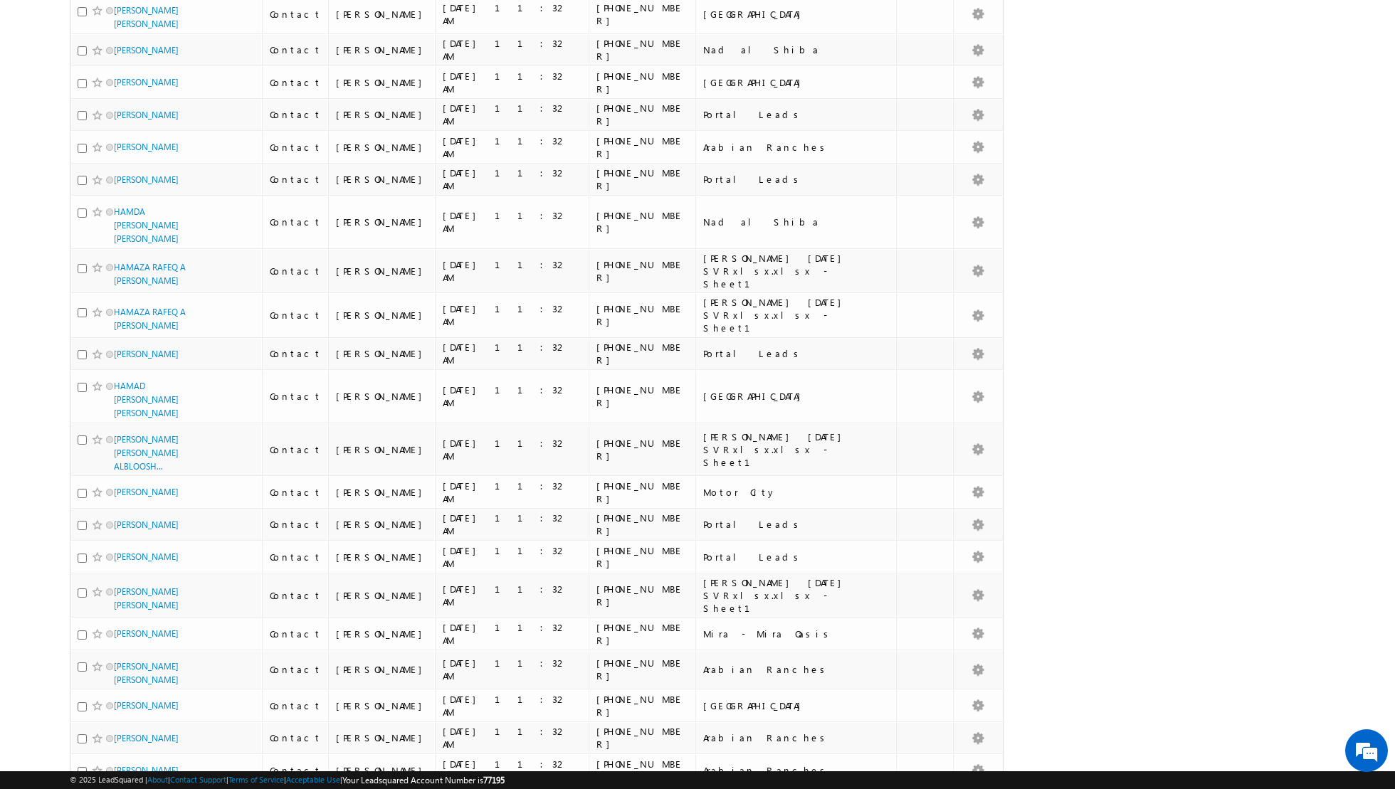
scroll to position [3036, 0]
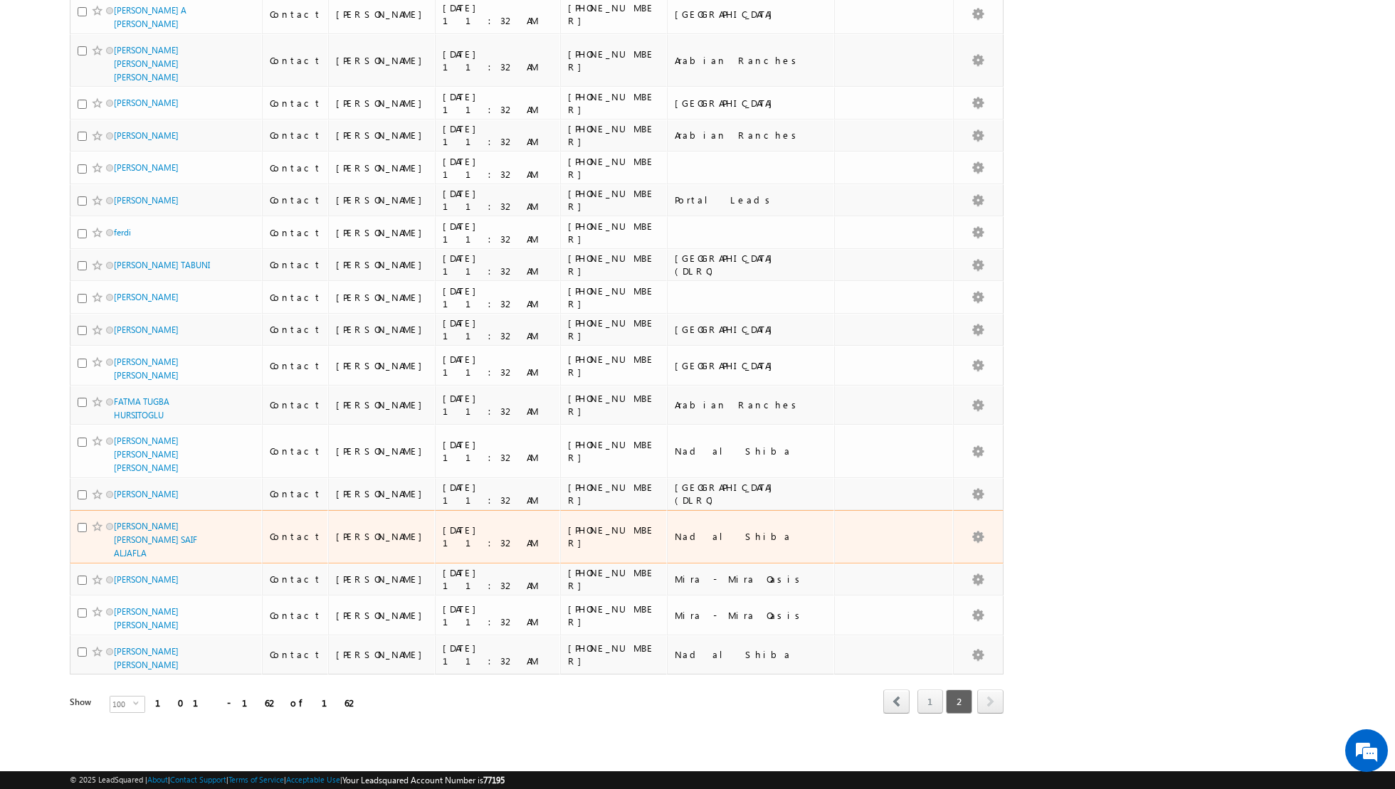
scroll to position [1573, 0]
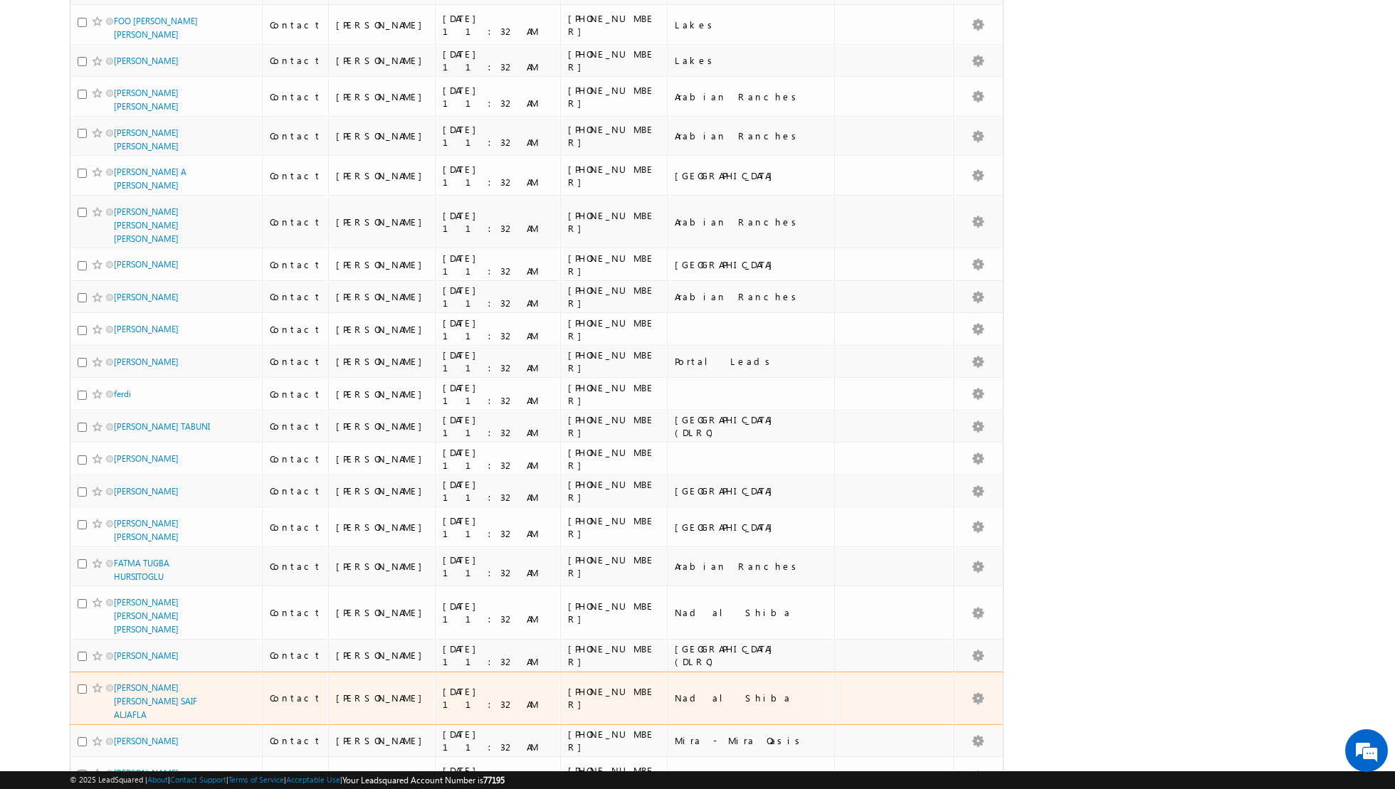
click at [141, 681] on span "[PERSON_NAME] [PERSON_NAME] SAIF ALJAFLA" at bounding box center [162, 701] width 96 height 41
click at [139, 683] on link "[PERSON_NAME] [PERSON_NAME] SAIF ALJAFLA" at bounding box center [155, 702] width 83 height 38
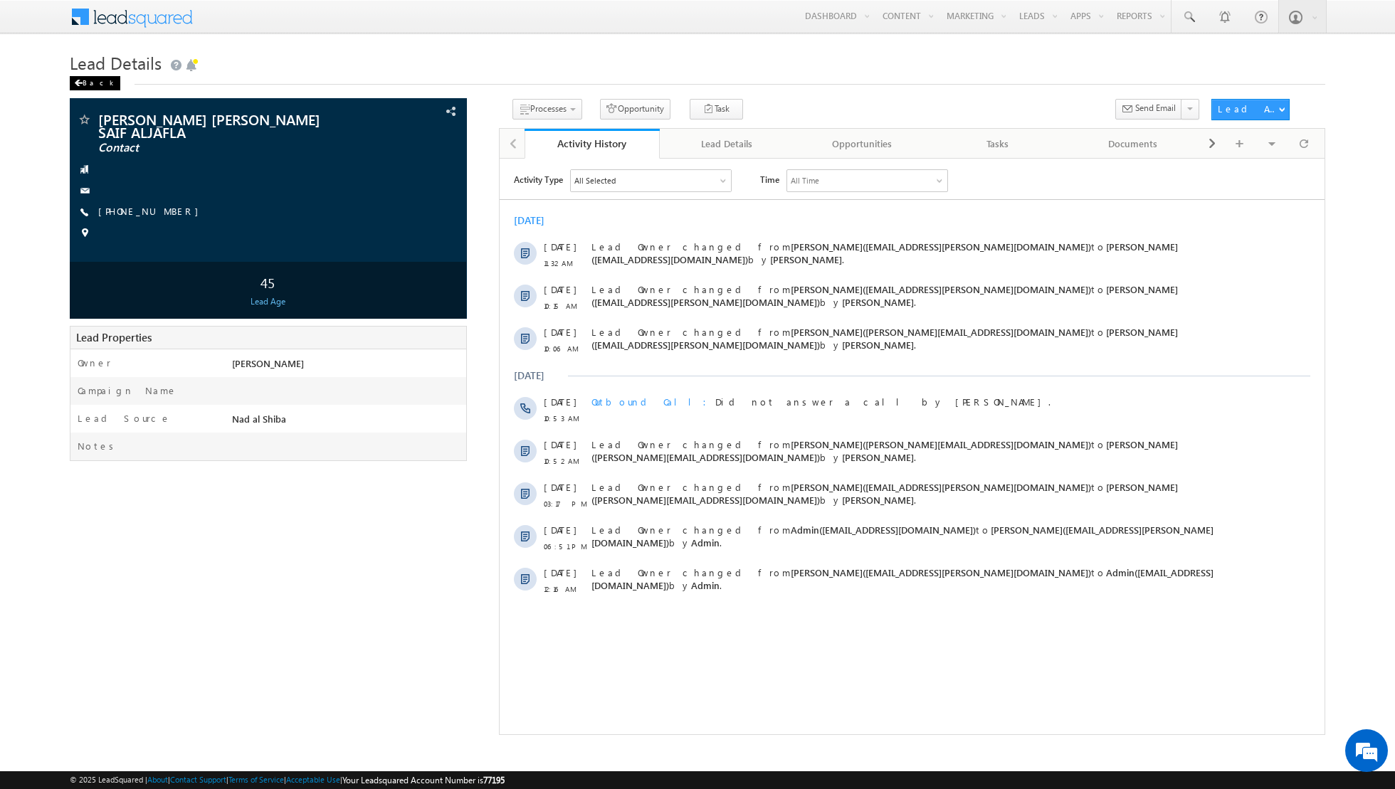
click at [87, 79] on div "Back" at bounding box center [95, 83] width 51 height 14
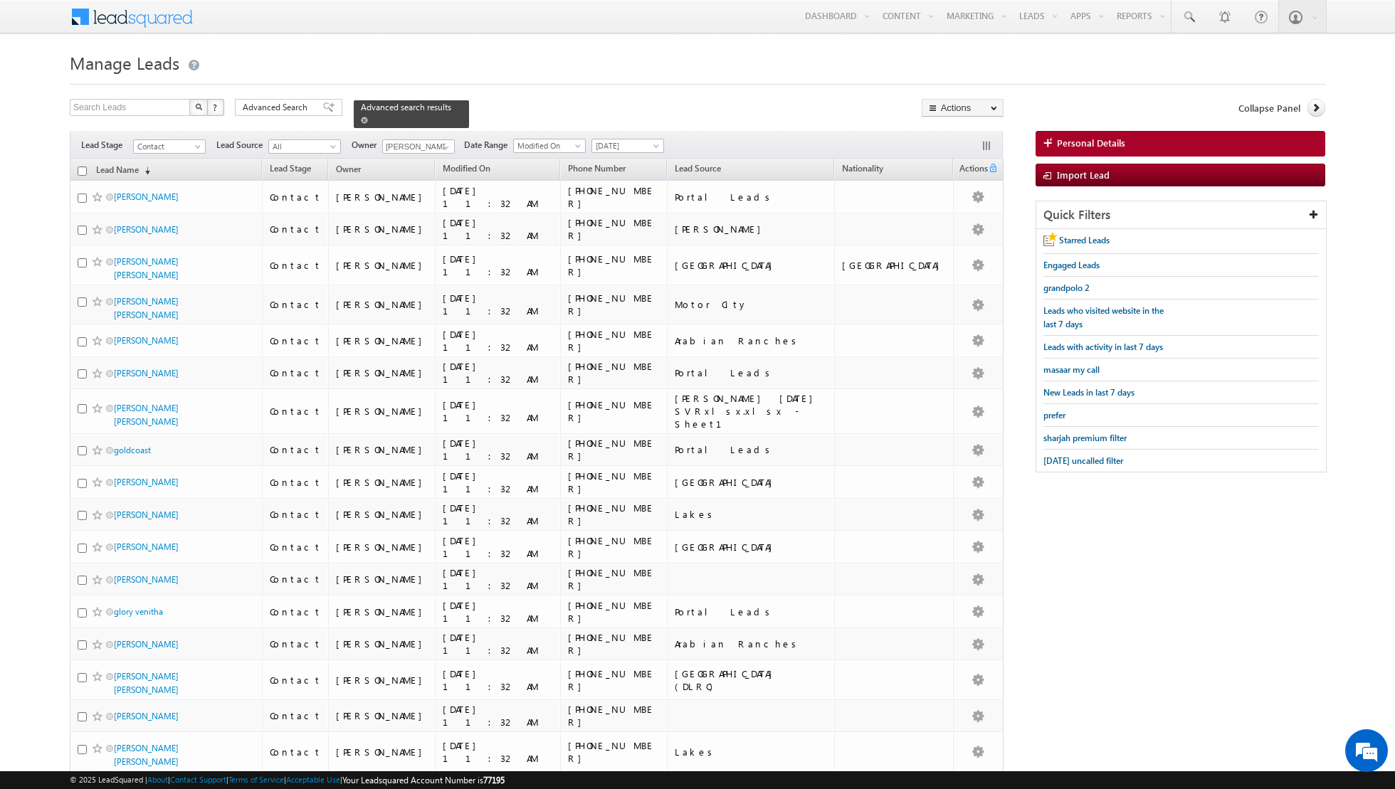
click at [361, 120] on span at bounding box center [364, 120] width 7 height 7
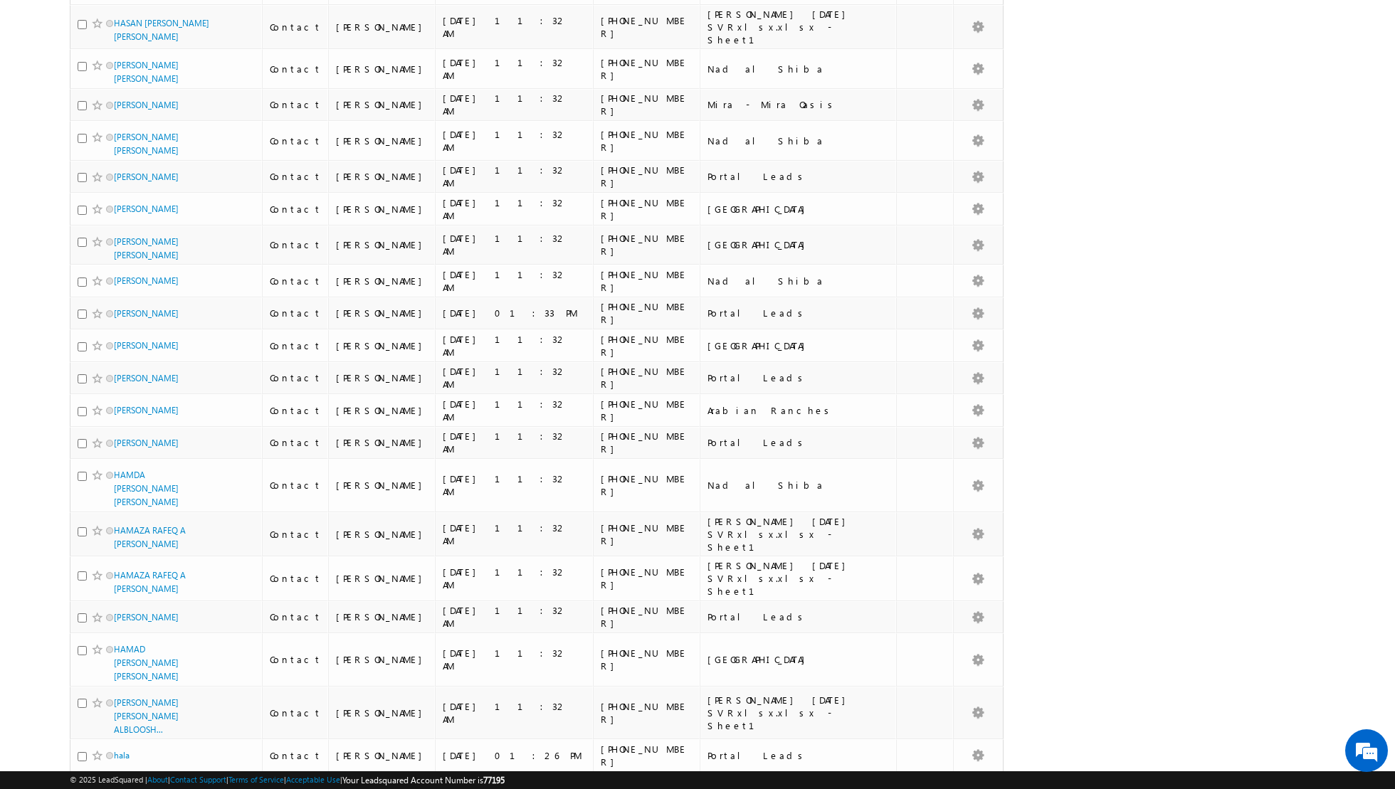
scroll to position [3022, 0]
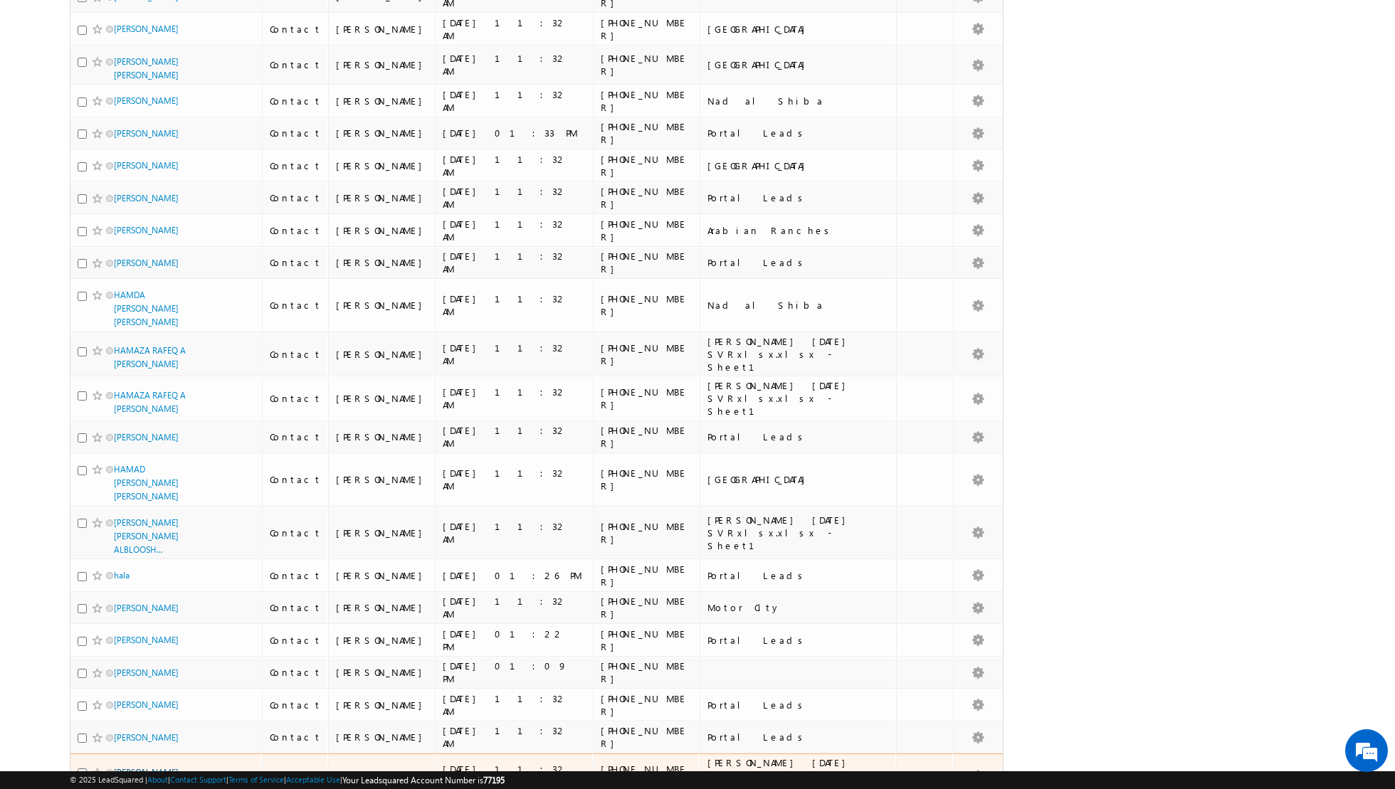
click at [150, 767] on link "[PERSON_NAME] [PERSON_NAME]" at bounding box center [146, 779] width 65 height 24
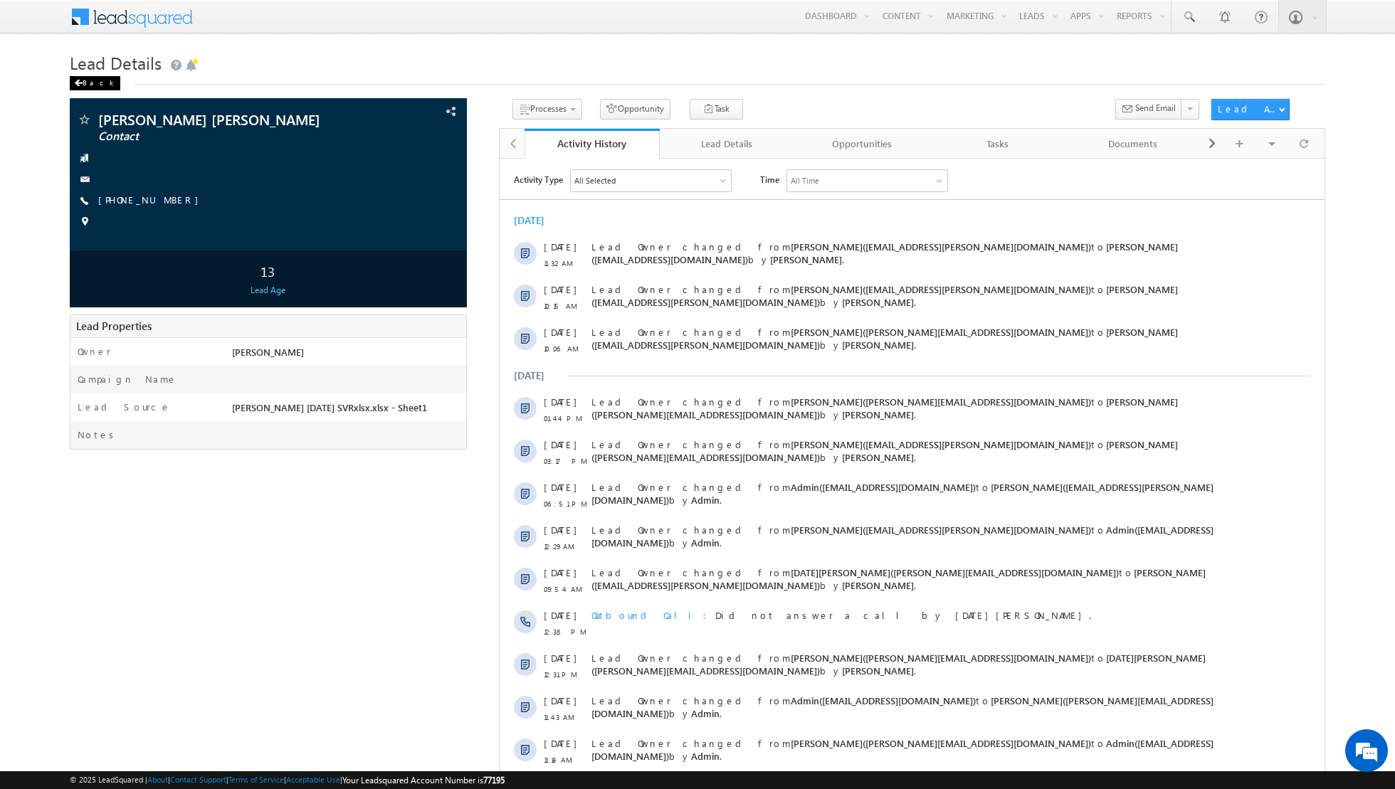
click at [87, 83] on div "Back" at bounding box center [95, 83] width 51 height 14
